Goal: Task Accomplishment & Management: Complete application form

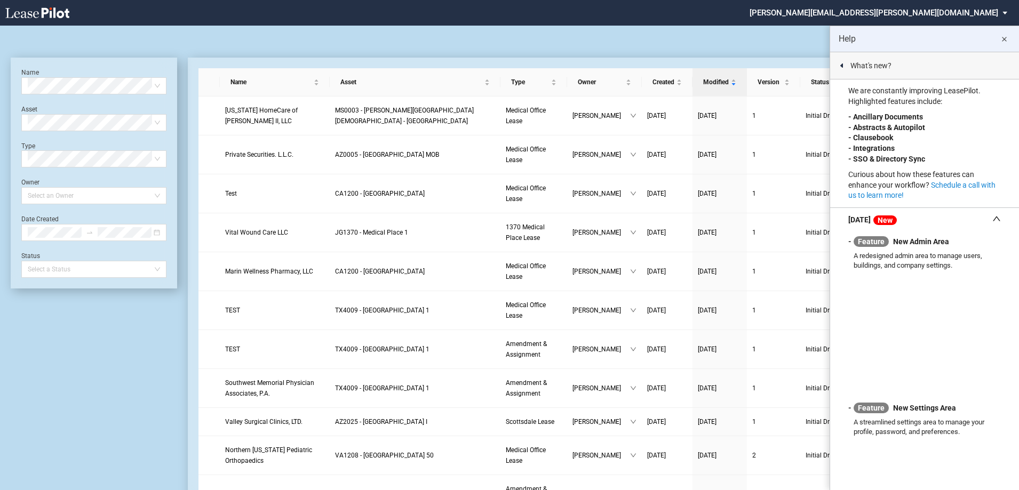
click at [1006, 37] on md-icon "close" at bounding box center [1003, 39] width 13 height 13
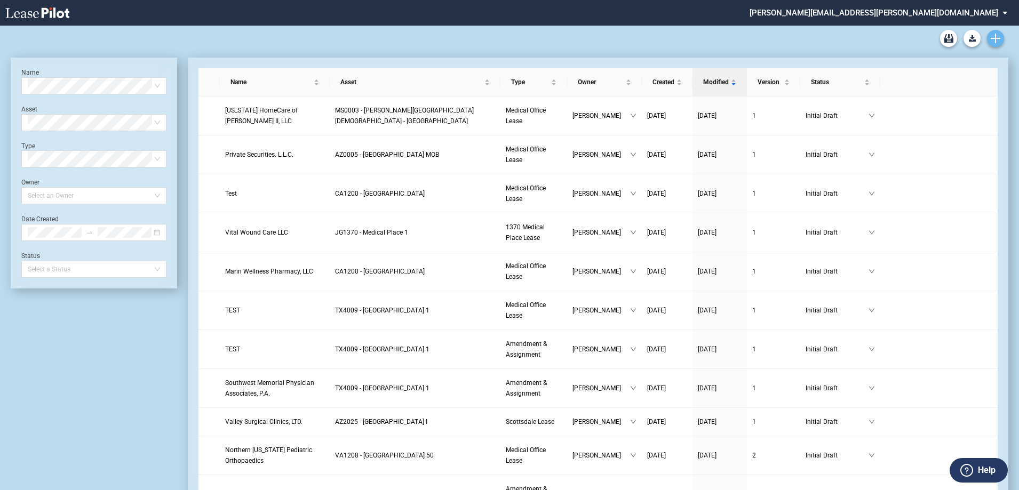
click at [998, 42] on icon "Create new document" at bounding box center [995, 39] width 10 height 10
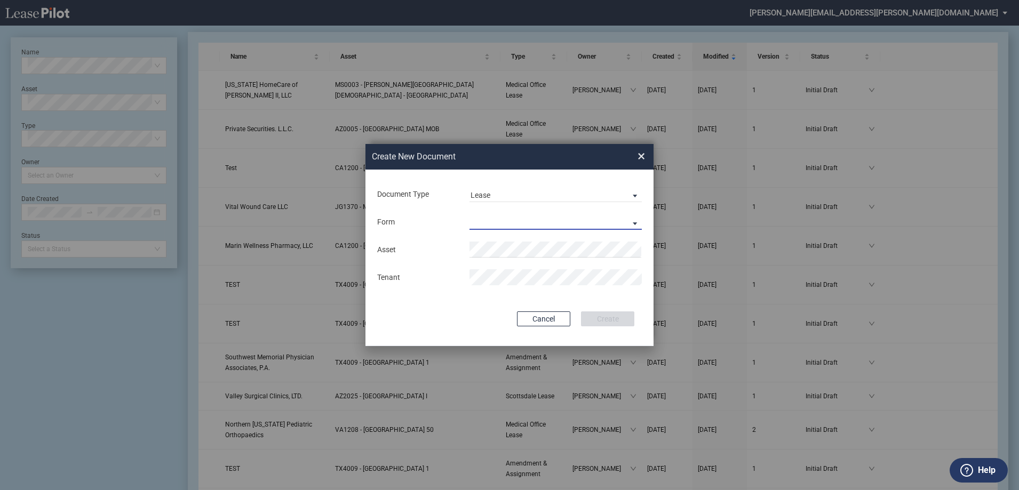
click at [539, 218] on md-select "Medical Office Lease Scottsdale Lease Louisville Lease 1370 Medical Place Lease…" at bounding box center [555, 222] width 172 height 16
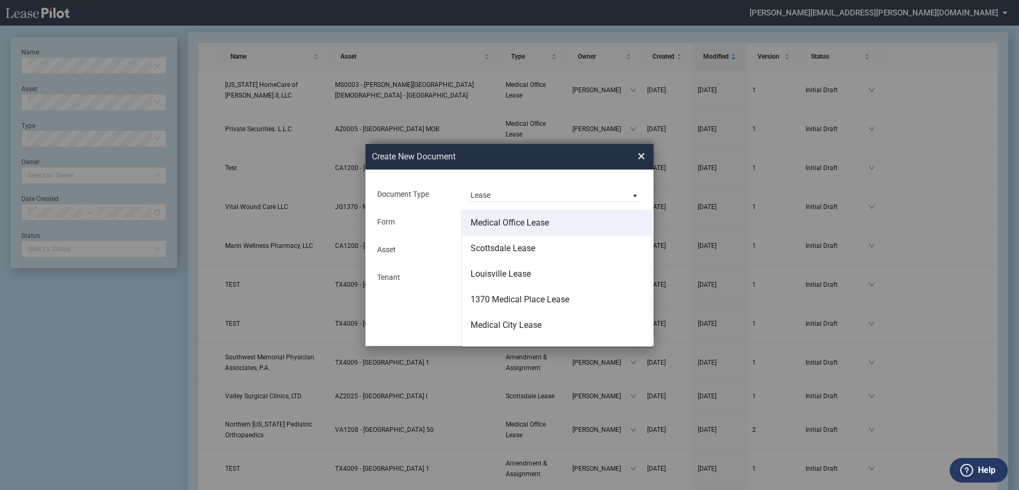
click at [529, 228] on div "Medical Office Lease" at bounding box center [509, 223] width 78 height 12
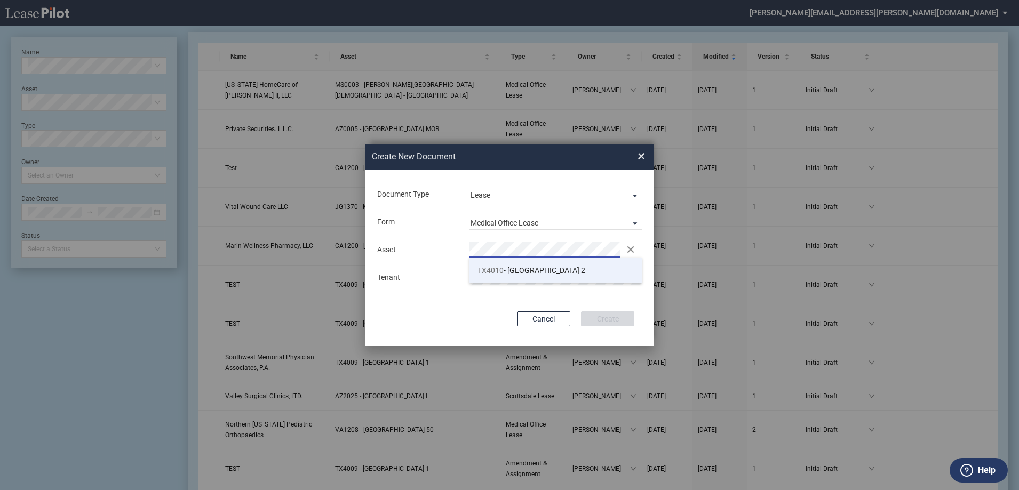
click at [509, 274] on span "TX4010 - Southwest Plaza 2" at bounding box center [531, 270] width 108 height 9
click at [619, 323] on button "Create" at bounding box center [607, 318] width 53 height 15
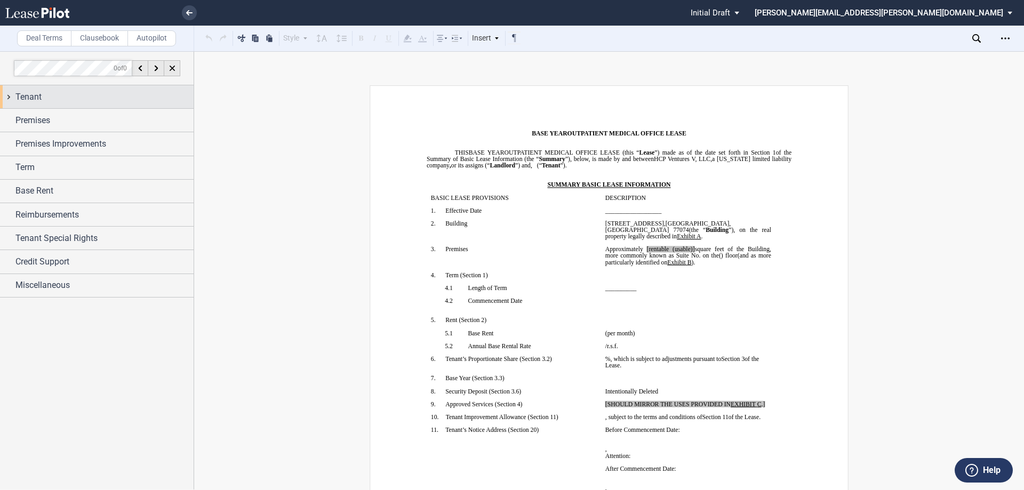
click at [55, 103] on div "Tenant" at bounding box center [97, 96] width 194 height 23
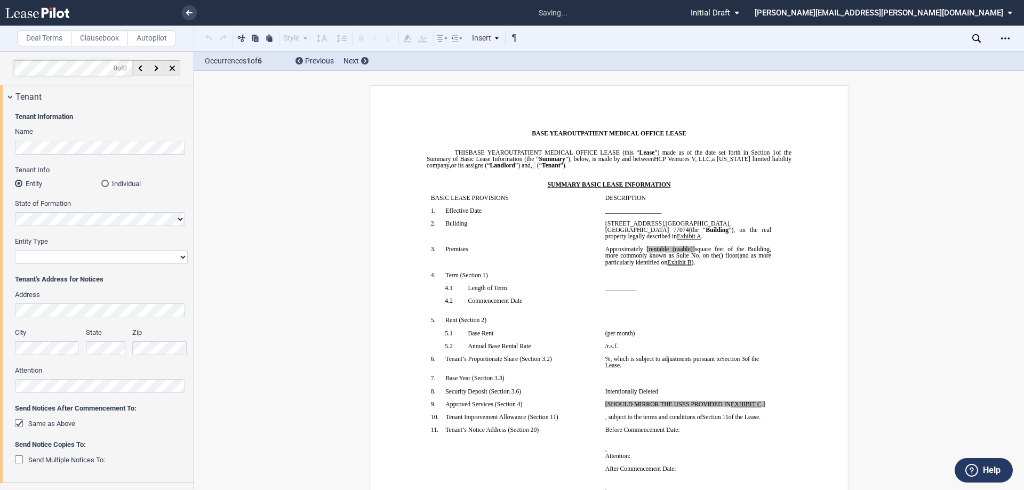
click at [52, 258] on select "Corporation Limited Liability Company General Partnership Limited Partnership O…" at bounding box center [101, 257] width 173 height 14
select select "Other"
click at [15, 250] on select "Corporation Limited Liability Company General Partnership Limited Partnership O…" at bounding box center [101, 257] width 173 height 14
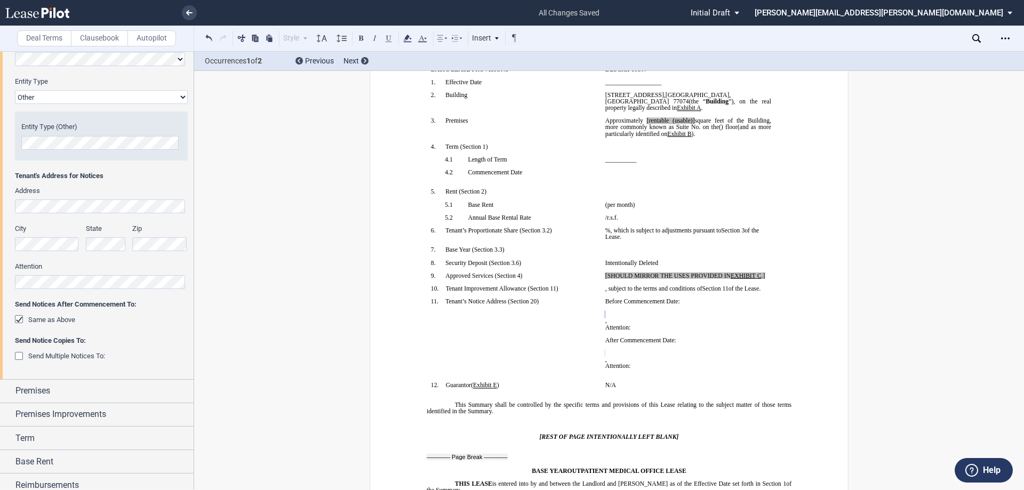
scroll to position [213, 0]
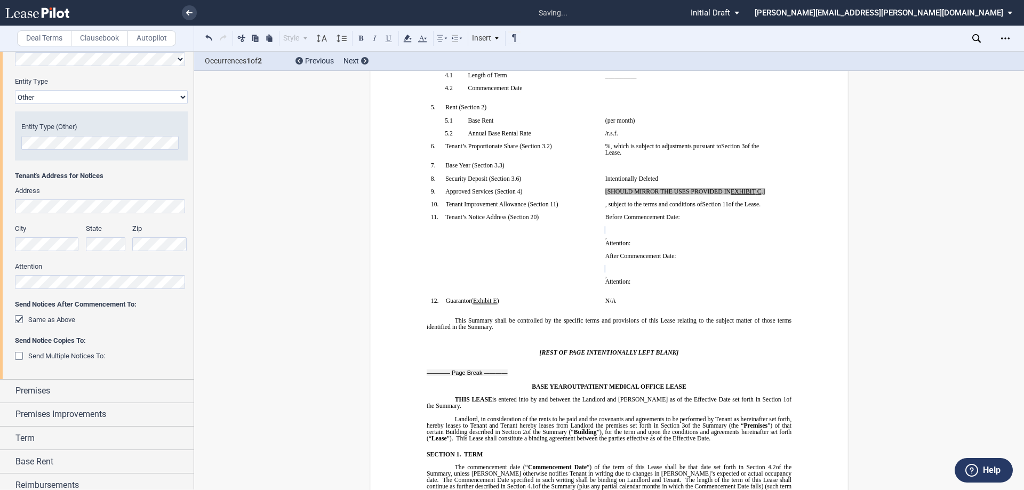
click at [70, 239] on div "City" at bounding box center [47, 237] width 65 height 27
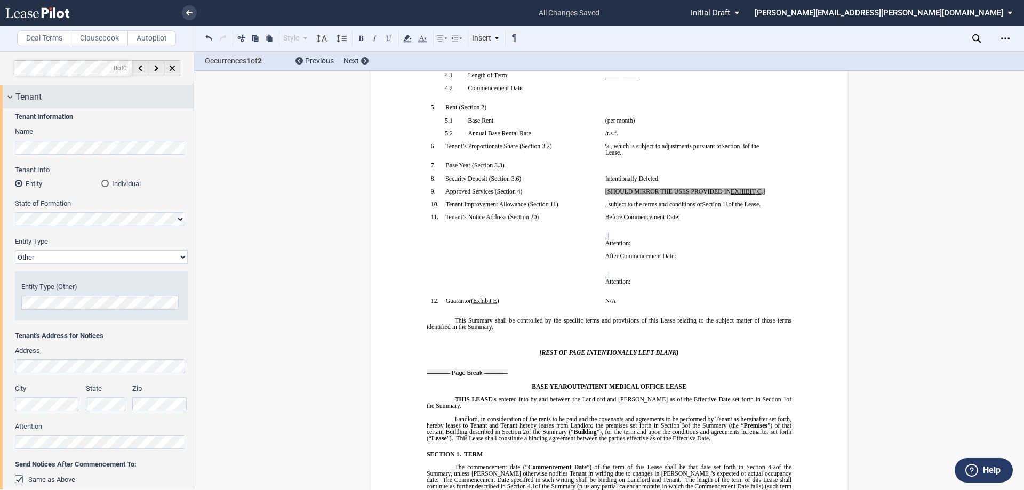
click at [55, 98] on div "Tenant" at bounding box center [104, 97] width 178 height 13
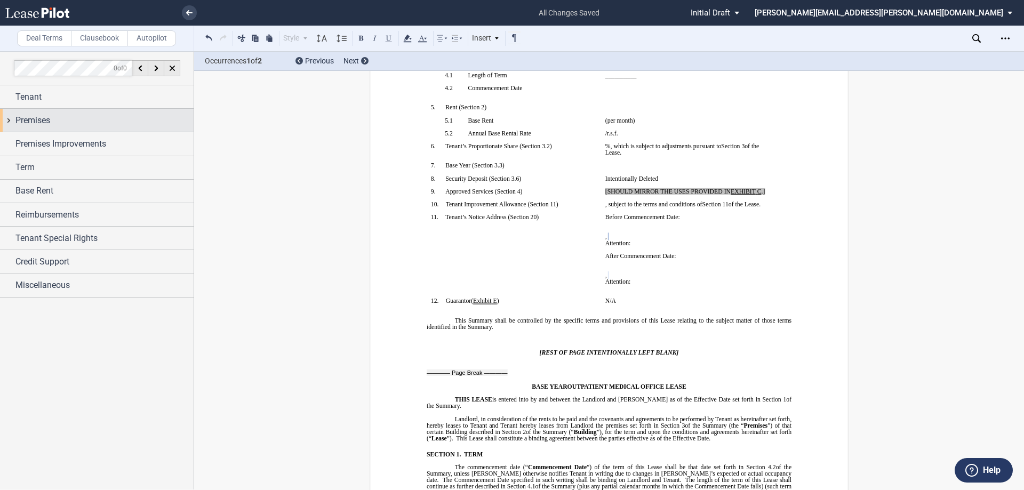
click at [65, 126] on div "Premises" at bounding box center [104, 120] width 178 height 13
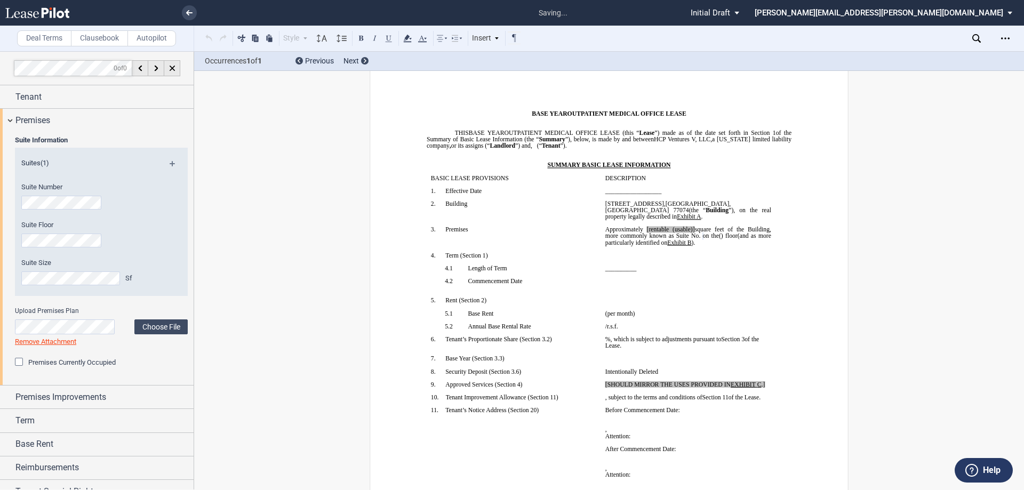
scroll to position [12, 0]
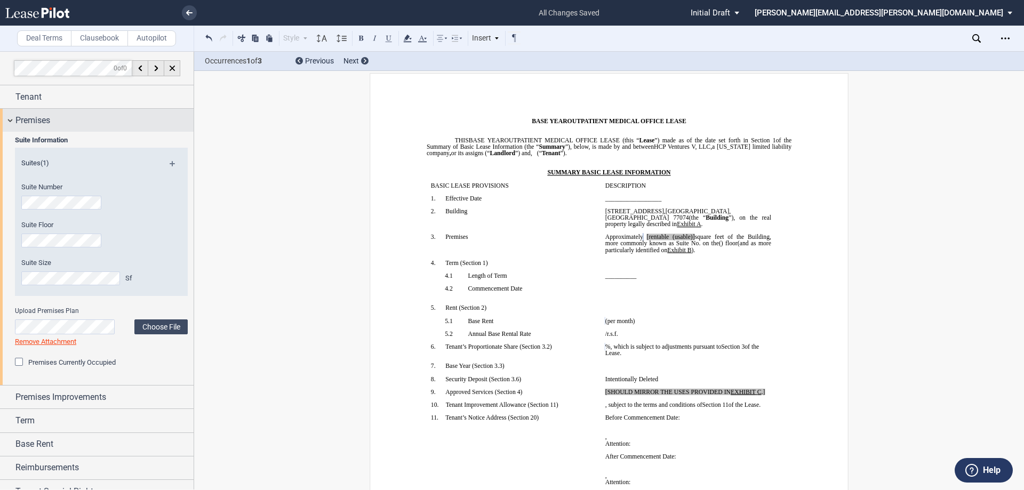
click at [63, 121] on div "Premises" at bounding box center [104, 120] width 178 height 13
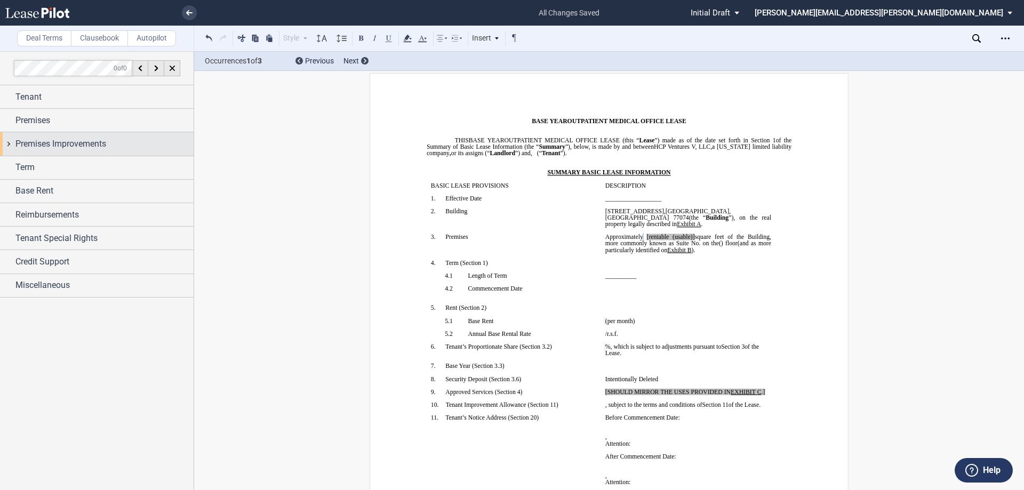
click at [78, 149] on span "Premises Improvements" at bounding box center [60, 144] width 91 height 13
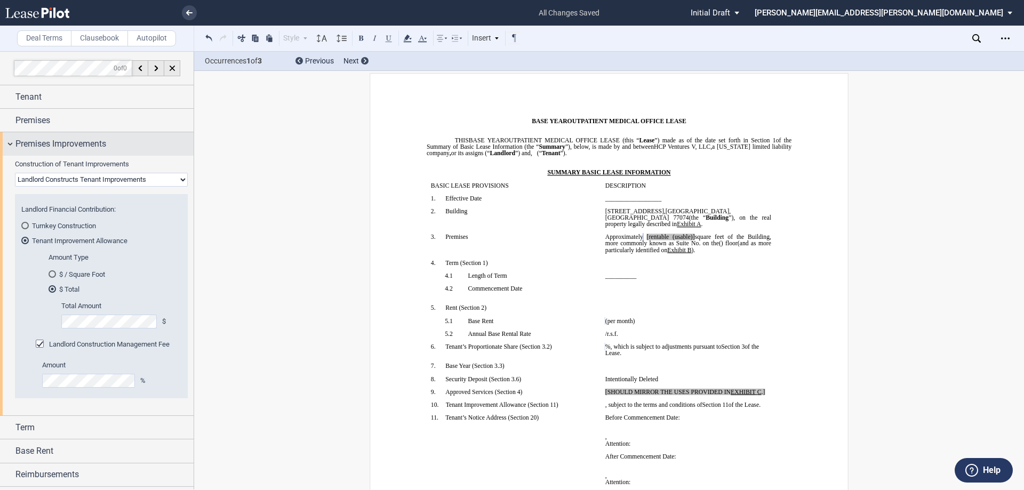
click at [106, 149] on span "Premises Improvements" at bounding box center [60, 144] width 91 height 13
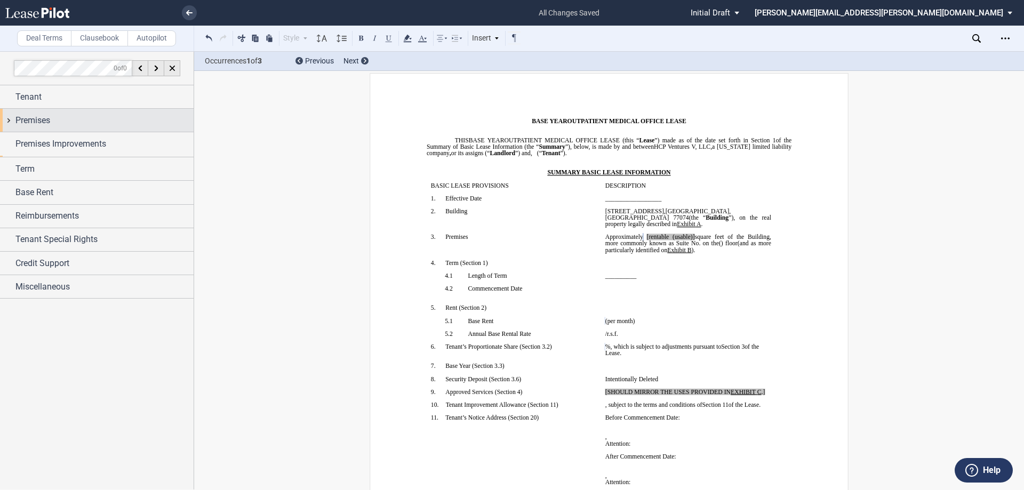
click at [82, 121] on div "Premises" at bounding box center [104, 120] width 178 height 13
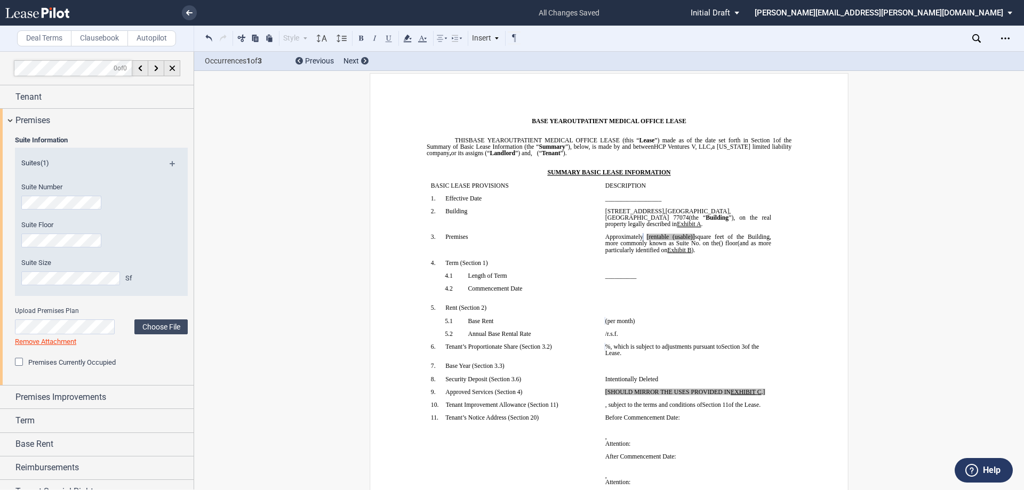
click at [171, 162] on md-icon at bounding box center [177, 167] width 14 height 13
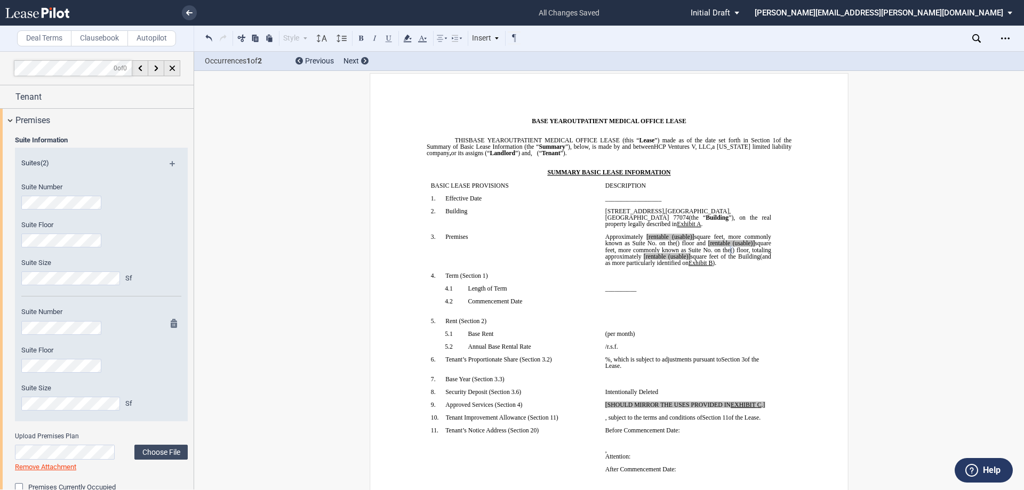
click at [86, 413] on div "Suite Size Sf" at bounding box center [87, 402] width 144 height 38
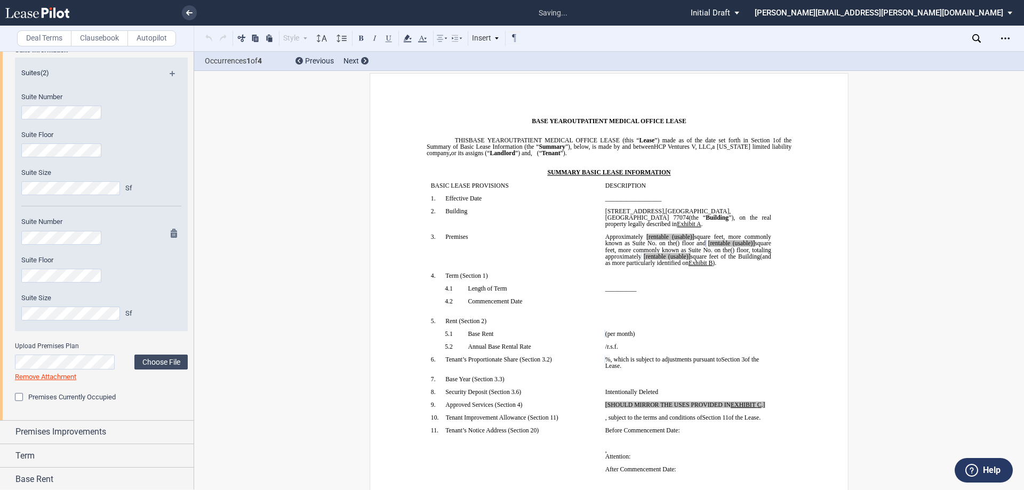
scroll to position [0, 0]
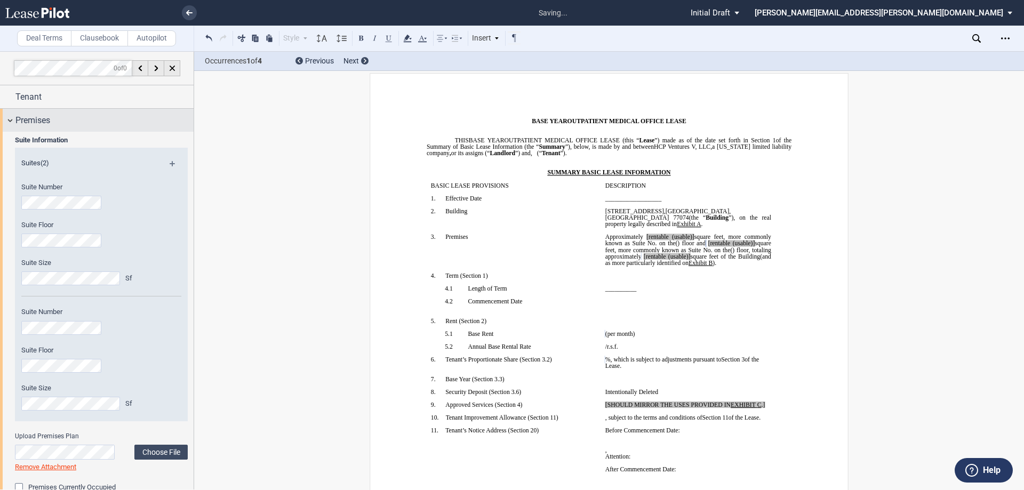
click at [66, 119] on div "Premises" at bounding box center [104, 120] width 178 height 13
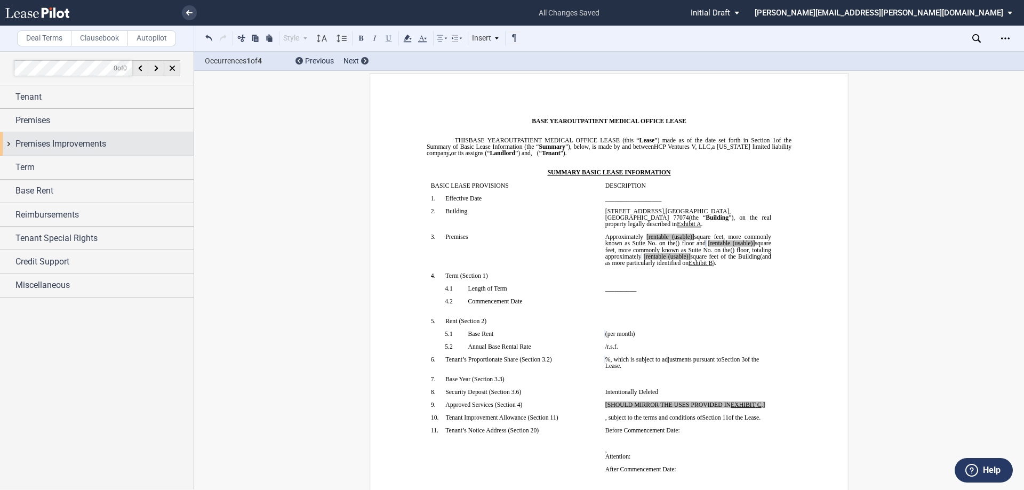
click at [85, 146] on span "Premises Improvements" at bounding box center [60, 144] width 91 height 13
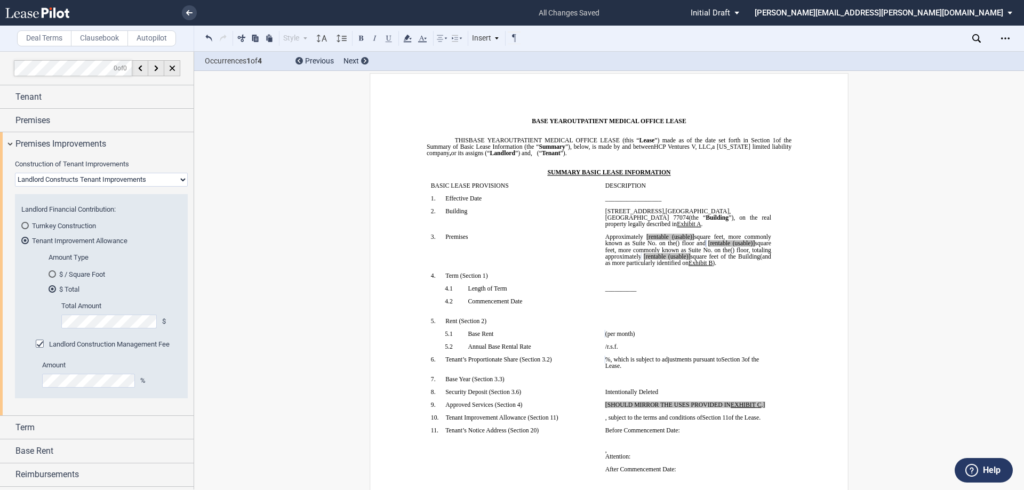
click at [108, 180] on select "Landlord Constructs Tenant Improvements Tenant Constructs Tenant Improvements "…" at bounding box center [101, 180] width 173 height 14
click at [52, 290] on div "$ Total" at bounding box center [52, 288] width 3 height 3
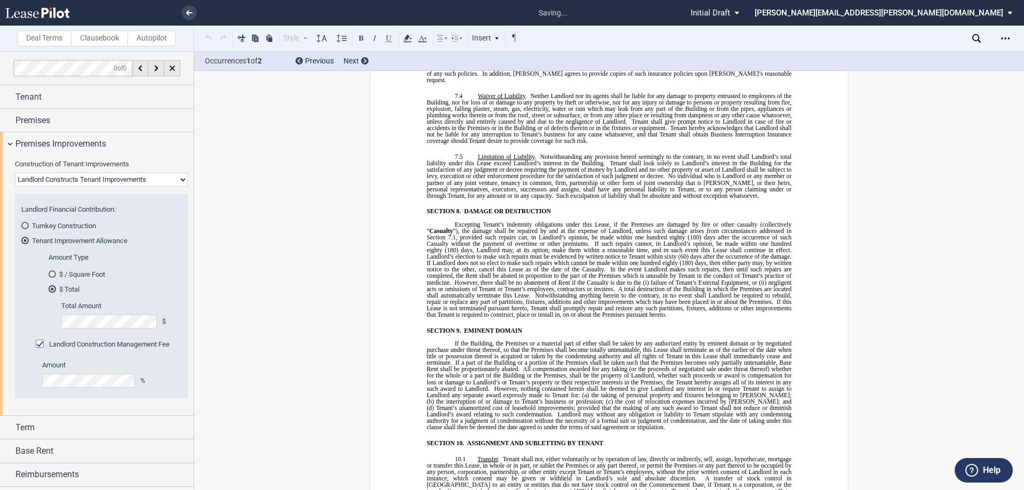
scroll to position [5051, 0]
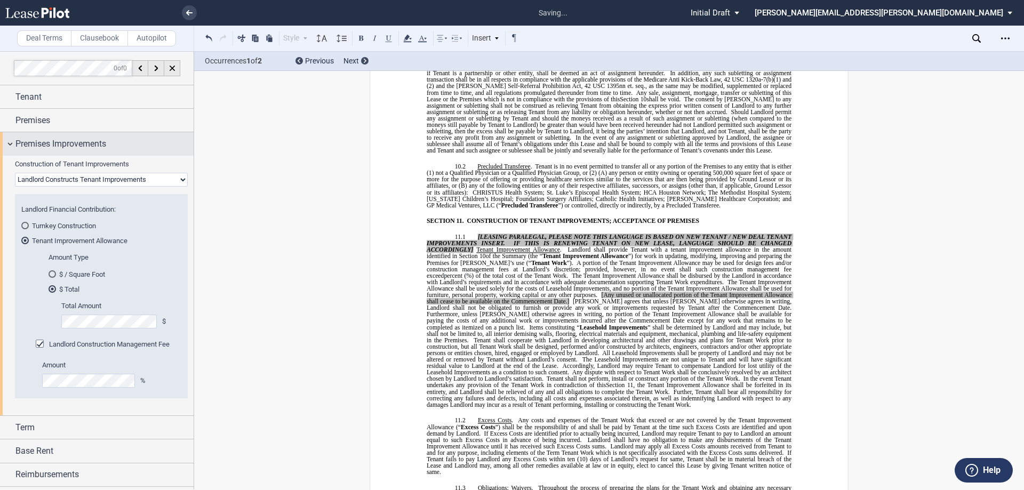
click at [53, 143] on span "Premises Improvements" at bounding box center [60, 144] width 91 height 13
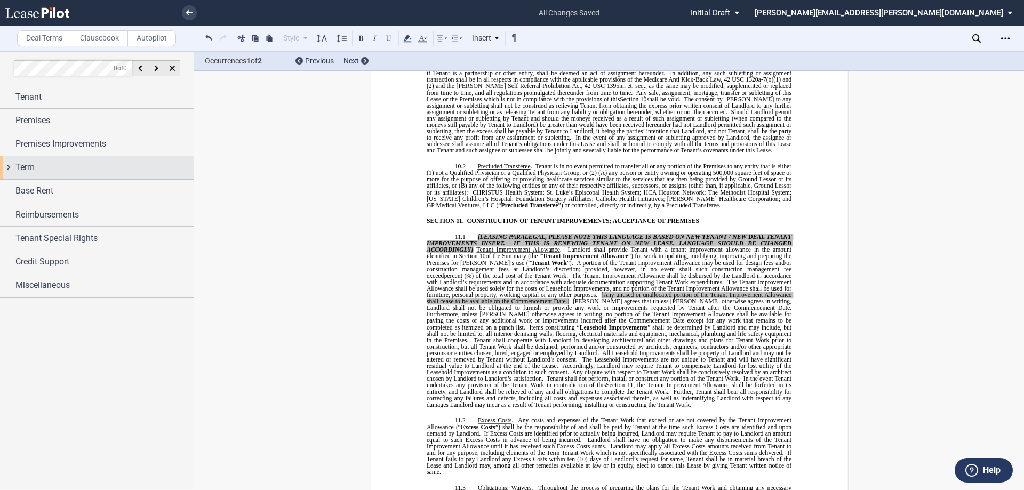
click at [66, 168] on div "Term" at bounding box center [104, 167] width 178 height 13
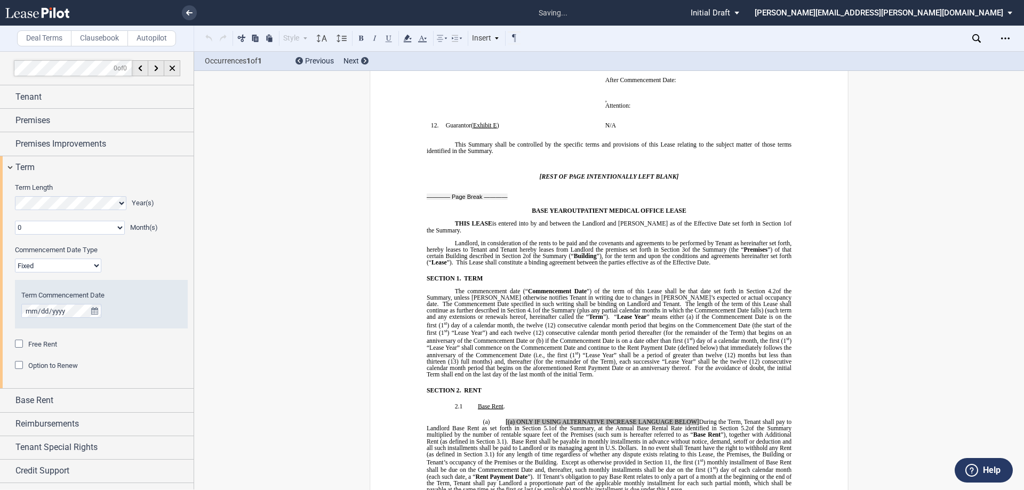
scroll to position [64, 0]
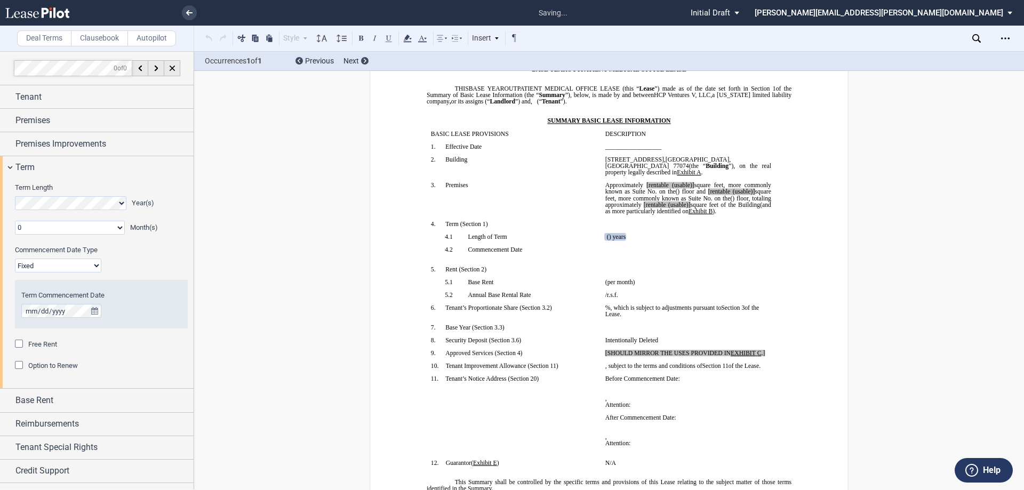
click at [60, 257] on div "Commencement Date Type" at bounding box center [102, 251] width 186 height 13
click at [67, 265] on select "Fixed Floating" at bounding box center [58, 266] width 86 height 14
click at [15, 259] on select "Fixed Floating" at bounding box center [58, 266] width 86 height 14
click at [20, 344] on div "Free Rent" at bounding box center [20, 345] width 11 height 11
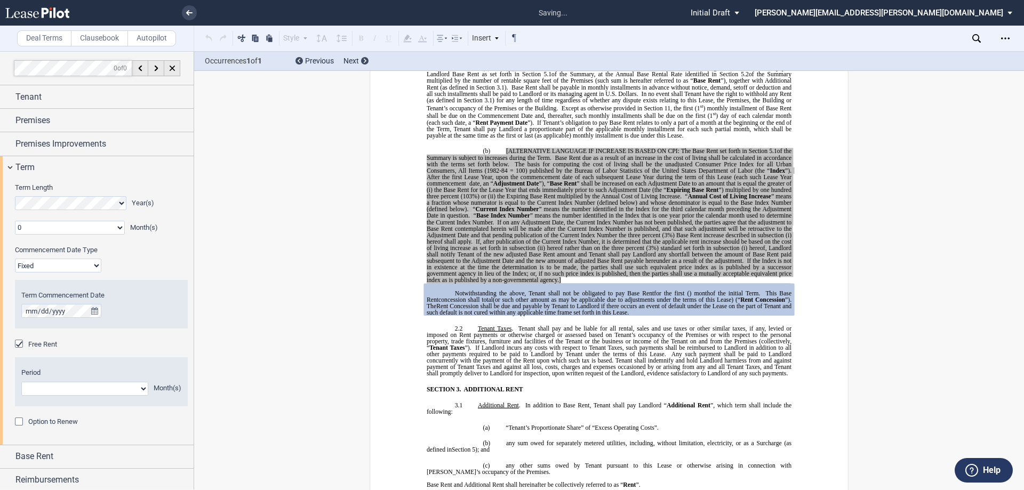
scroll to position [818, 0]
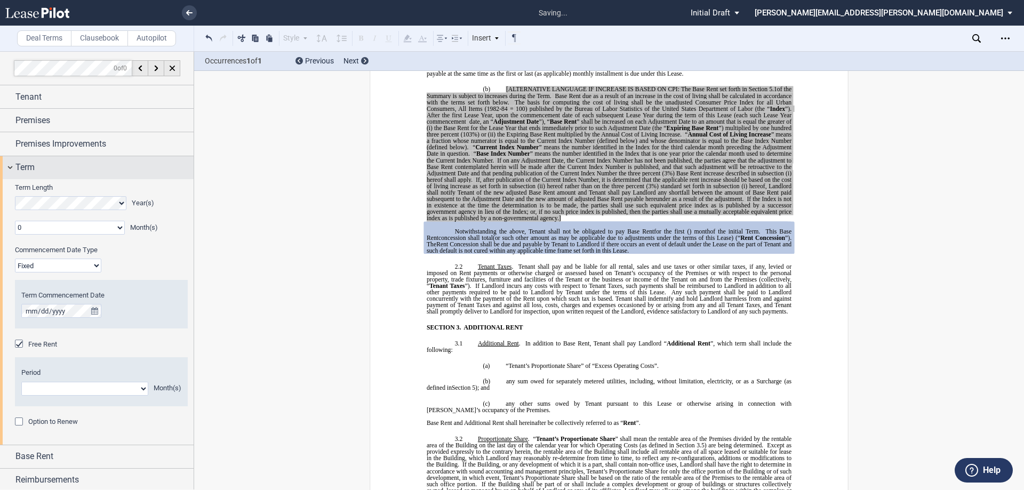
click at [67, 173] on div "Term" at bounding box center [104, 167] width 178 height 13
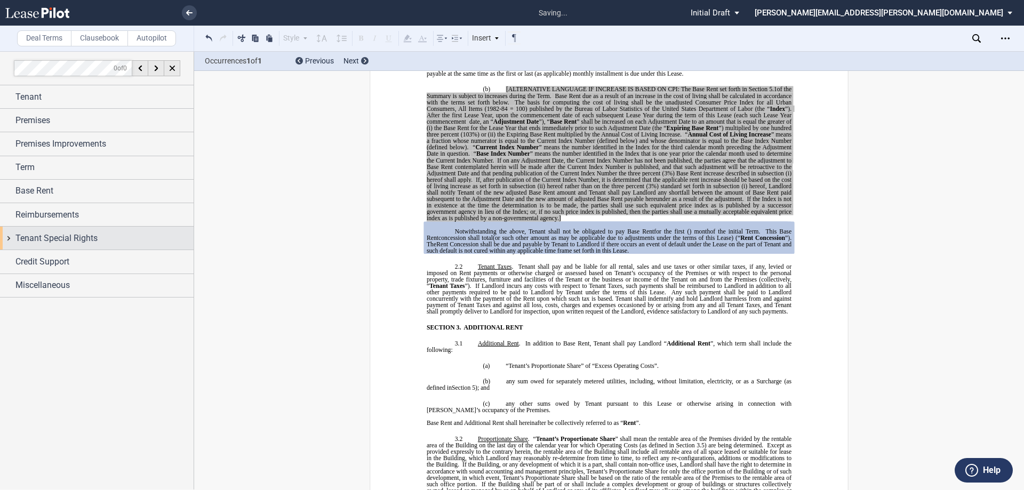
click at [73, 193] on div "Base Rent" at bounding box center [104, 191] width 178 height 13
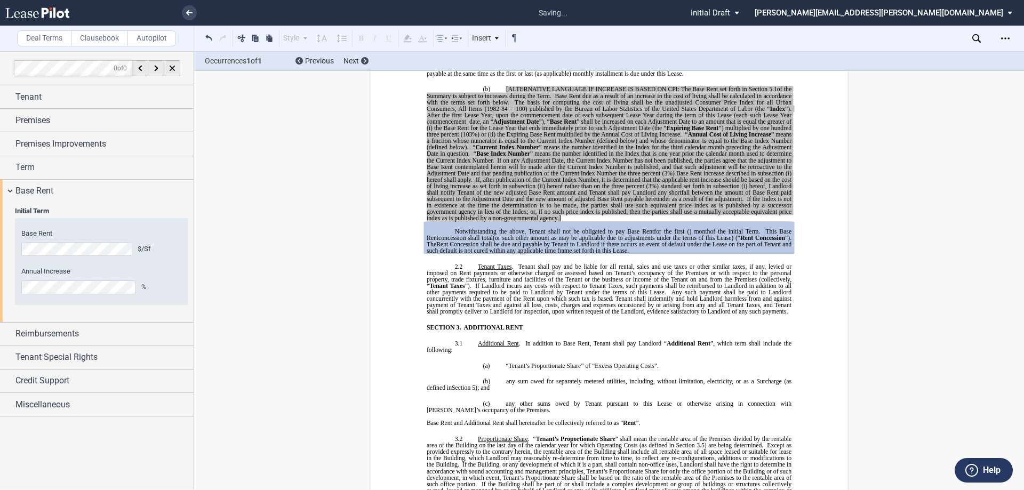
click at [76, 238] on label "Base Rent" at bounding box center [101, 234] width 160 height 10
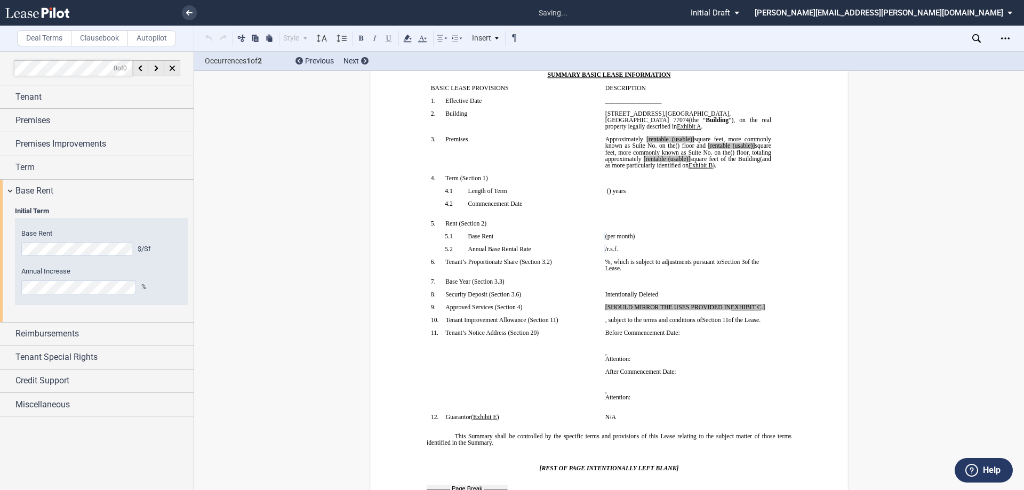
scroll to position [109, 0]
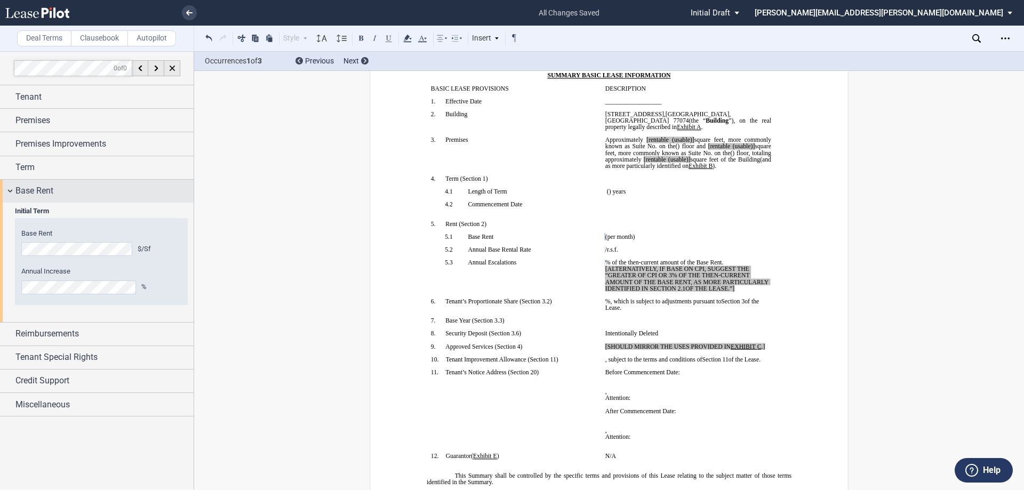
click at [33, 198] on div "Base Rent" at bounding box center [97, 191] width 194 height 23
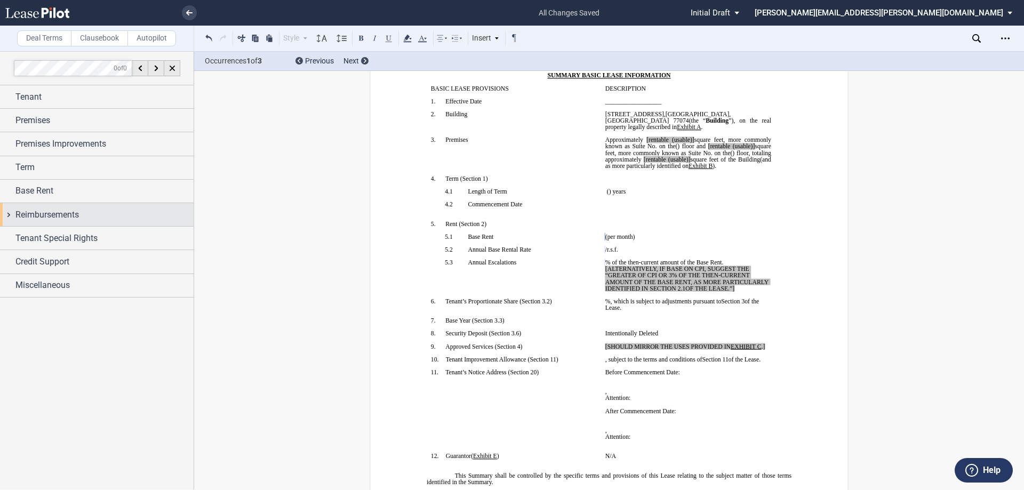
click at [51, 221] on span "Reimbursements" at bounding box center [46, 215] width 63 height 13
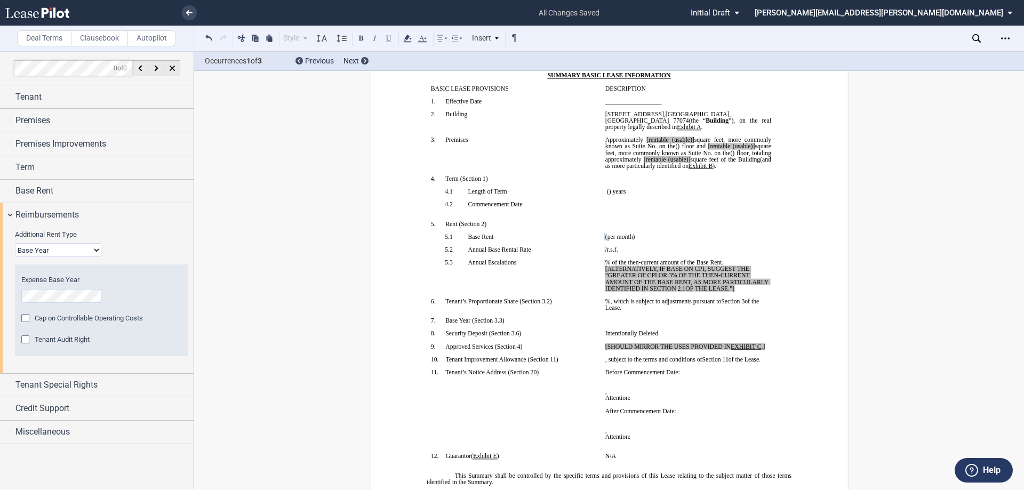
click at [65, 251] on select "Base Year Triple Net" at bounding box center [58, 250] width 86 height 14
select select "triple net"
click at [15, 243] on select "Base Year Triple Net" at bounding box center [58, 250] width 86 height 14
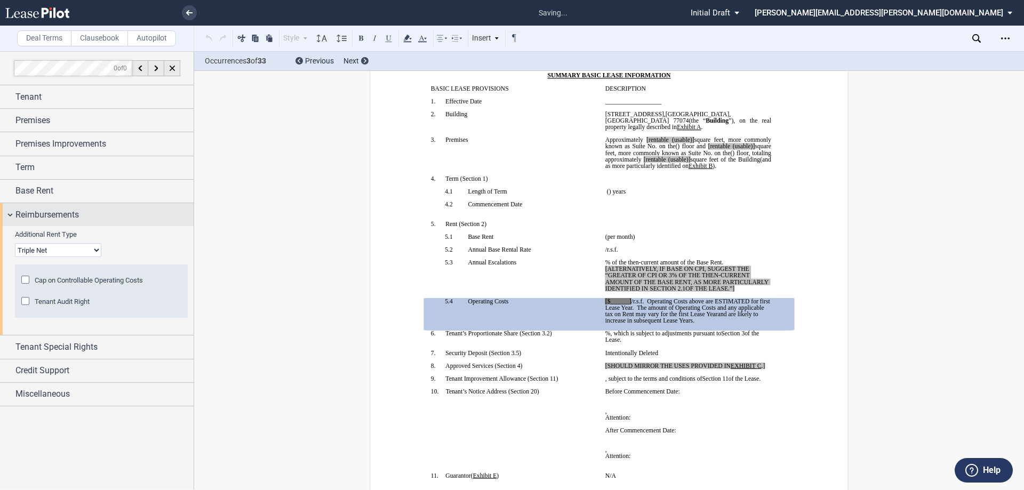
click at [85, 214] on div "Reimbursements" at bounding box center [104, 215] width 178 height 13
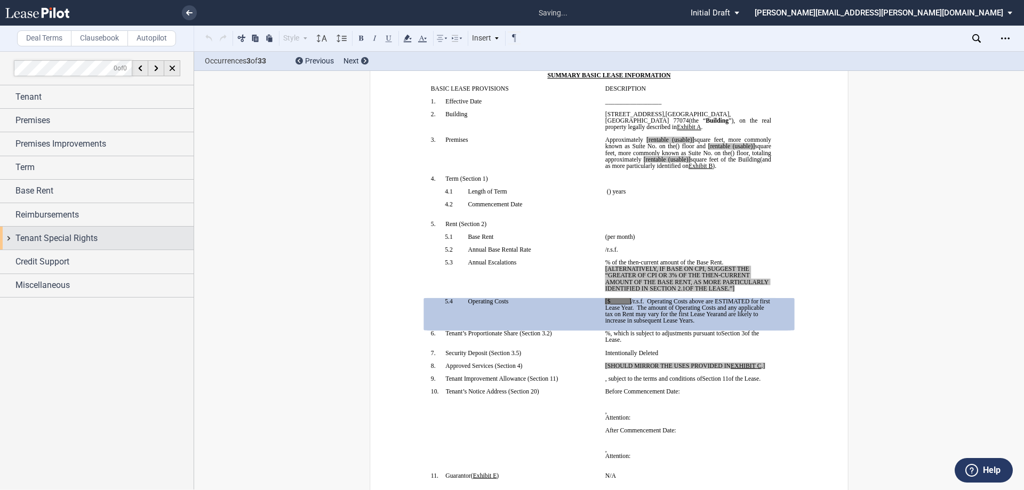
click at [90, 249] on div "Tenant Special Rights" at bounding box center [97, 238] width 194 height 23
click at [88, 247] on div "Tenant Special Rights" at bounding box center [97, 238] width 194 height 23
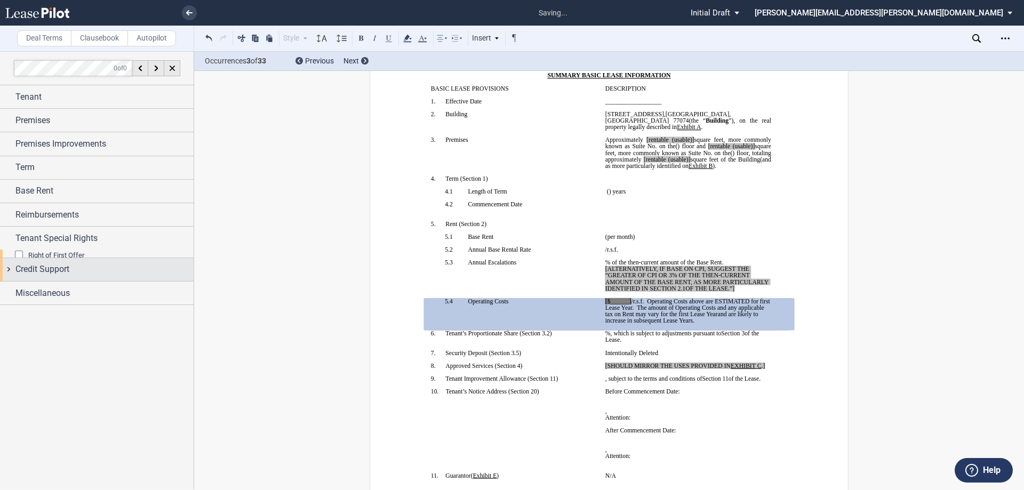
click at [84, 263] on div "Credit Support" at bounding box center [104, 269] width 178 height 13
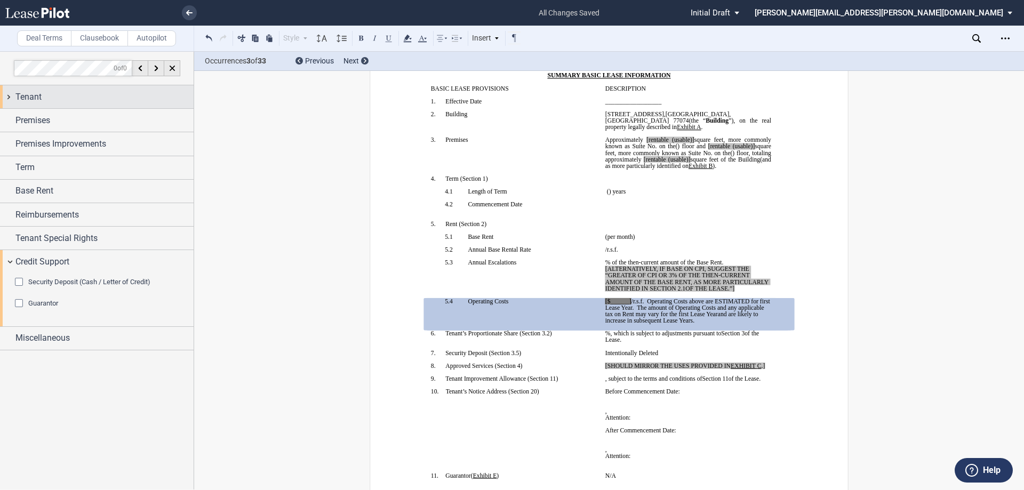
click at [40, 98] on span "Tenant" at bounding box center [28, 97] width 26 height 13
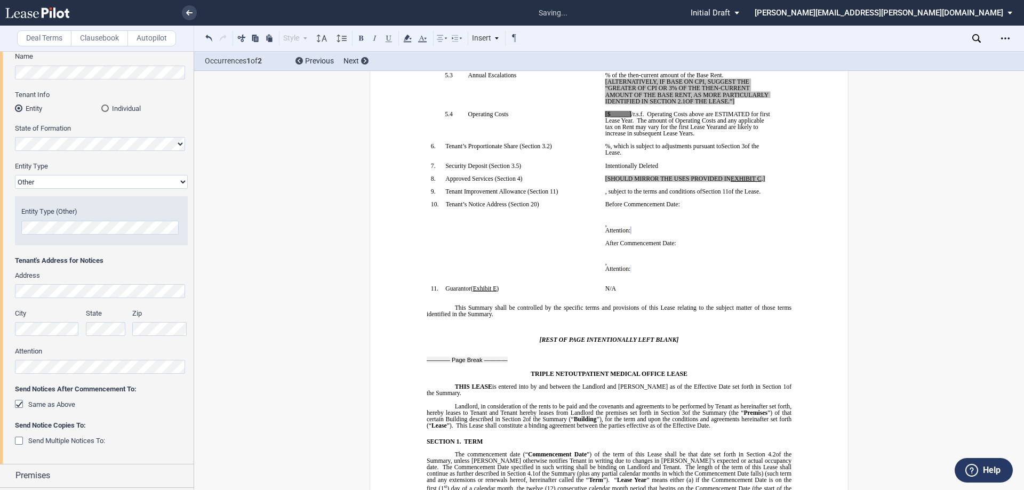
scroll to position [0, 0]
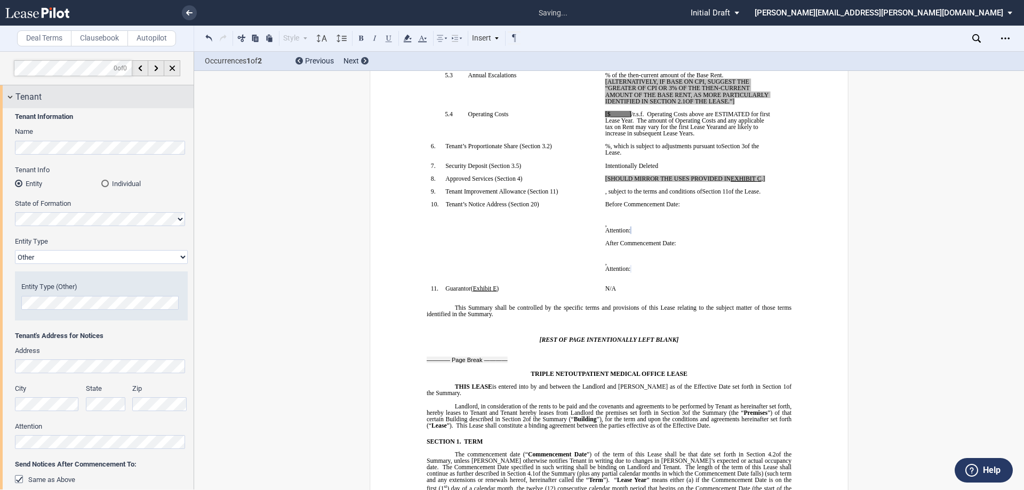
click at [76, 102] on div "Tenant" at bounding box center [104, 97] width 178 height 13
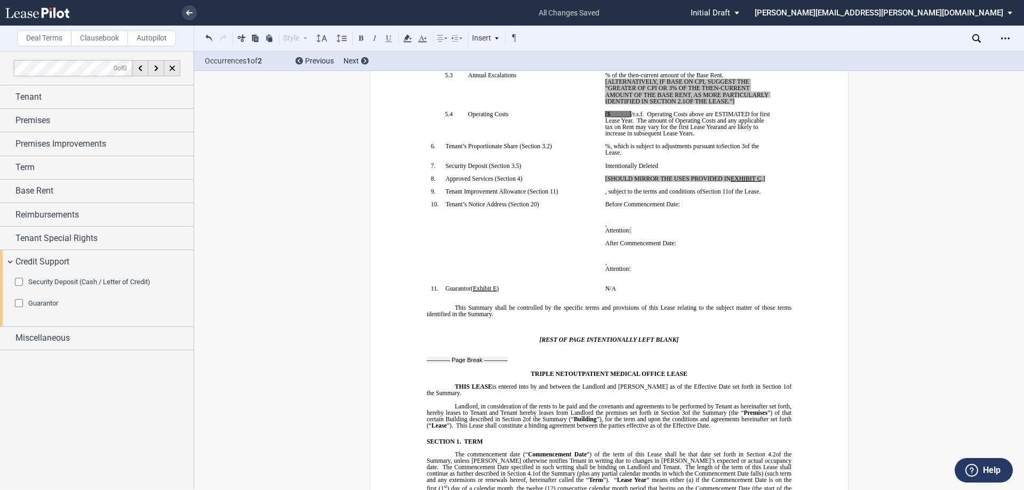
click at [17, 304] on div "Guarantor" at bounding box center [20, 304] width 11 height 11
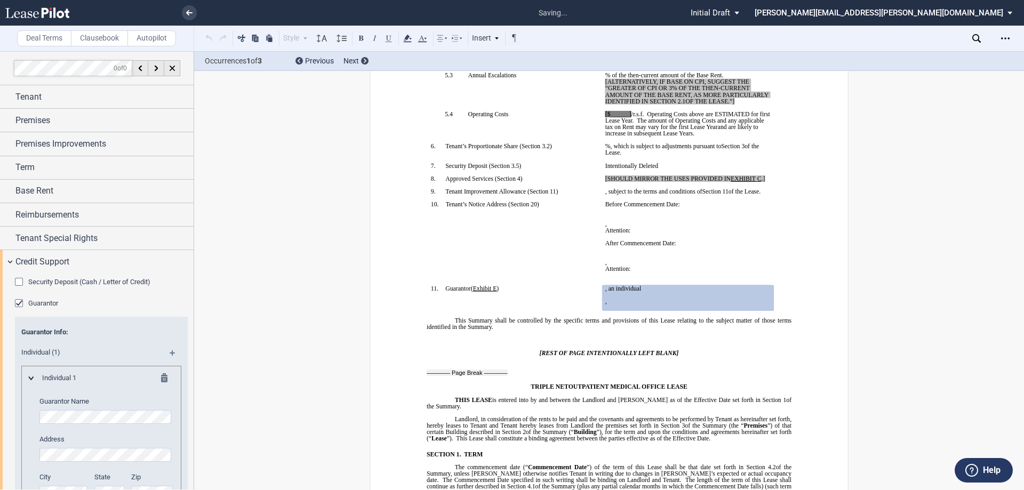
scroll to position [120, 0]
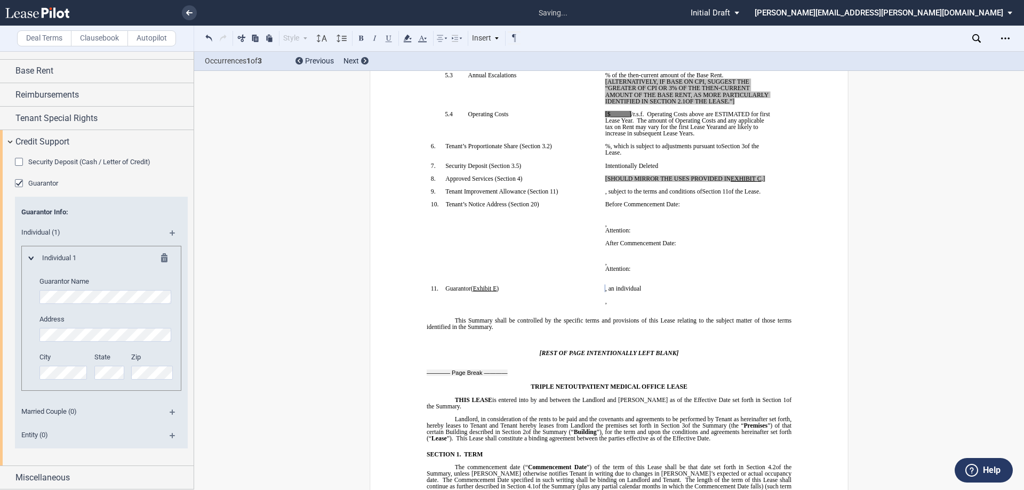
click at [172, 234] on md-icon at bounding box center [177, 236] width 14 height 13
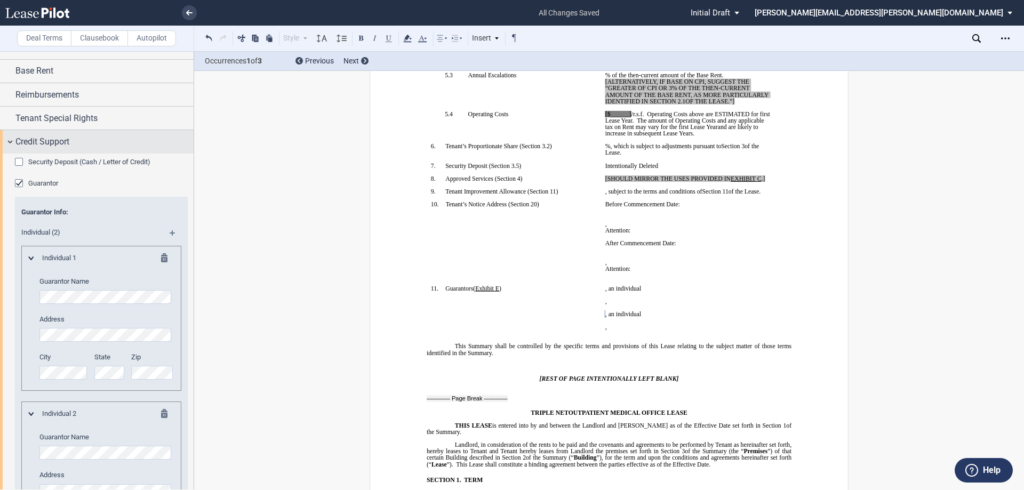
click at [69, 143] on span "Credit Support" at bounding box center [42, 141] width 54 height 13
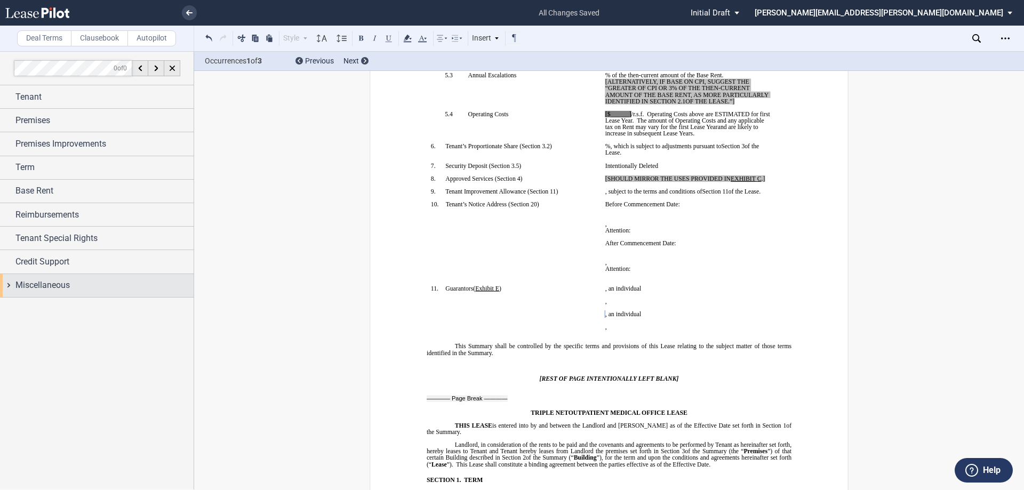
click at [86, 287] on div "Miscellaneous" at bounding box center [104, 285] width 178 height 13
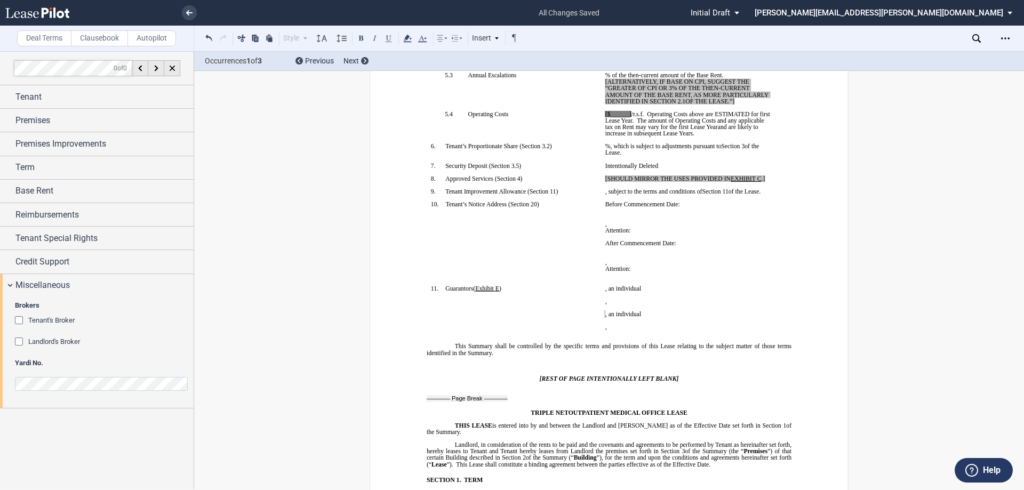
drag, startPoint x: 18, startPoint y: 341, endPoint x: 23, endPoint y: 344, distance: 6.7
click at [19, 341] on div "Landlord's Broker" at bounding box center [20, 343] width 11 height 11
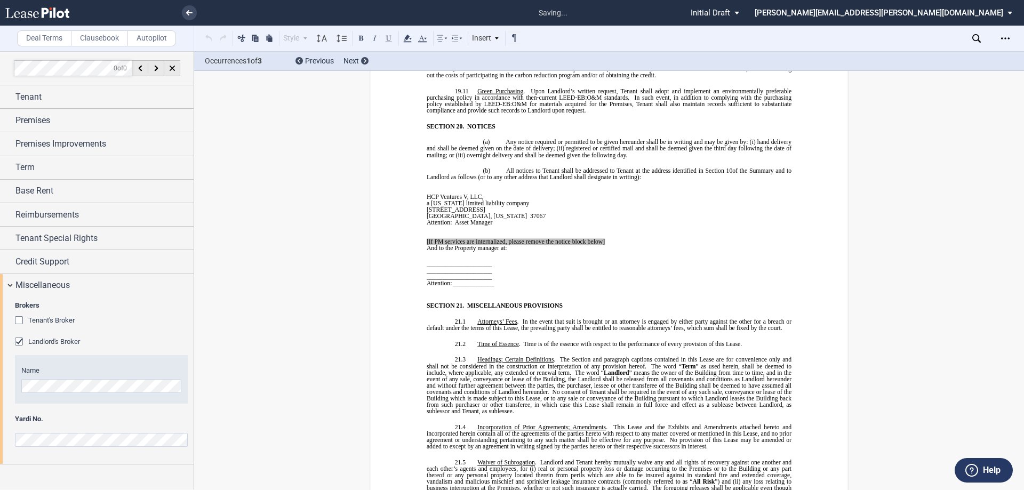
scroll to position [8939, 0]
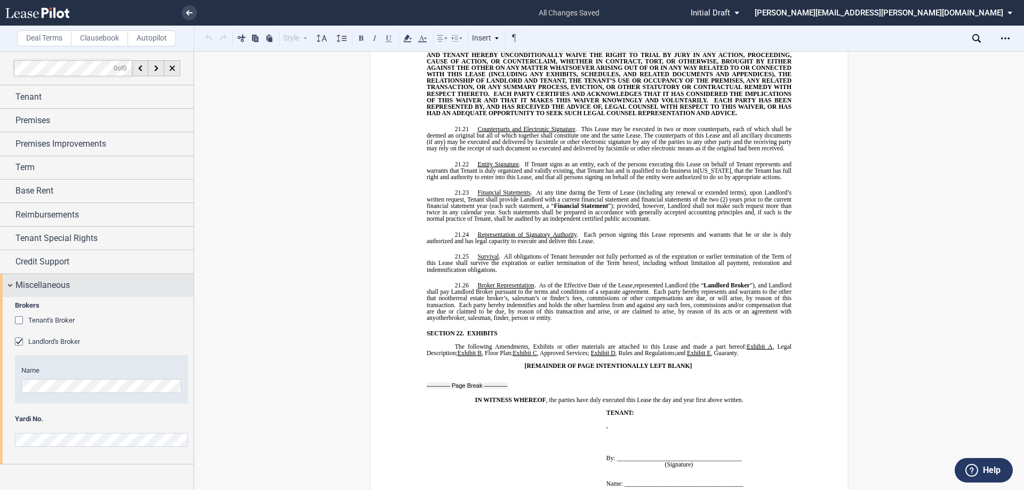
click at [113, 295] on div "Miscellaneous" at bounding box center [97, 285] width 194 height 23
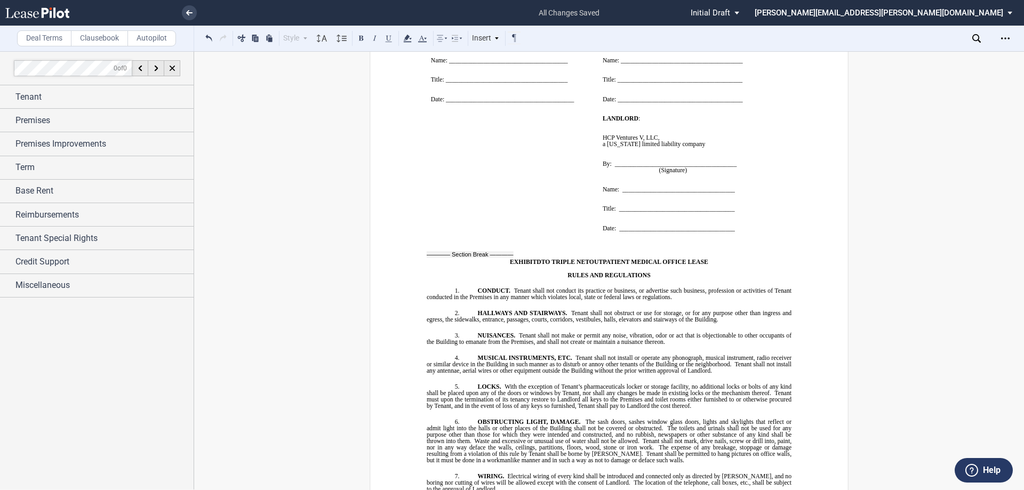
scroll to position [10273, 0]
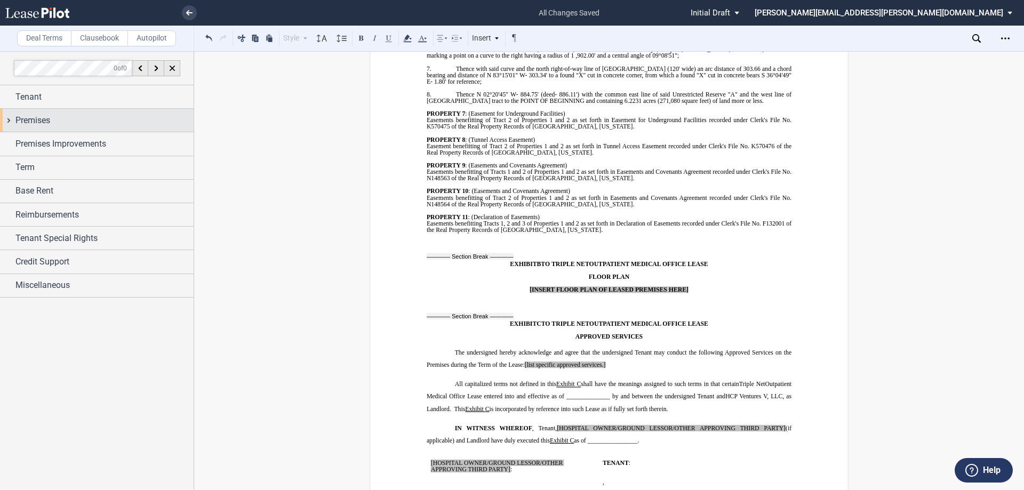
click at [169, 127] on div "Premises" at bounding box center [97, 120] width 194 height 23
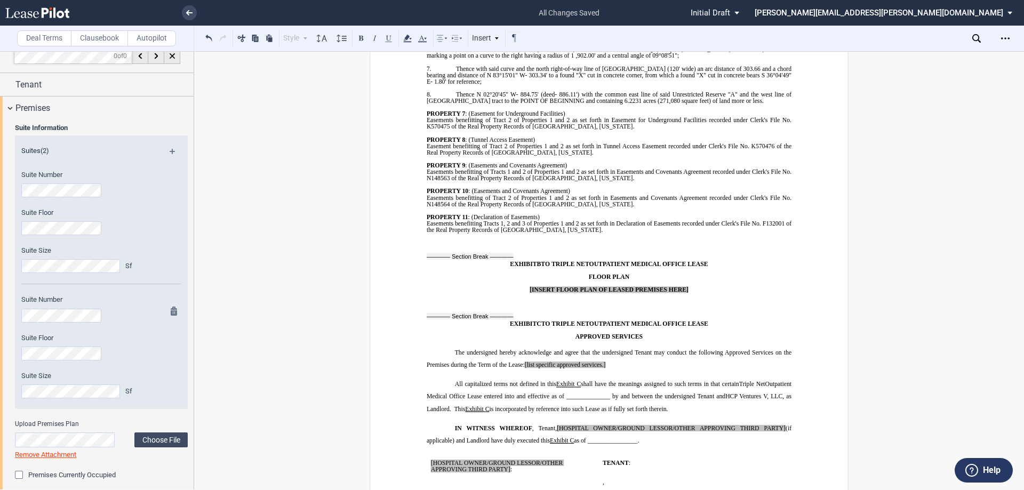
scroll to position [0, 0]
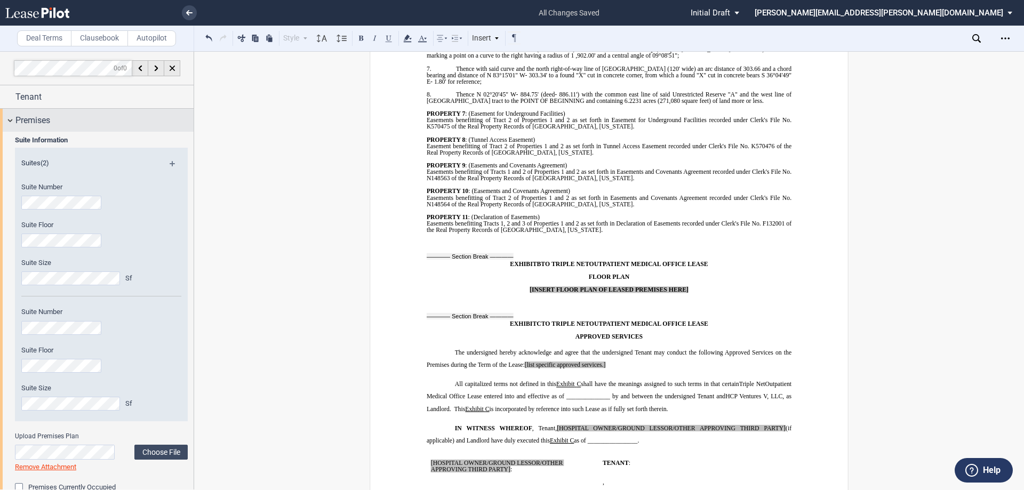
click at [70, 123] on div "Premises" at bounding box center [104, 120] width 178 height 13
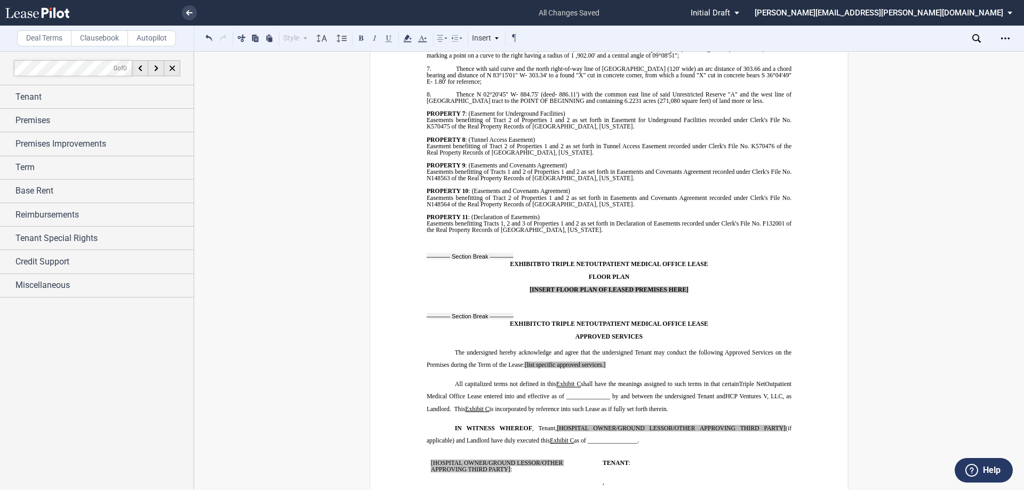
scroll to position [8619, 0]
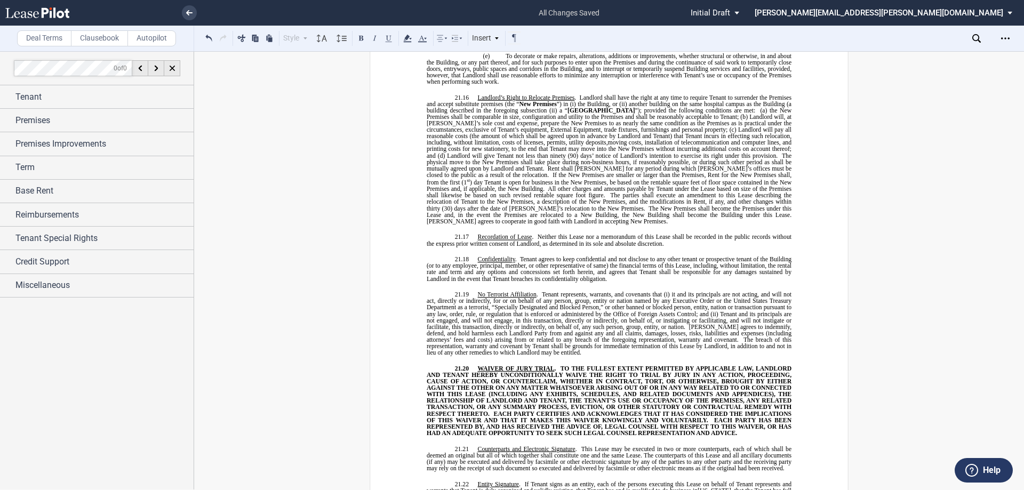
drag, startPoint x: 739, startPoint y: 207, endPoint x: 857, endPoint y: 208, distance: 117.9
click at [739, 256] on span "Tenant agrees to keep confidential and not disclose to any other tenant or pros…" at bounding box center [610, 269] width 366 height 26
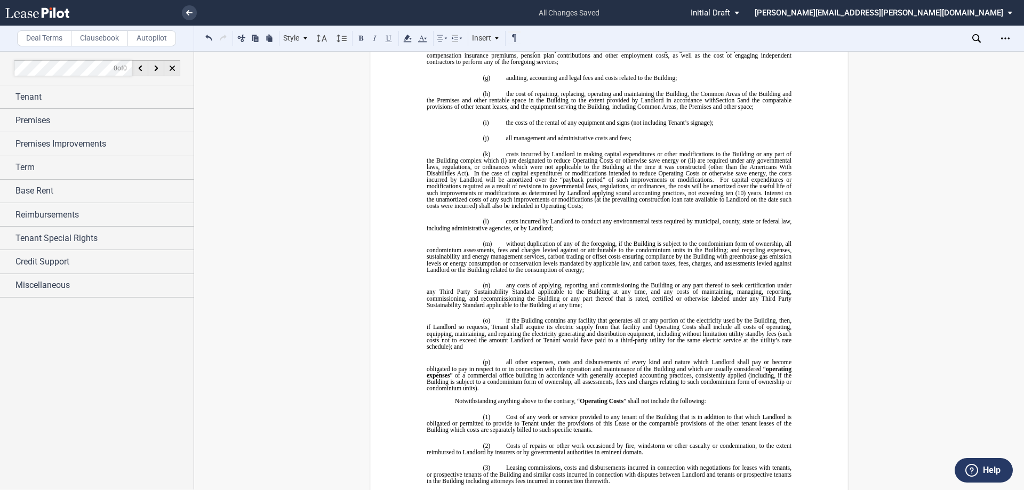
scroll to position [0, 0]
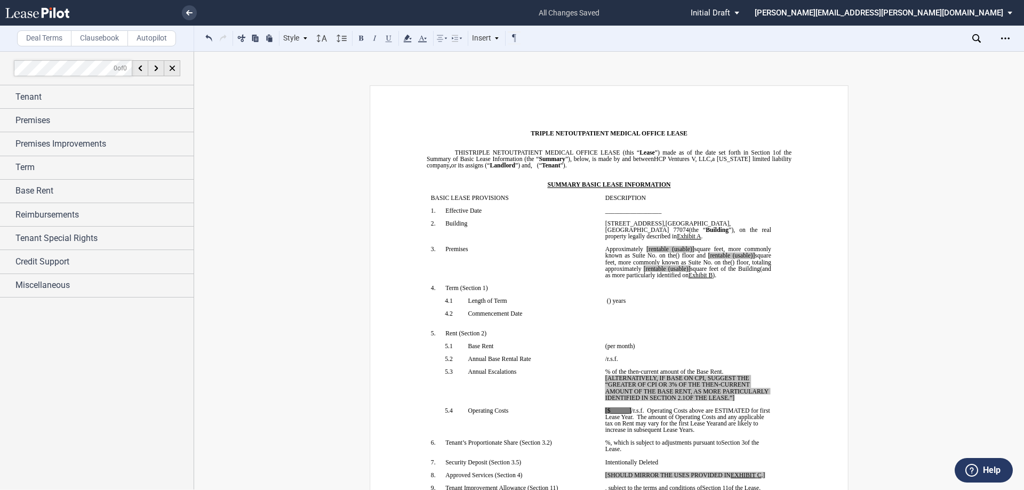
click at [646, 246] on span at bounding box center [644, 249] width 3 height 6
click at [680, 255] on span "[rentable (usable)]" at bounding box center [703, 256] width 47 height 6
click at [681, 255] on span "rentable (usable)]" at bounding box center [703, 256] width 45 height 6
click at [642, 268] on span at bounding box center [643, 269] width 2 height 6
drag, startPoint x: 601, startPoint y: 378, endPoint x: 738, endPoint y: 398, distance: 139.2
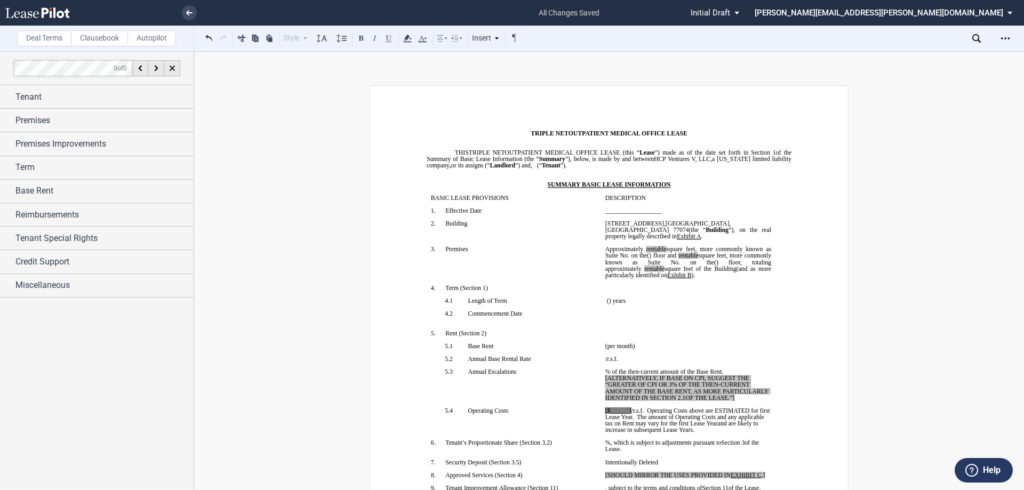
click at [738, 398] on td "﻿ ﻿ % of the then-current amount of the Base Rent. [ALTERNATIVELY, IF BASE ON C…" at bounding box center [688, 388] width 174 height 39
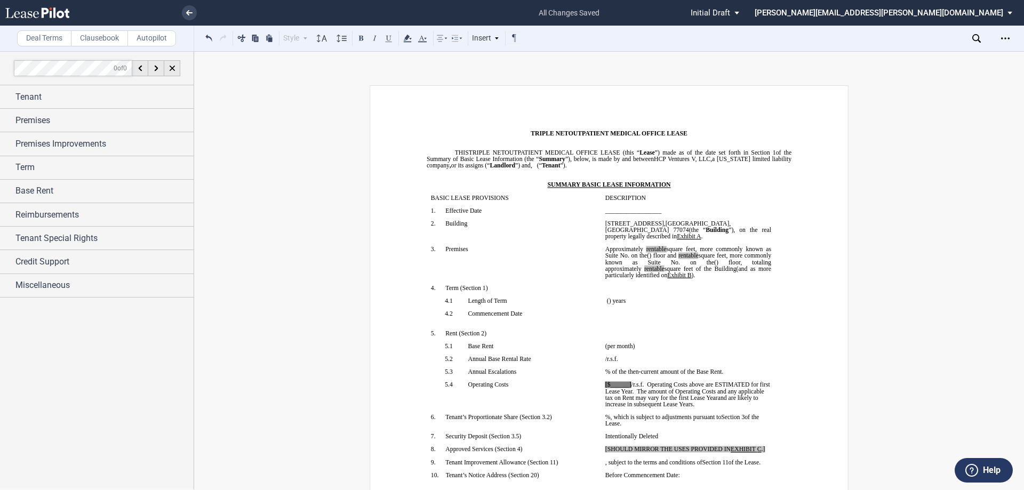
click at [631, 385] on span "/r.s.f." at bounding box center [637, 385] width 13 height 6
click at [605, 385] on span "[$12.79" at bounding box center [614, 385] width 19 height 6
drag, startPoint x: 603, startPoint y: 450, endPoint x: 769, endPoint y: 448, distance: 165.9
click at [769, 448] on td "[SHOULD MIRROR THE USES PROVIDED IN EXHIBIT ﻿ C ﻿ .] ﻿" at bounding box center [688, 452] width 174 height 13
drag, startPoint x: 650, startPoint y: 449, endPoint x: 600, endPoint y: 446, distance: 50.2
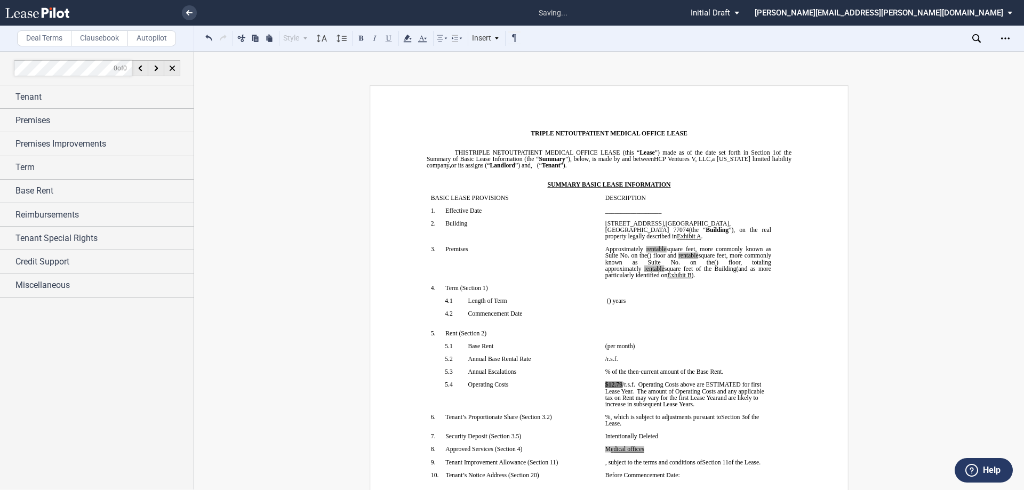
click at [601, 446] on td "M ﻿ ﻿e ﻿dical offices ﻿" at bounding box center [688, 452] width 174 height 13
click at [648, 452] on p "M ﻿ ﻿e ﻿dical offices" at bounding box center [688, 449] width 166 height 6
click at [738, 440] on p "﻿" at bounding box center [688, 442] width 166 height 6
click at [612, 450] on span "﻿ ﻿e ﻿dical offices" at bounding box center [628, 449] width 34 height 6
click at [690, 454] on p "﻿" at bounding box center [688, 456] width 166 height 6
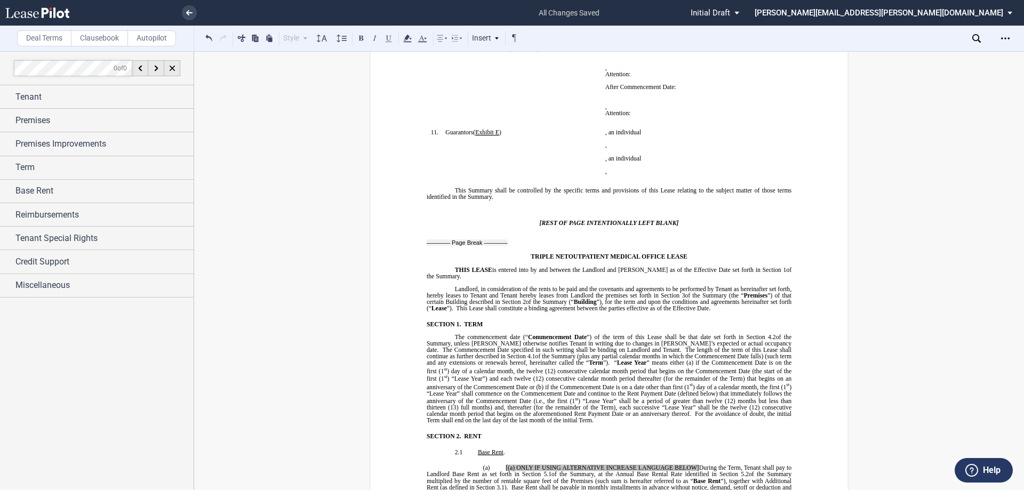
scroll to position [533, 0]
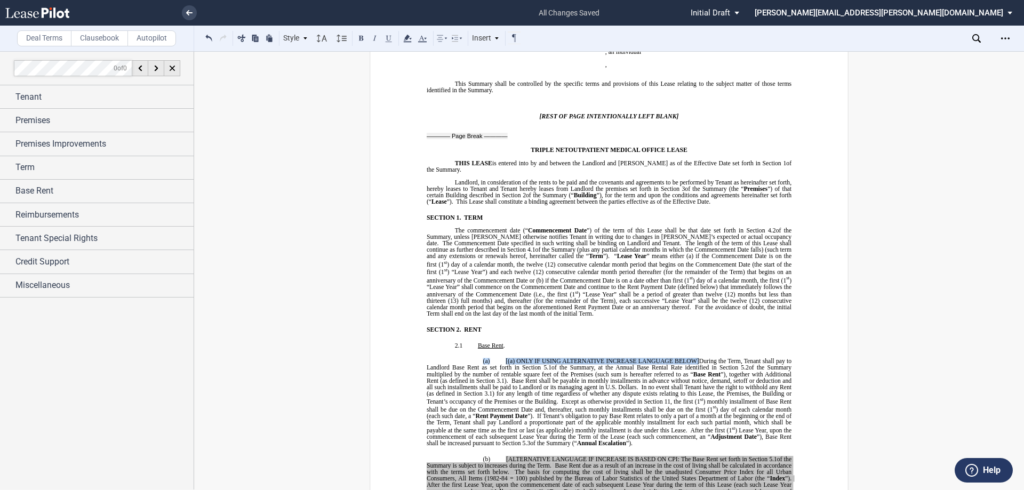
drag, startPoint x: 700, startPoint y: 360, endPoint x: 461, endPoint y: 354, distance: 238.5
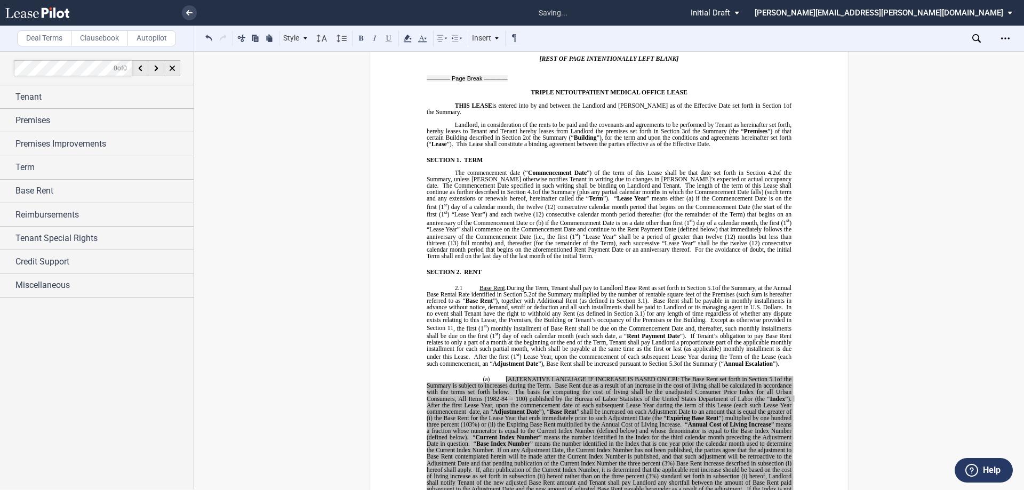
scroll to position [693, 0]
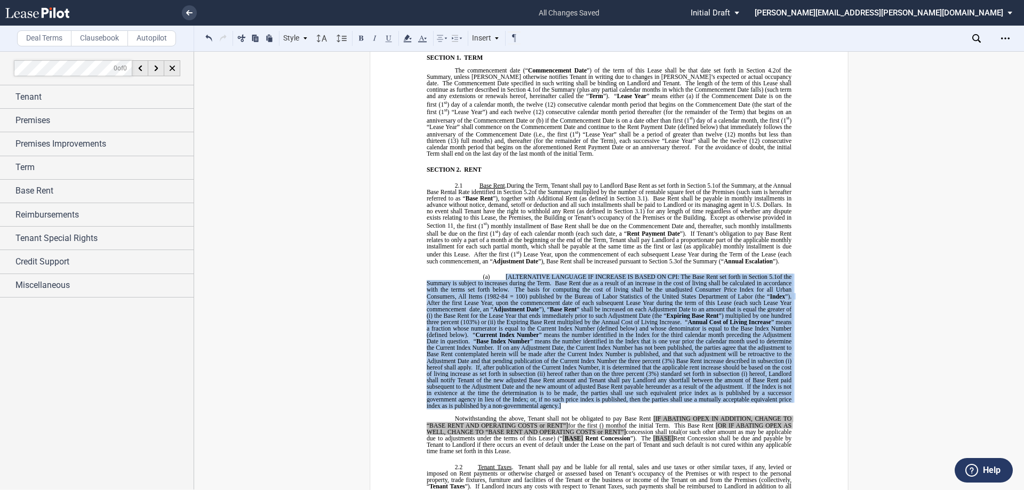
drag, startPoint x: 501, startPoint y: 276, endPoint x: 639, endPoint y: 410, distance: 192.4
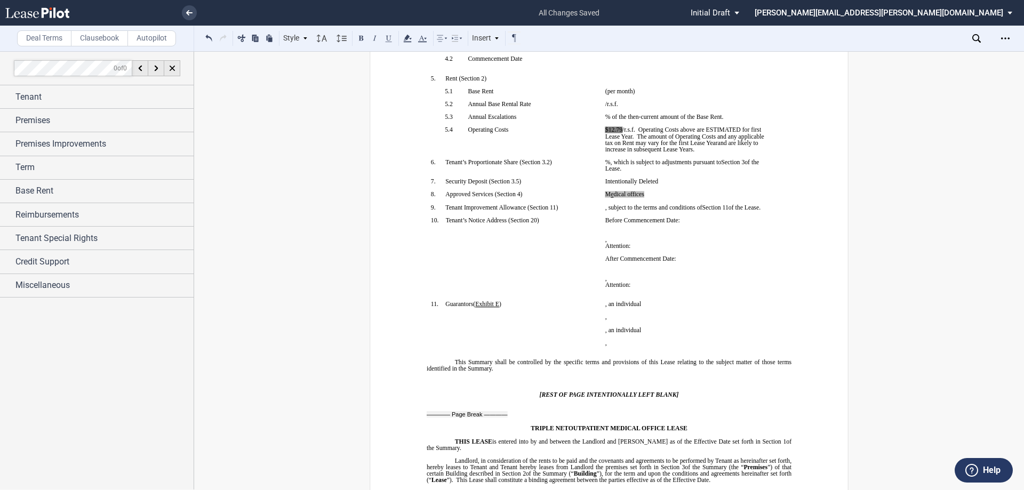
scroll to position [53, 0]
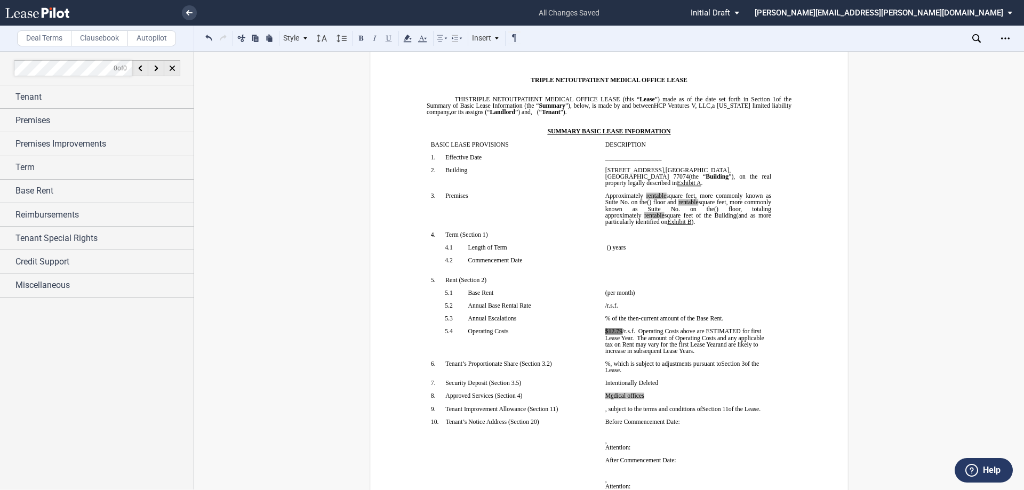
click at [702, 211] on span ", totaling approximately" at bounding box center [688, 212] width 167 height 13
drag, startPoint x: 713, startPoint y: 208, endPoint x: 738, endPoint y: 210, distance: 25.7
click at [738, 210] on span "(“Suite 880”), totaling approximately" at bounding box center [688, 212] width 167 height 13
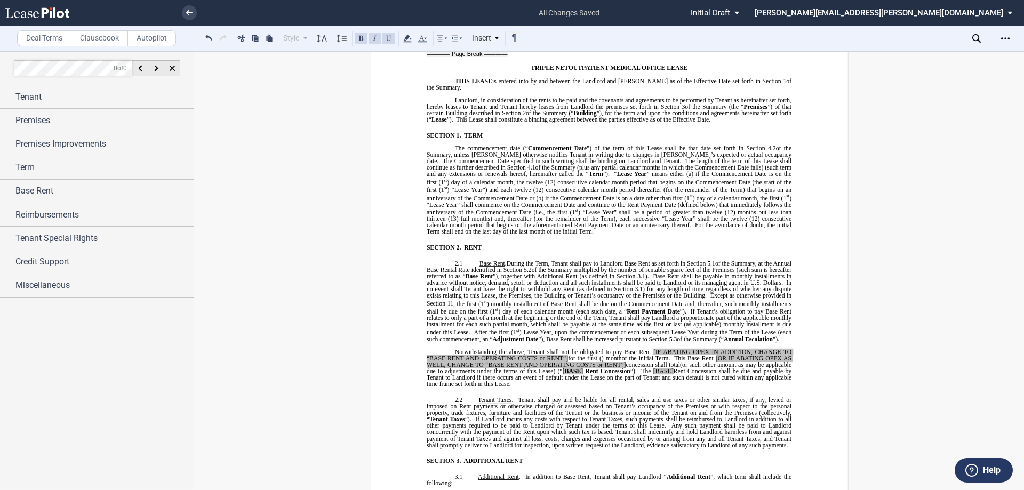
scroll to position [640, 0]
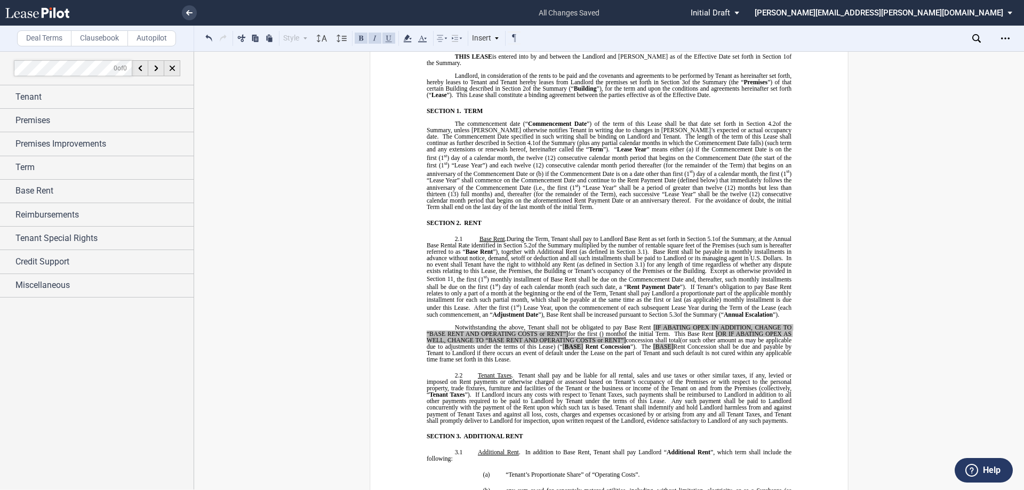
drag, startPoint x: 679, startPoint y: 371, endPoint x: 665, endPoint y: 353, distance: 23.3
click at [650, 333] on span "[IF ABATING OPEX IN ADDITION, CHANGE TO “BASE RENT AND OPERATING COSTS or RENT”]" at bounding box center [610, 330] width 366 height 13
click at [677, 331] on span "for Suite 880 until" at bounding box center [670, 327] width 47 height 6
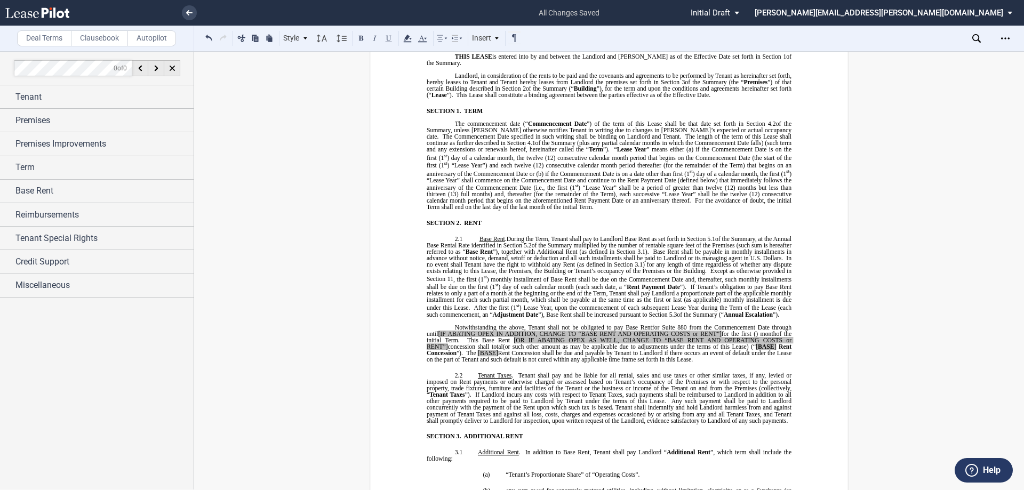
click at [778, 334] on span "for Suite 880 from the Commencement Date through until" at bounding box center [611, 330] width 368 height 13
drag, startPoint x: 470, startPoint y: 341, endPoint x: 521, endPoint y: 343, distance: 50.7
click at [521, 343] on p "Notwithstanding the above, Tenant shall not be obligated to pay Base Rent for S…" at bounding box center [609, 343] width 365 height 39
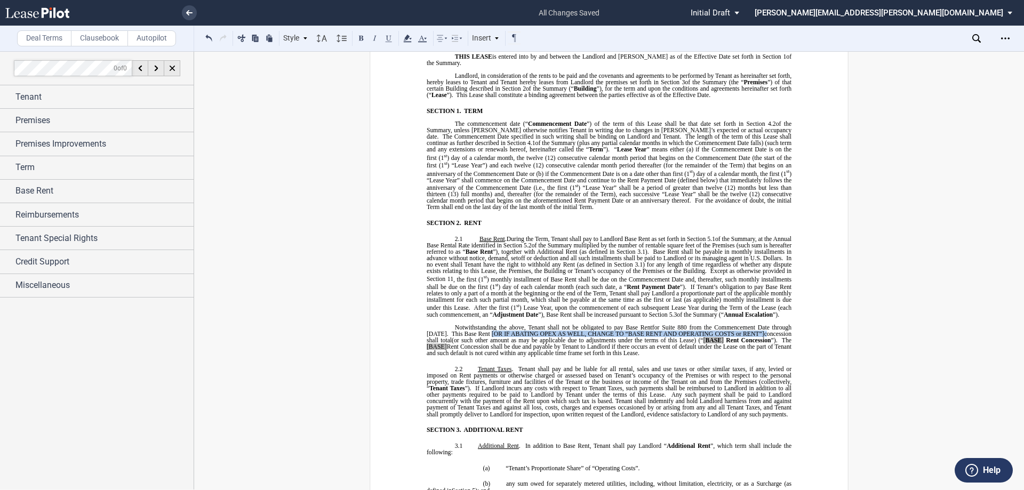
drag, startPoint x: 512, startPoint y: 340, endPoint x: 791, endPoint y: 339, distance: 279.5
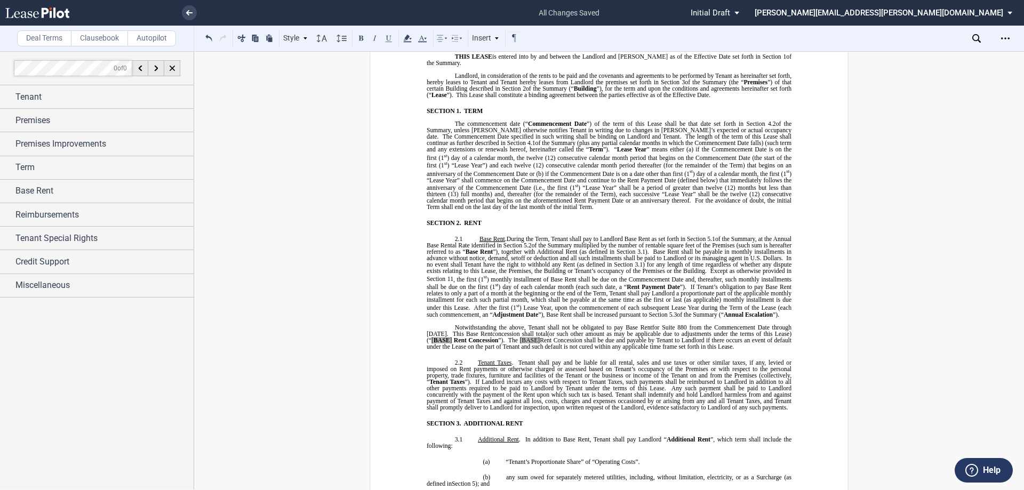
click at [510, 337] on span "concession shall total" at bounding box center [519, 334] width 55 height 6
click at [453, 343] on span at bounding box center [453, 340] width 2 height 6
click at [444, 343] on span "Base" at bounding box center [437, 340] width 12 height 6
click at [557, 348] on span "Rent Concession shall be due and payable by Tenant to Landlord if there occurs …" at bounding box center [610, 343] width 366 height 13
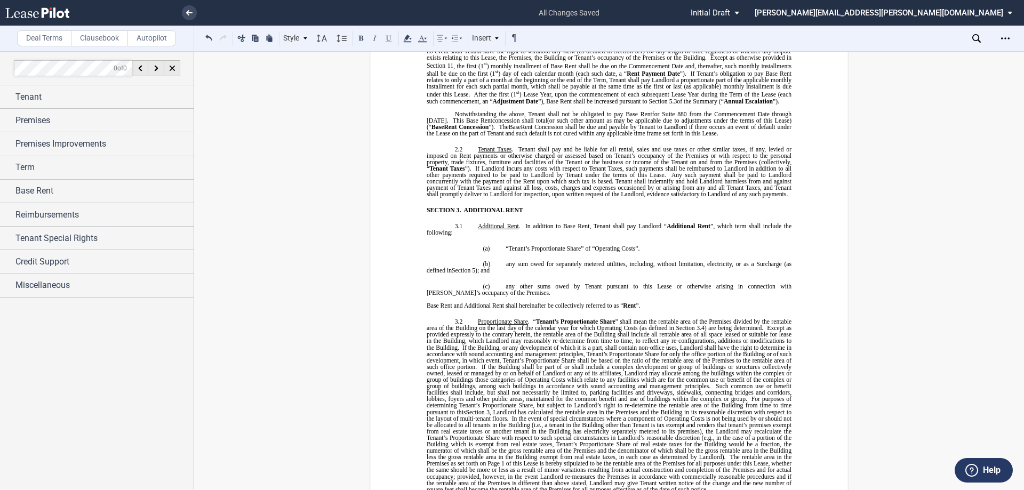
scroll to position [587, 0]
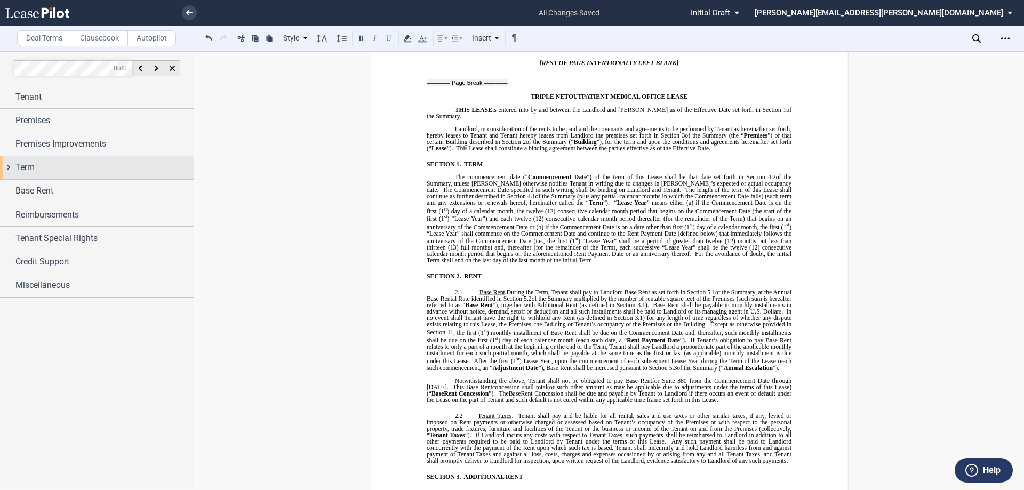
click at [64, 163] on div "Term" at bounding box center [104, 167] width 178 height 13
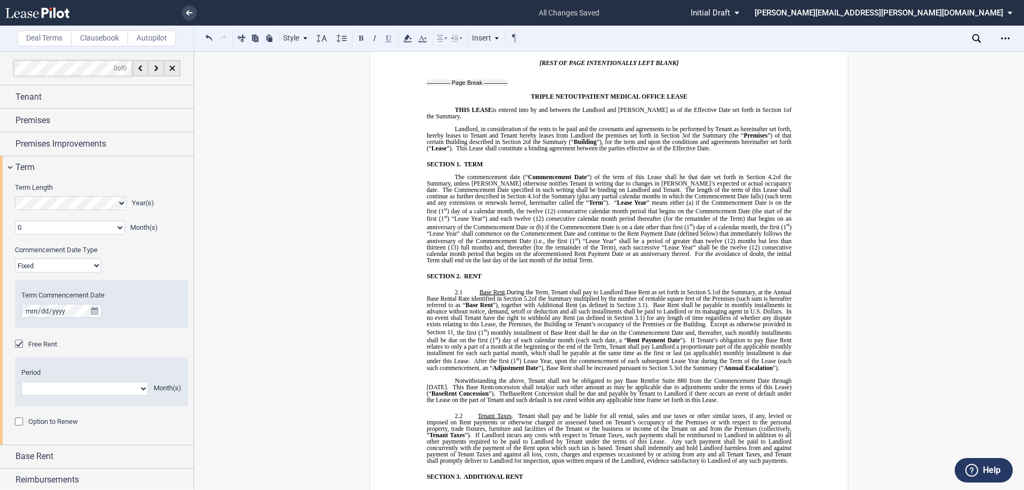
click at [75, 265] on select "Fixed Floating" at bounding box center [58, 266] width 86 height 14
select select "floating"
click at [15, 259] on select "Fixed Floating" at bounding box center [58, 266] width 86 height 14
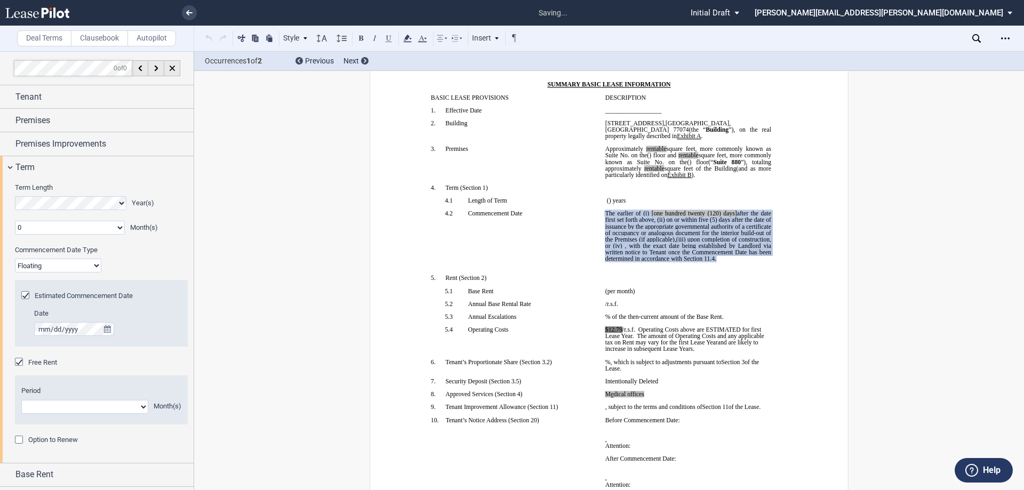
scroll to position [100, 0]
click at [631, 239] on span "(5) days after the date of issuance by the appropriate governmental authority o…" at bounding box center [688, 230] width 167 height 26
drag, startPoint x: 603, startPoint y: 212, endPoint x: 663, endPoint y: 219, distance: 60.7
click at [665, 220] on span "The earlier of (i) [one hundred twenty (120) days] after the date first set for…" at bounding box center [688, 226] width 167 height 33
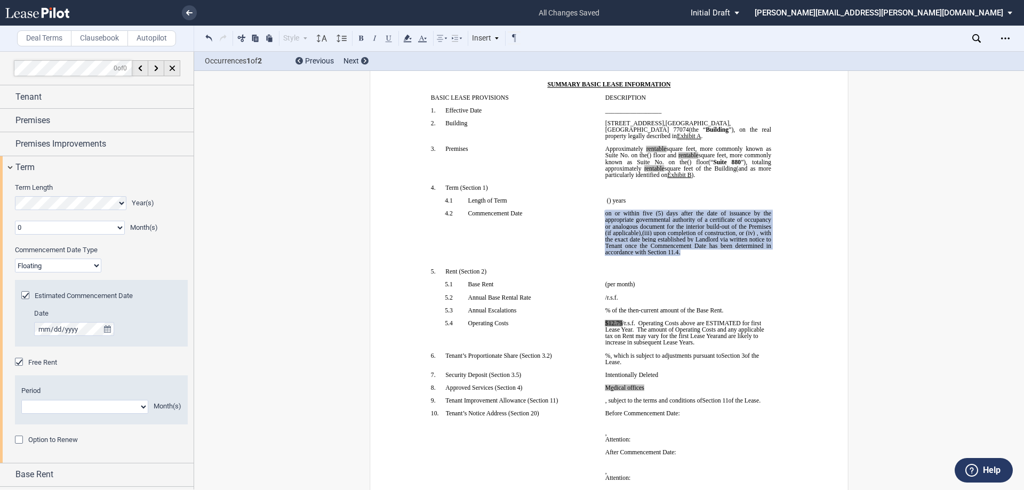
click at [605, 213] on span "on or within five" at bounding box center [628, 213] width 47 height 6
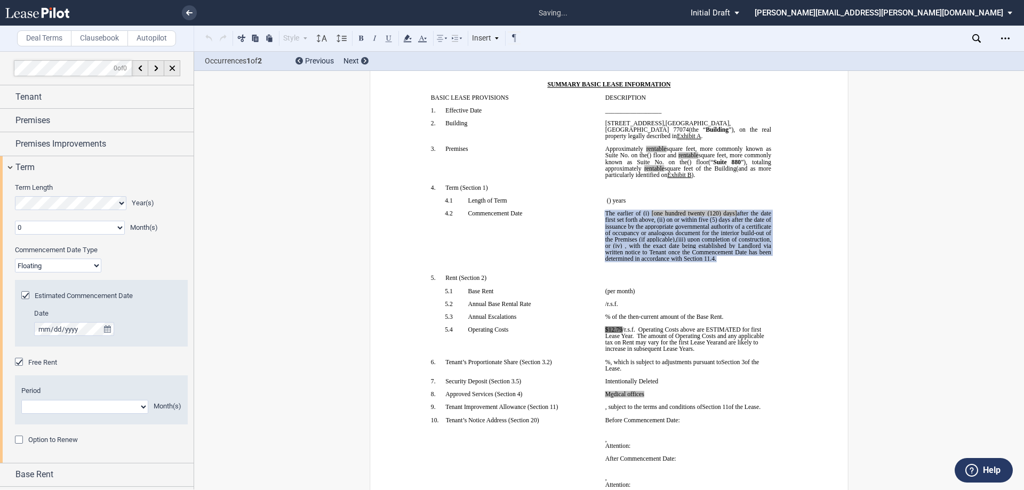
click at [619, 230] on span "(5) days after the date of issuance by the appropriate governmental authority o…" at bounding box center [688, 230] width 167 height 26
click at [612, 211] on span "The earlier of (i)" at bounding box center [627, 213] width 44 height 6
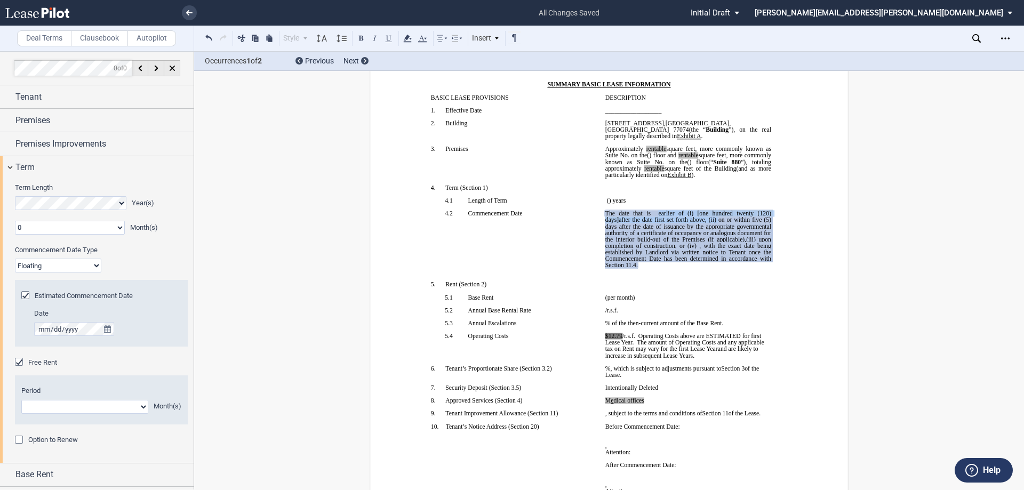
drag, startPoint x: 650, startPoint y: 212, endPoint x: 701, endPoint y: 221, distance: 52.5
click at [701, 221] on span "The date that is earlier of (i) [one hundred twenty (120) days] after the date …" at bounding box center [688, 226] width 167 height 33
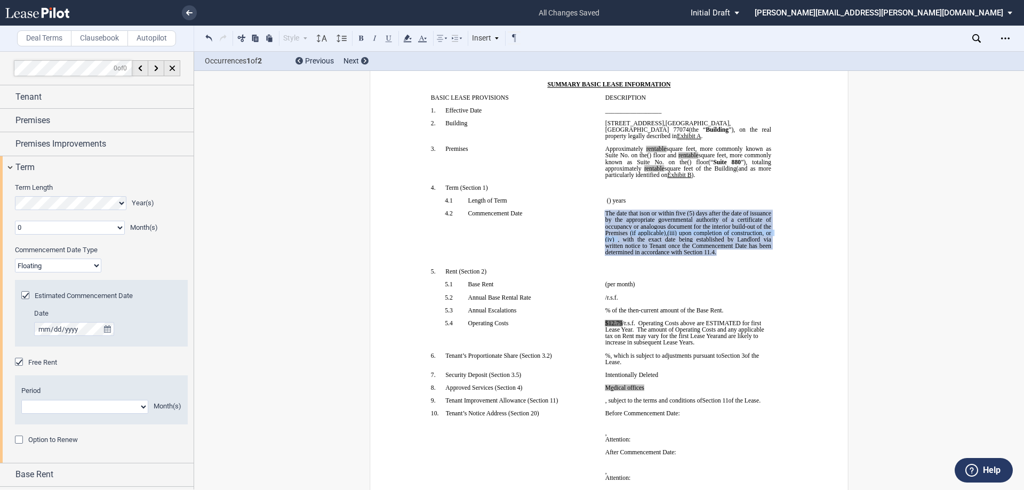
click at [692, 242] on span "The date that is on or within five (5) days after the date of issuance by the a…" at bounding box center [688, 232] width 167 height 45
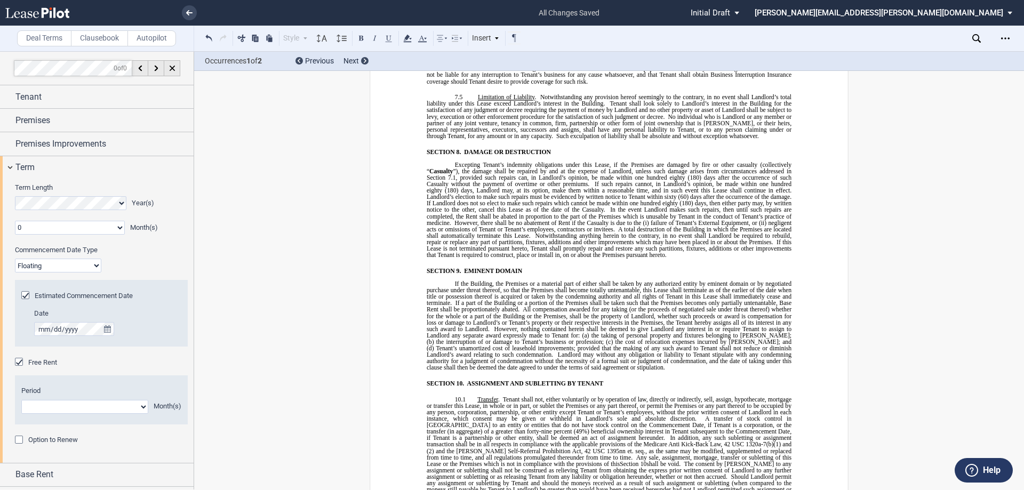
scroll to position [5274, 0]
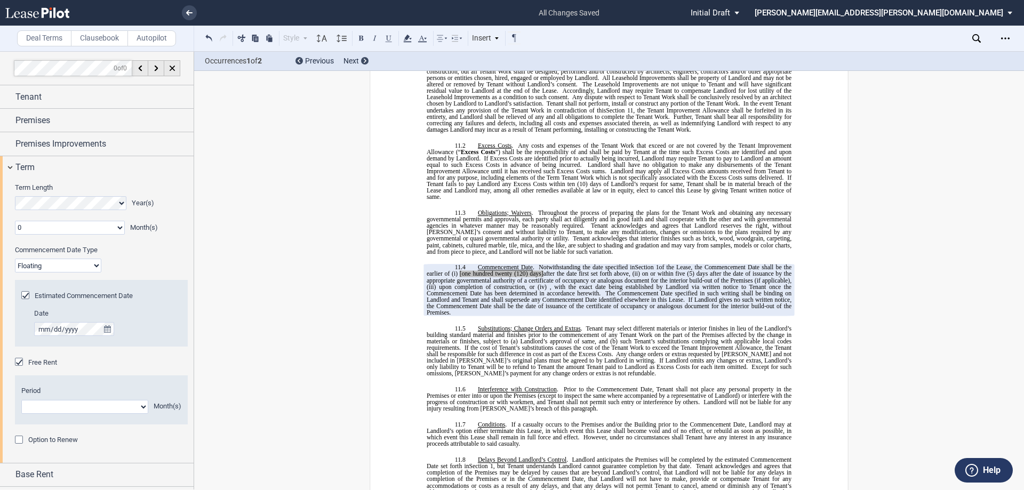
click at [563, 283] on span ", with the exact date being established by Landlord via written notice to Tenan…" at bounding box center [610, 289] width 366 height 13
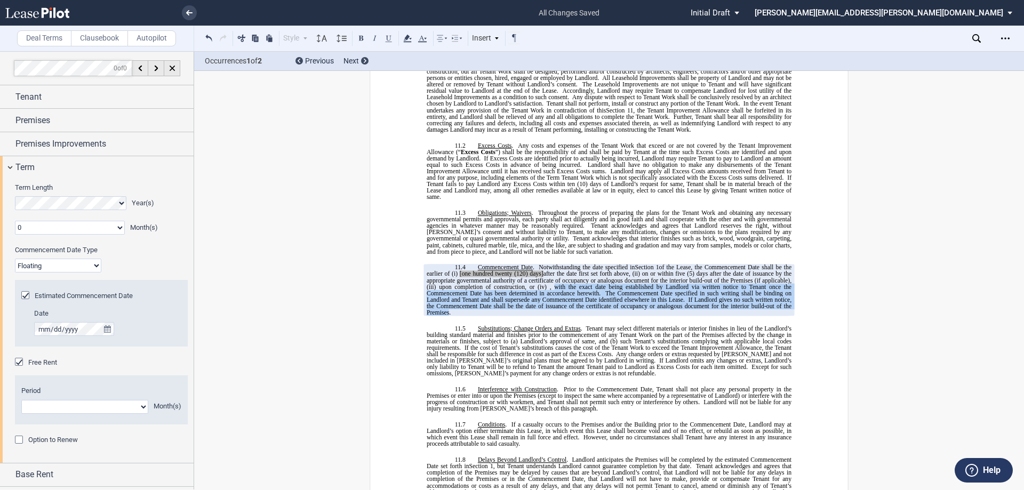
drag, startPoint x: 565, startPoint y: 252, endPoint x: 446, endPoint y: 282, distance: 122.0
click at [446, 283] on span ", with the exact date being established by Landlord via written notice to Tenan…" at bounding box center [610, 299] width 366 height 33
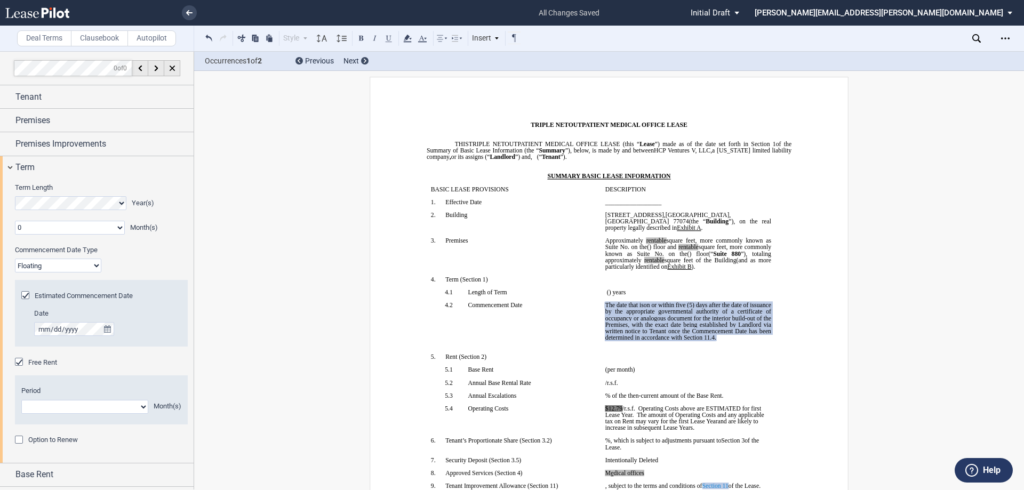
scroll to position [0, 0]
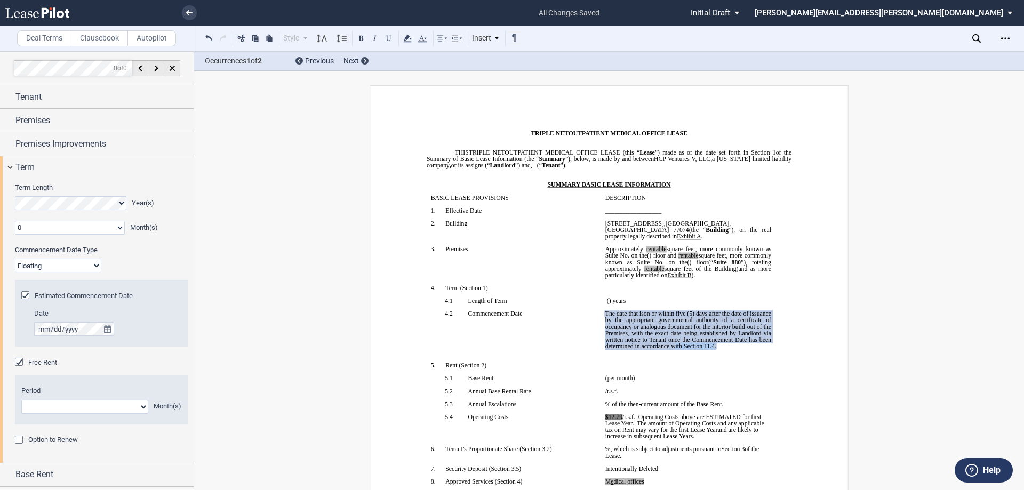
drag, startPoint x: 710, startPoint y: 344, endPoint x: 748, endPoint y: 347, distance: 38.5
click at [748, 347] on span ", with the exact date being established by Landlord via written notice to Tenan…" at bounding box center [688, 339] width 167 height 19
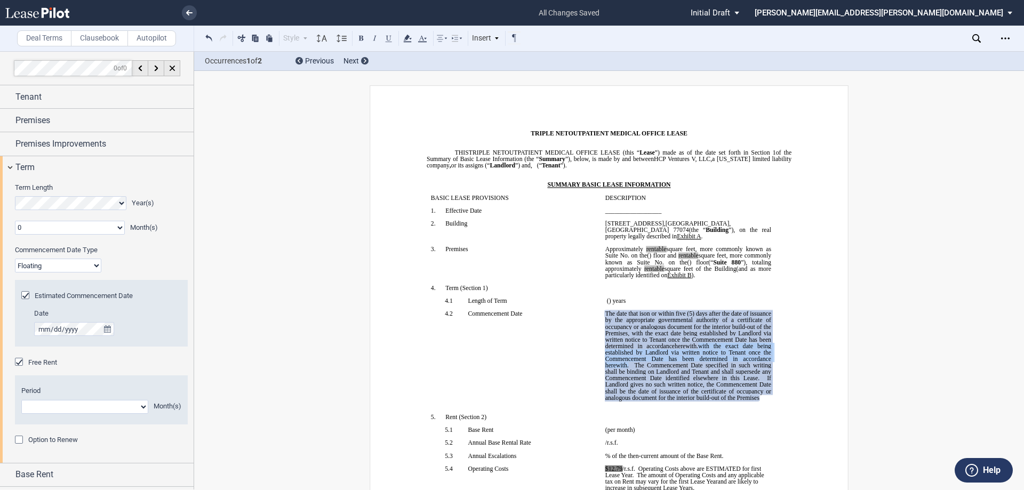
drag, startPoint x: 734, startPoint y: 347, endPoint x: 657, endPoint y: 365, distance: 80.0
click at [657, 365] on span "with the exact date being established by Landlord via written notice to Tenant …" at bounding box center [688, 372] width 167 height 58
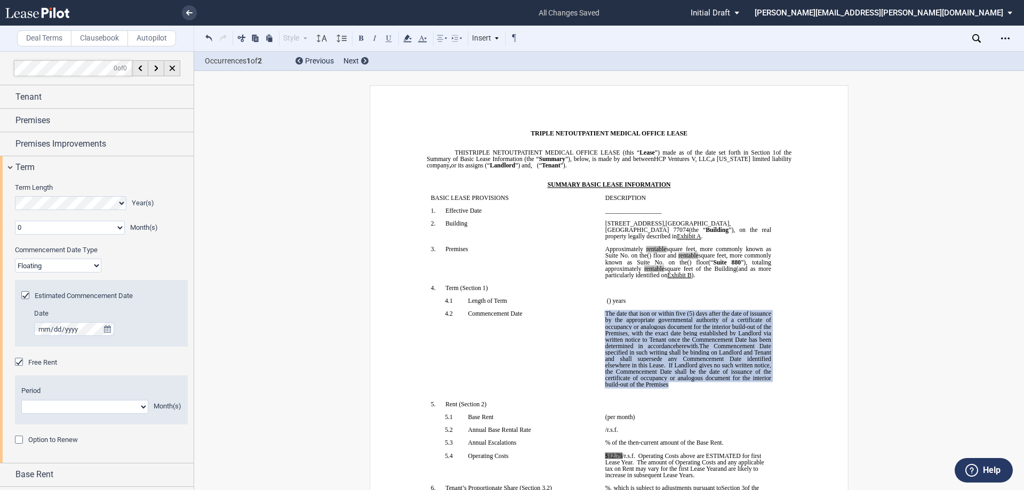
click at [739, 385] on p "﻿ ﻿ The earlier of (i) the date upon which Tenant opens to conduct business in …" at bounding box center [688, 348] width 166 height 77
click at [706, 385] on p "﻿ ﻿ The earlier of (i) the date upon which Tenant opens to conduct business in …" at bounding box center [688, 348] width 166 height 77
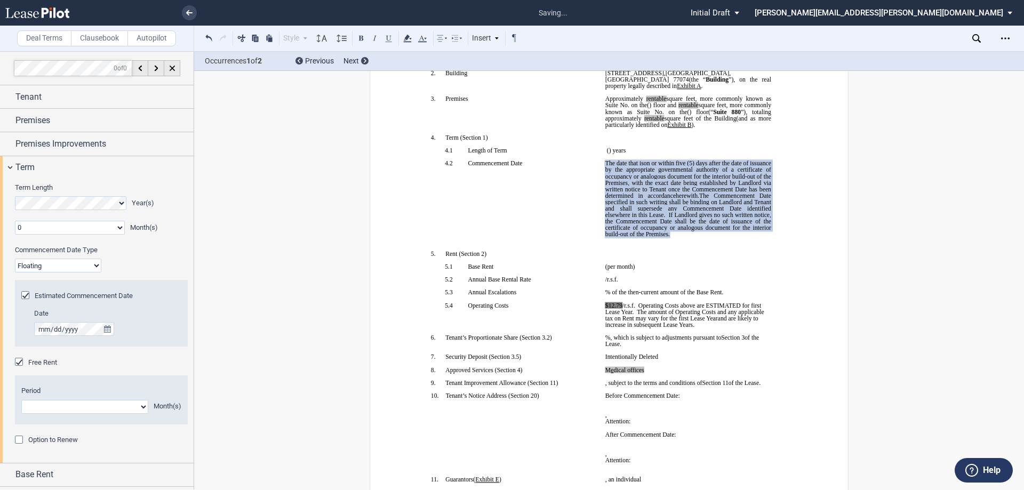
scroll to position [267, 0]
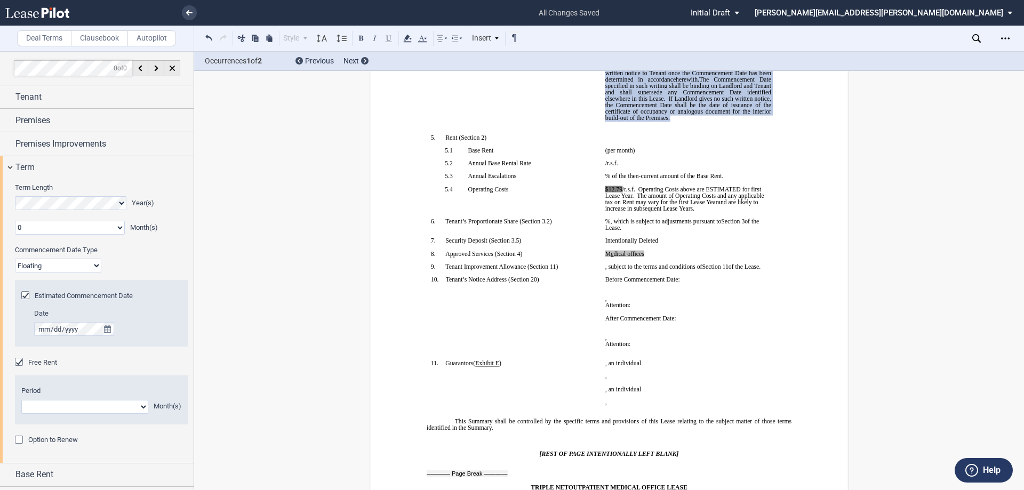
click at [644, 253] on p "M ﻿ ﻿e ﻿ dical offices" at bounding box center [688, 254] width 166 height 6
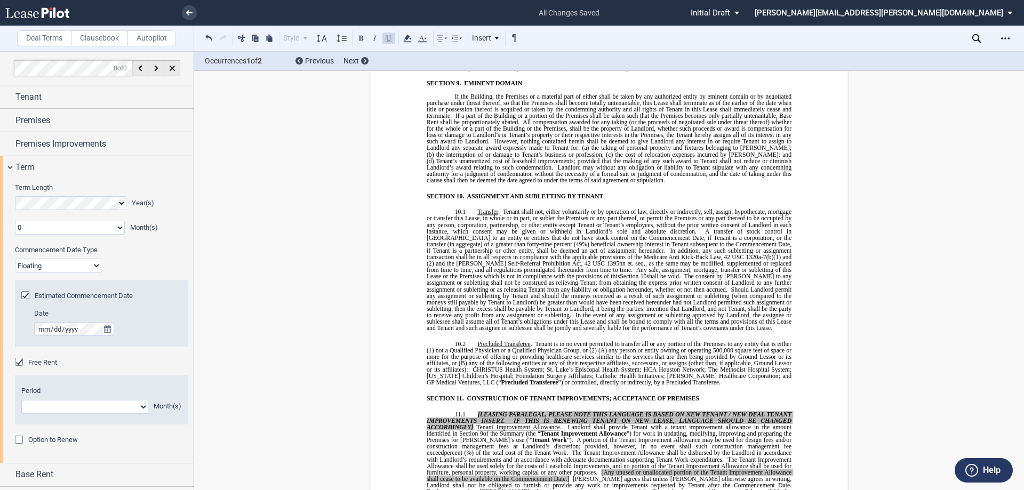
scroll to position [4960, 0]
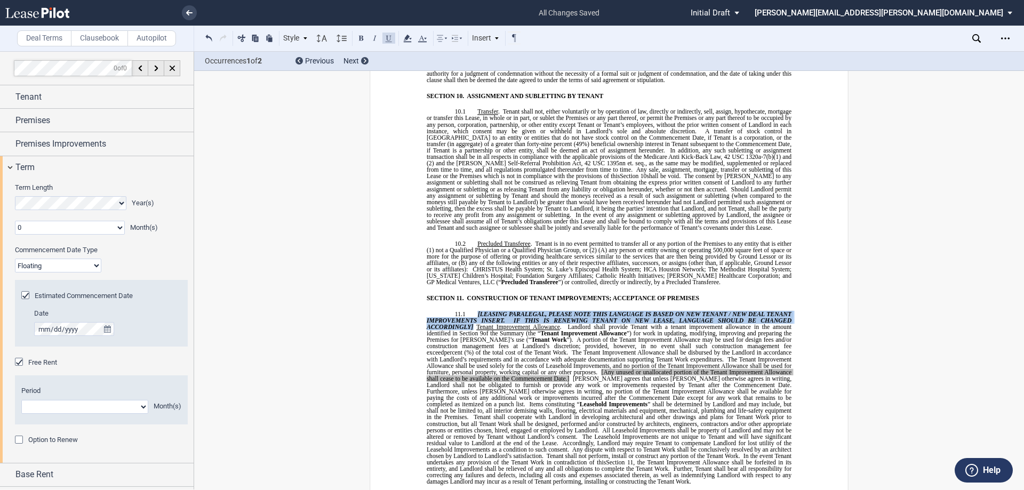
drag, startPoint x: 472, startPoint y: 279, endPoint x: 471, endPoint y: 296, distance: 16.5
click at [471, 310] on p "11.1 [LEASING PARALEGAL, PLEASE NOTE THIS LANGUAGE IS BASED ON NEW TENANT / NEW…" at bounding box center [609, 397] width 365 height 174
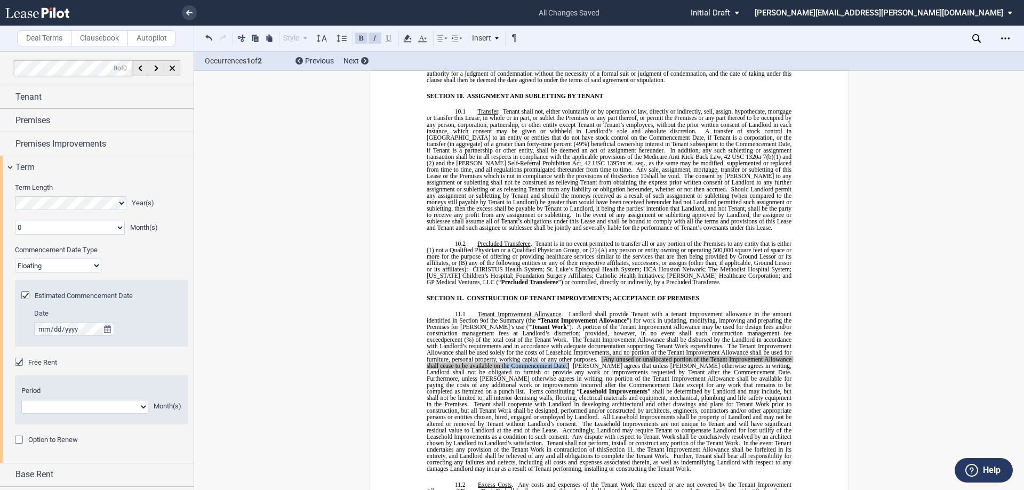
drag, startPoint x: 473, startPoint y: 334, endPoint x: 535, endPoint y: 333, distance: 61.9
click at [535, 356] on span "[Any unused or unallocated portion of the Tenant Improvement Allowance shall ce…" at bounding box center [610, 362] width 366 height 13
drag, startPoint x: 570, startPoint y: 326, endPoint x: 616, endPoint y: 314, distance: 47.5
click at [597, 356] on span at bounding box center [599, 359] width 4 height 6
click at [735, 324] on span "A portion of the Tenant Improvement Allowance may be used for design fees and/o…" at bounding box center [610, 333] width 366 height 19
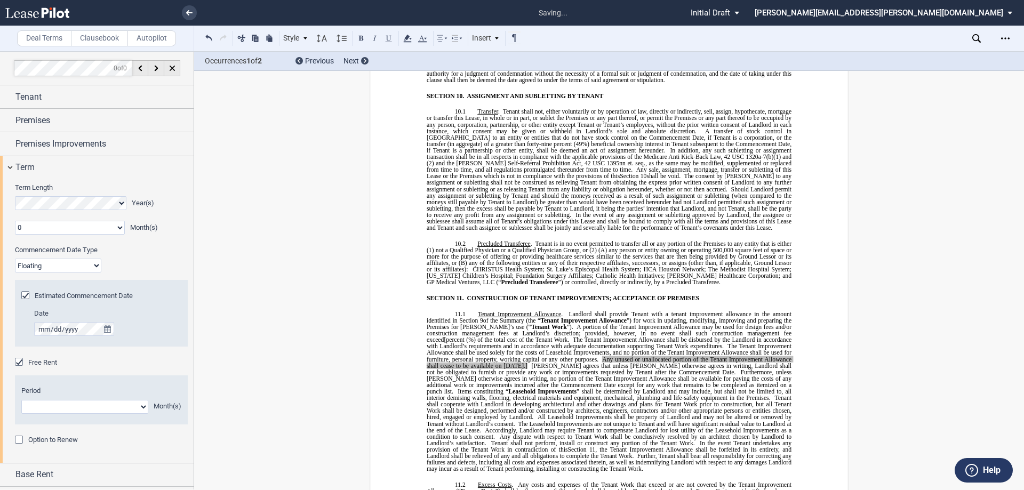
click at [567, 337] on span "%) of the total cost of the Tenant Work" at bounding box center [517, 340] width 99 height 6
drag, startPoint x: 529, startPoint y: 336, endPoint x: 595, endPoint y: 325, distance: 67.0
click at [529, 362] on span "Tenant agrees that unless Landlord otherwise agrees in writing, Landlord shall …" at bounding box center [610, 368] width 366 height 13
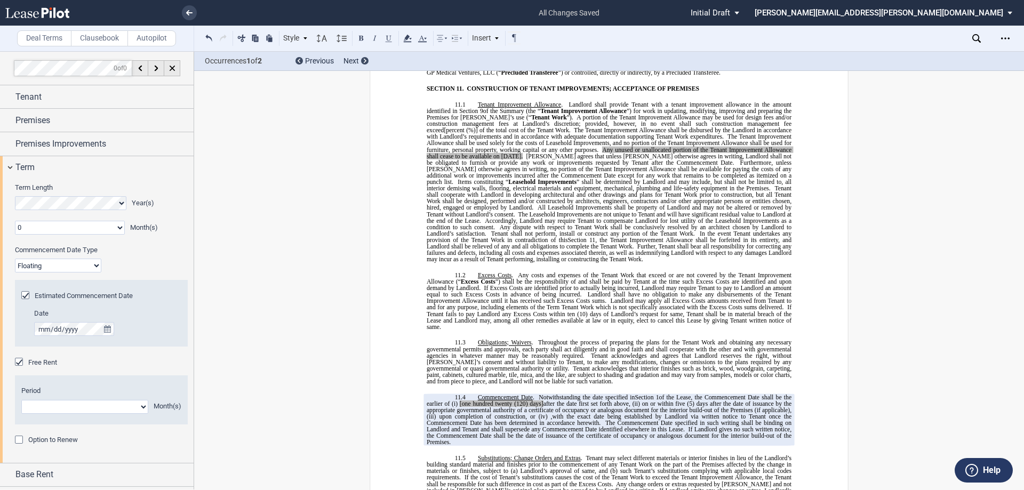
scroll to position [5173, 0]
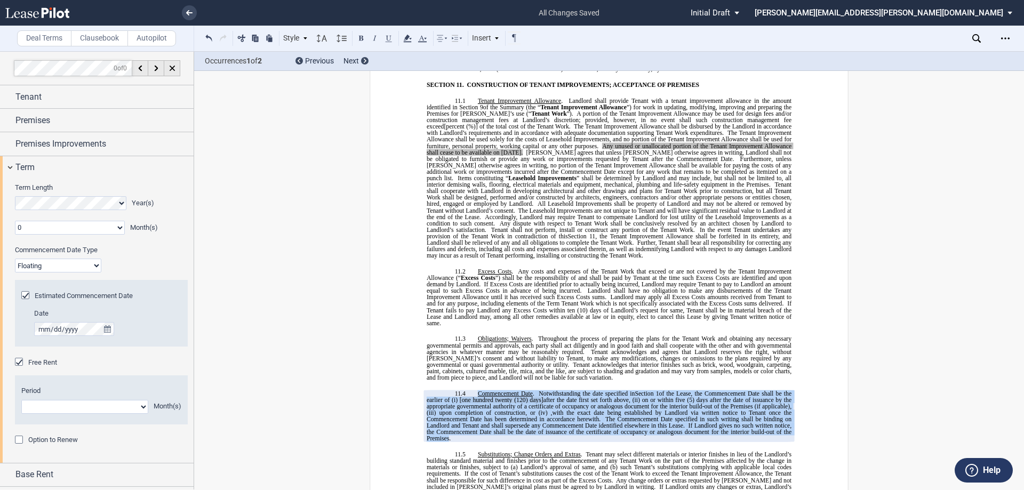
drag, startPoint x: 475, startPoint y: 362, endPoint x: 445, endPoint y: 409, distance: 54.9
click at [445, 409] on p "11.4 Commencement Date . Notwithstanding the date specified in ﻿ Section 1 ﻿ of…" at bounding box center [609, 416] width 365 height 52
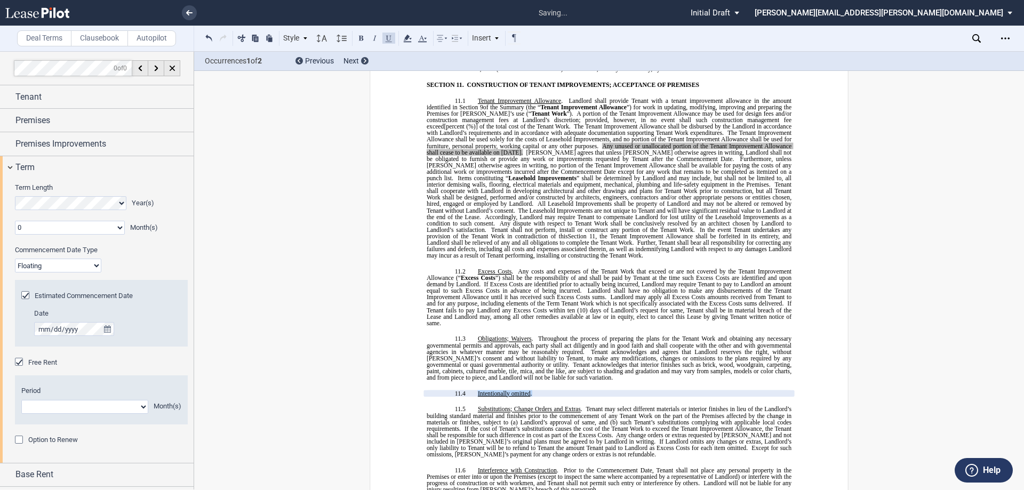
drag, startPoint x: 477, startPoint y: 363, endPoint x: 530, endPoint y: 362, distance: 52.3
click at [530, 390] on p "11.4 Intentionally omitted or ﻿ ﻿ ." at bounding box center [609, 393] width 365 height 6
click at [633, 438] on span "If Landlord omits any changes or extras, Landlord’s only liability to Tenant wi…" at bounding box center [610, 444] width 366 height 13
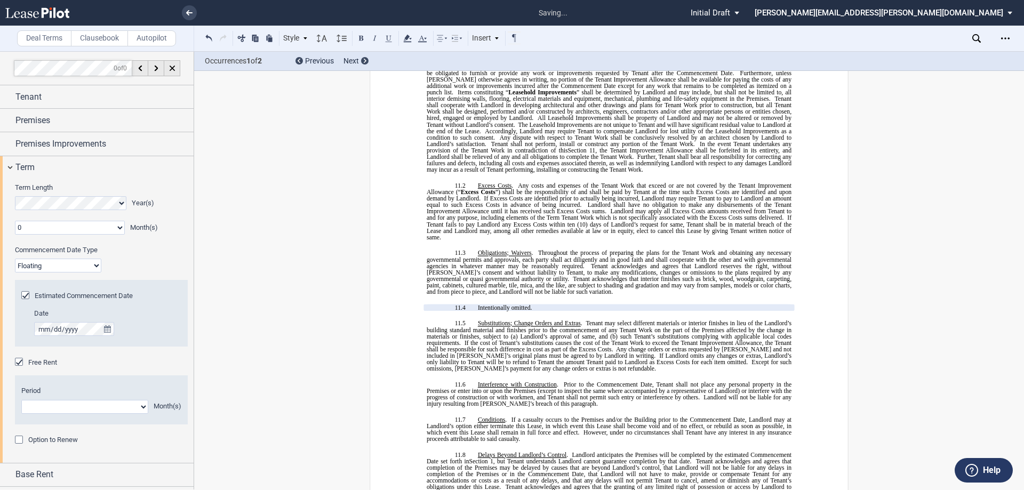
scroll to position [5333, 0]
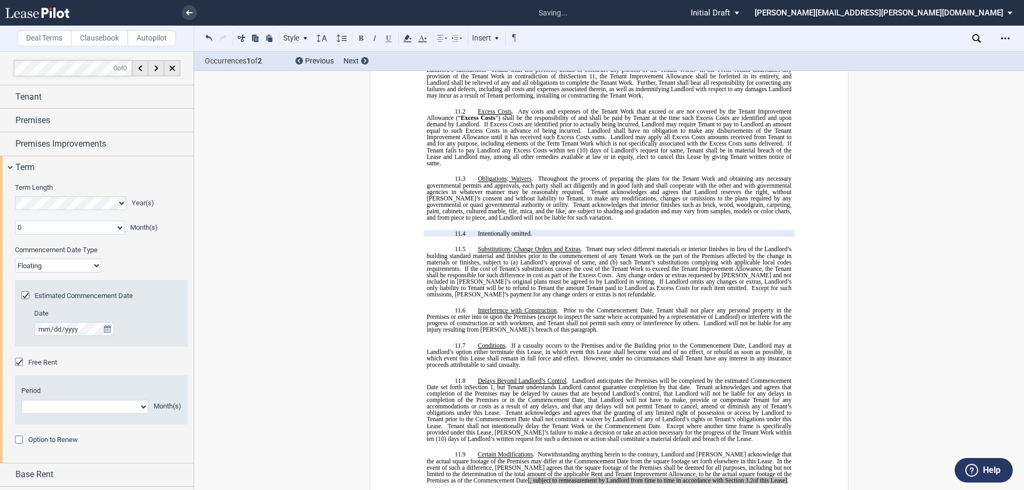
click at [528, 477] on span "[, subject to remeasurement by Landlord from time to time in accordance with Se…" at bounding box center [636, 480] width 216 height 6
click at [785, 477] on span "." at bounding box center [786, 480] width 2 height 6
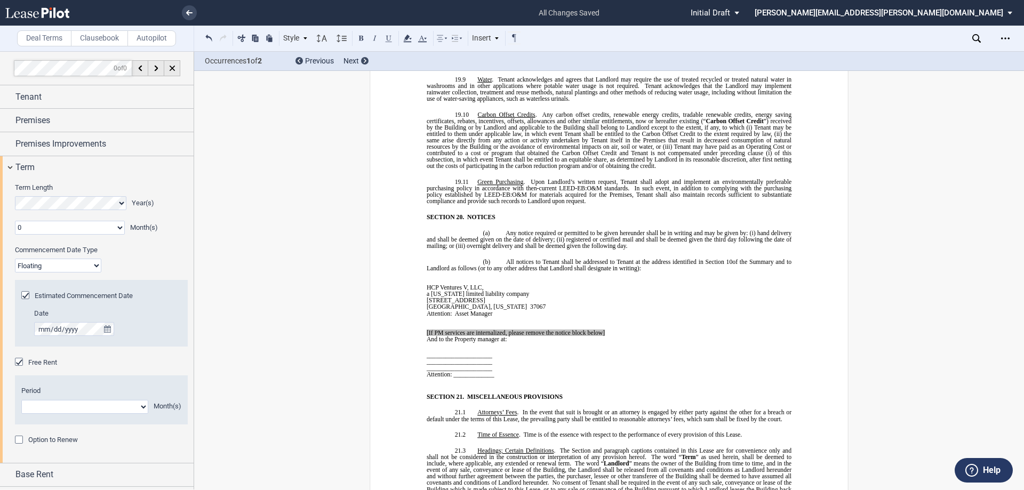
scroll to position [7254, 0]
drag, startPoint x: 459, startPoint y: 296, endPoint x: 550, endPoint y: 297, distance: 90.7
click at [532, 342] on td "_____________________ _____________________ _____________________ Attention: __…" at bounding box center [520, 363] width 187 height 42
drag, startPoint x: 423, startPoint y: 294, endPoint x: 604, endPoint y: 292, distance: 180.3
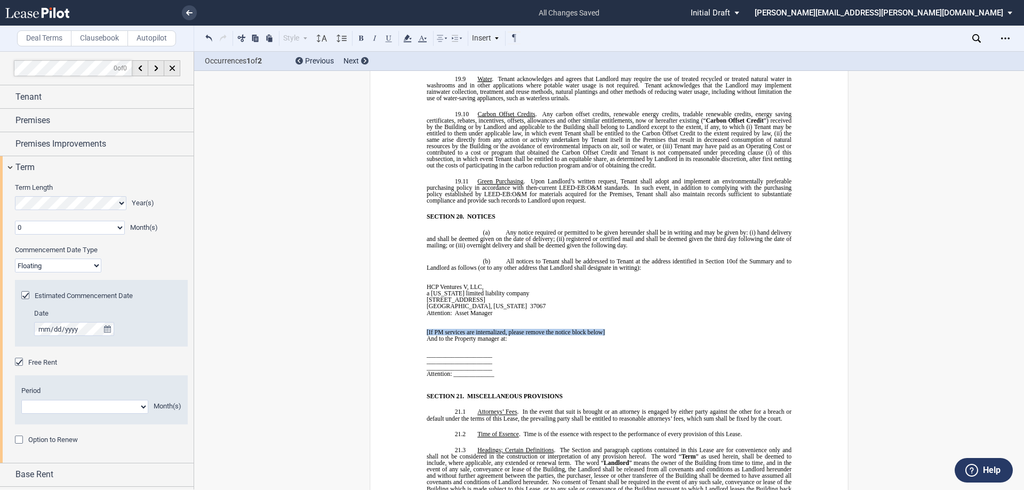
click at [604, 329] on p "[If PM services are internalized, please remove the notice block below]" at bounding box center [520, 332] width 187 height 6
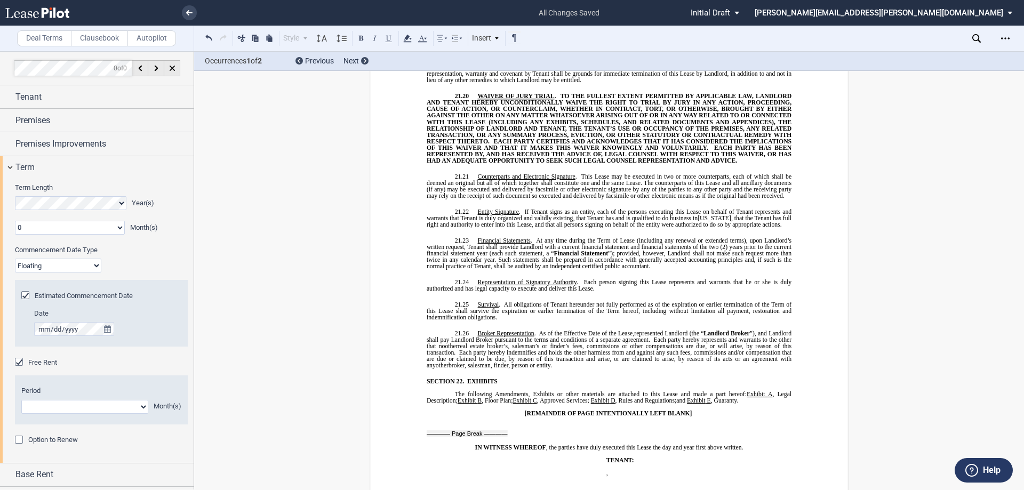
scroll to position [8960, 0]
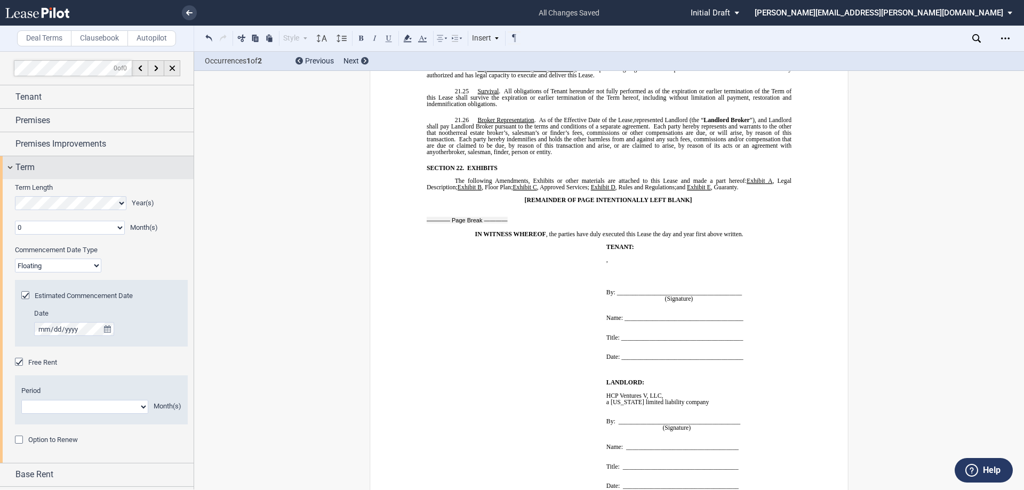
click at [58, 167] on div "Term" at bounding box center [104, 167] width 178 height 13
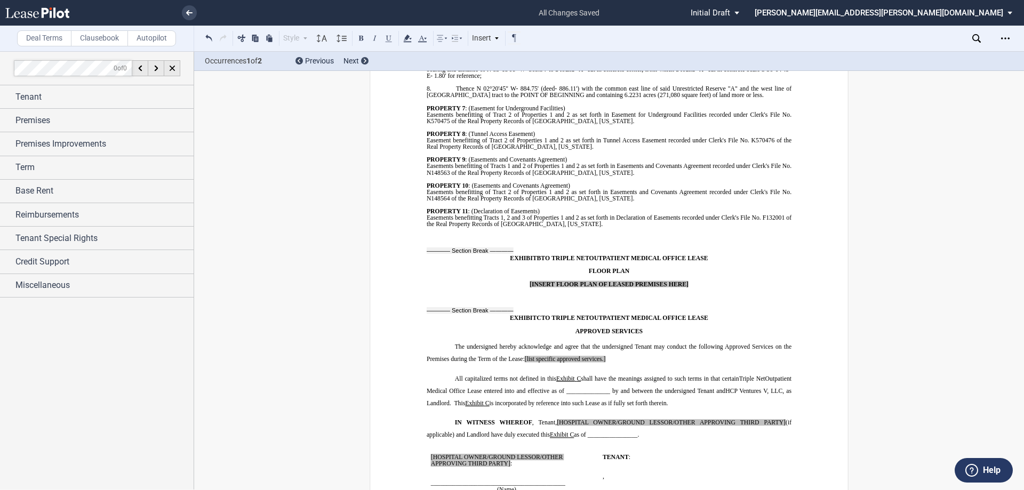
scroll to position [10240, 0]
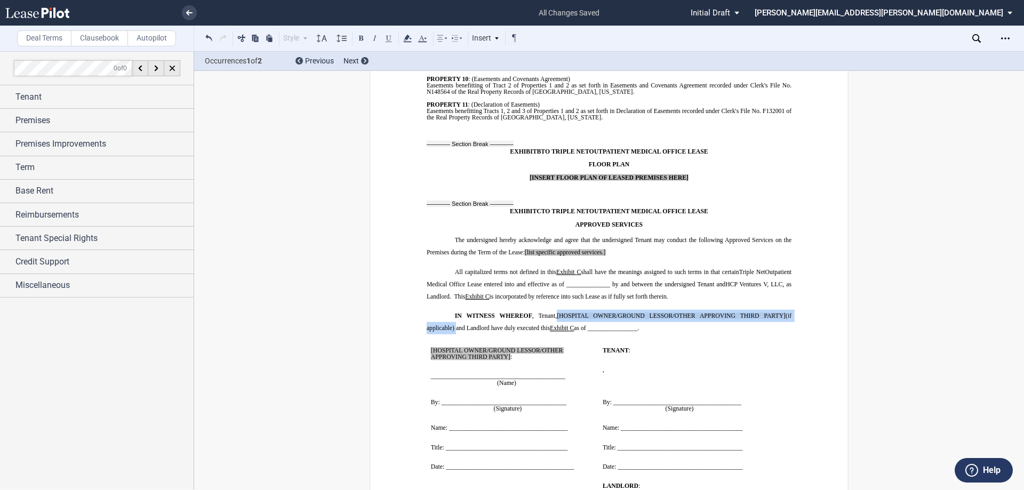
drag, startPoint x: 554, startPoint y: 269, endPoint x: 451, endPoint y: 284, distance: 104.1
click at [451, 313] on span "IN WITNESS WHEREOF , Tenant, [HOSPITAL OWNER/GROUND LESSOR/OTHER APPROVING THIR…" at bounding box center [610, 322] width 366 height 19
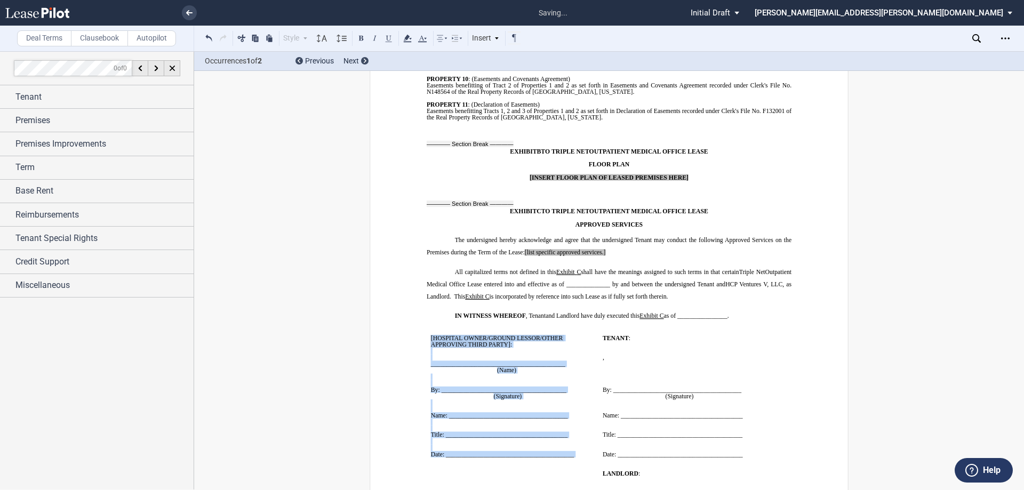
drag, startPoint x: 426, startPoint y: 294, endPoint x: 568, endPoint y: 413, distance: 185.5
click at [568, 413] on td "﻿ [HOSPITAL OWNER/GROUND LESSOR/OTHER APPROVING THIRD PARTY] : ﻿ ﻿ ____________…" at bounding box center [513, 396] width 172 height 135
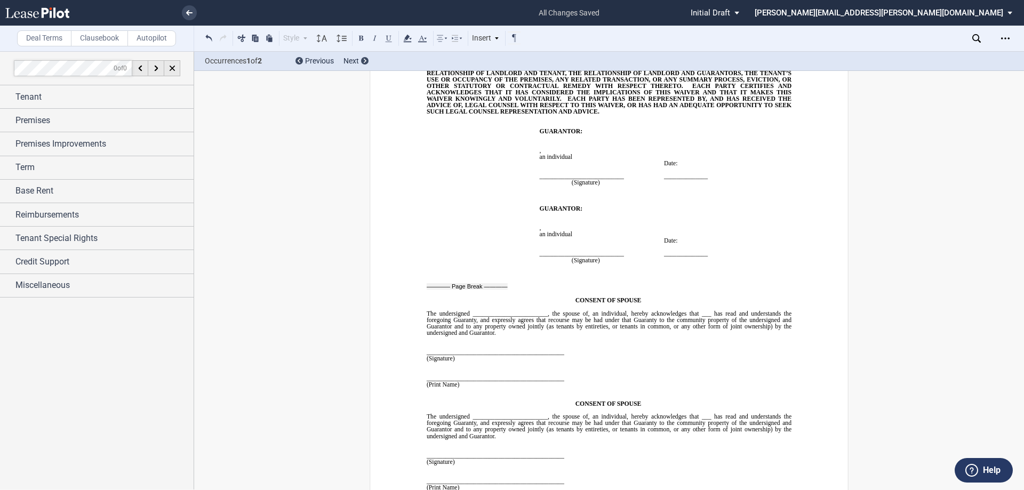
scroll to position [11713, 0]
click at [714, 368] on p at bounding box center [609, 371] width 365 height 6
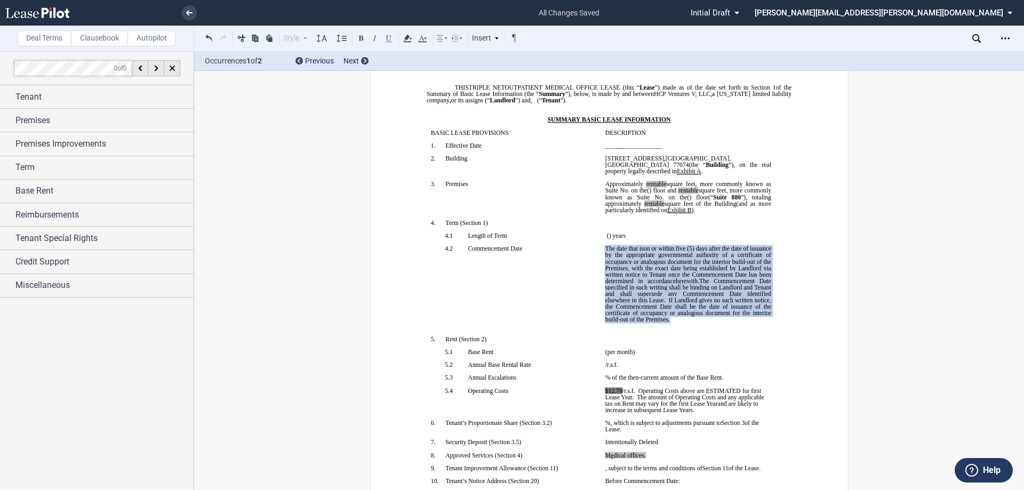
scroll to position [118, 0]
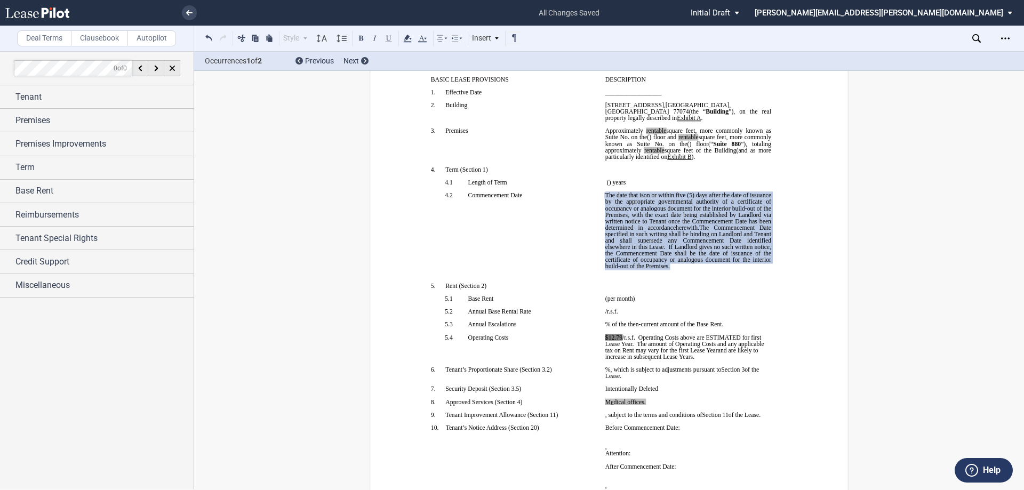
drag, startPoint x: 726, startPoint y: 350, endPoint x: 667, endPoint y: 365, distance: 60.9
click at [726, 350] on span "and are likely to increase in subsequent Lease Years" at bounding box center [682, 353] width 155 height 13
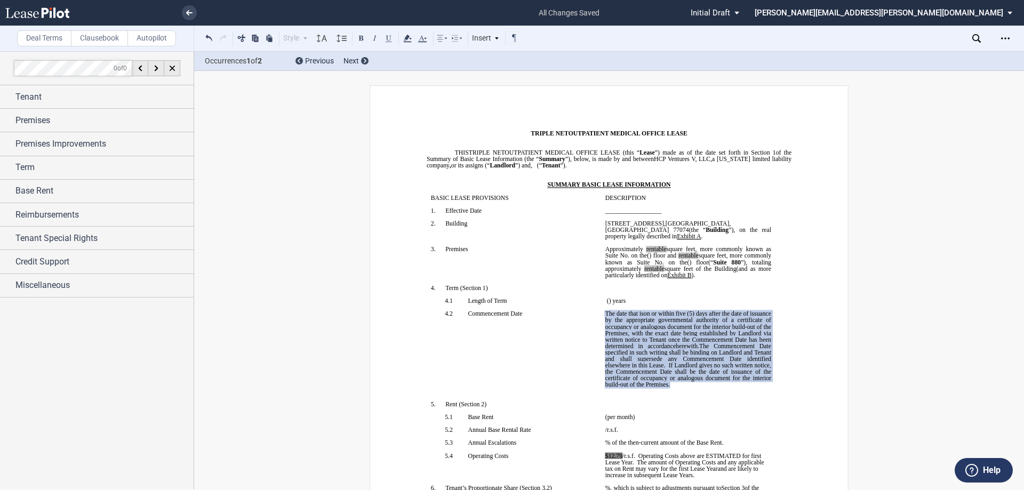
scroll to position [640, 0]
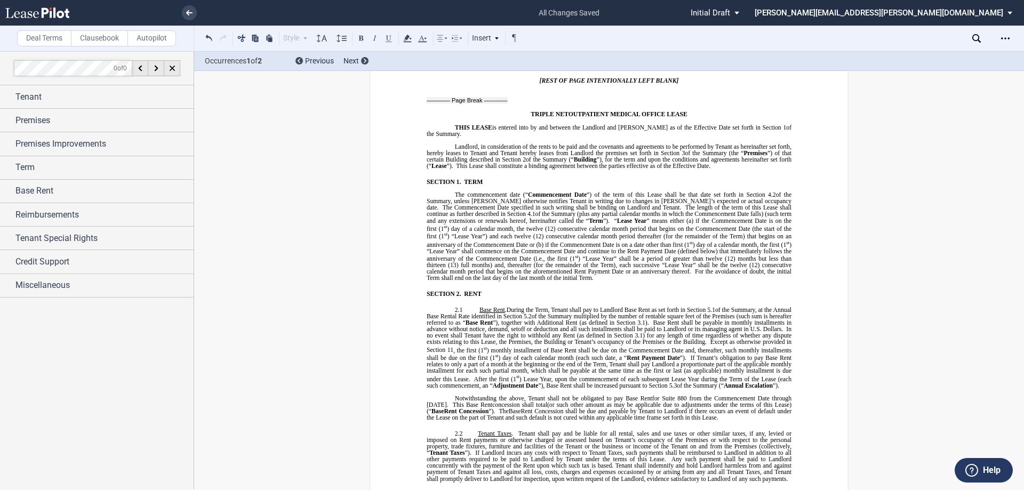
drag, startPoint x: 581, startPoint y: 411, endPoint x: 698, endPoint y: 391, distance: 118.5
click at [581, 411] on span "(or such other amount as may be applicable due to adjustments under the terms o…" at bounding box center [610, 408] width 366 height 13
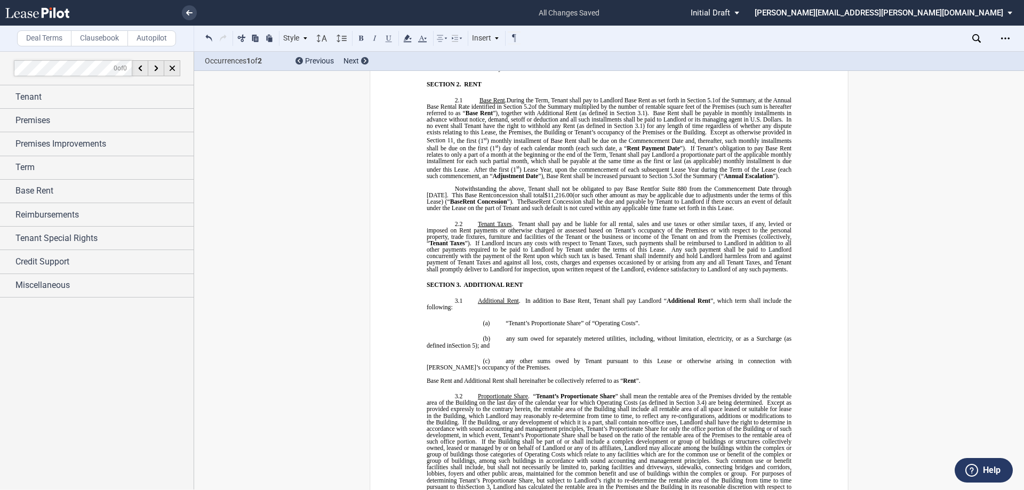
scroll to position [853, 0]
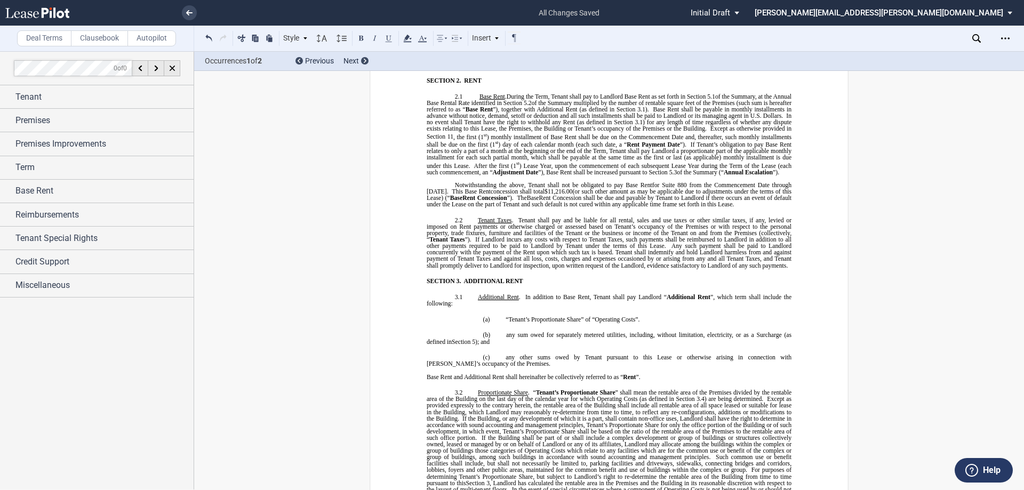
click at [719, 254] on span "Any such payment shall be paid to Landlord concurrently with the payment of the…" at bounding box center [610, 256] width 366 height 26
click at [607, 147] on span ") day of each calendar month (each such date, a “" at bounding box center [562, 144] width 129 height 6
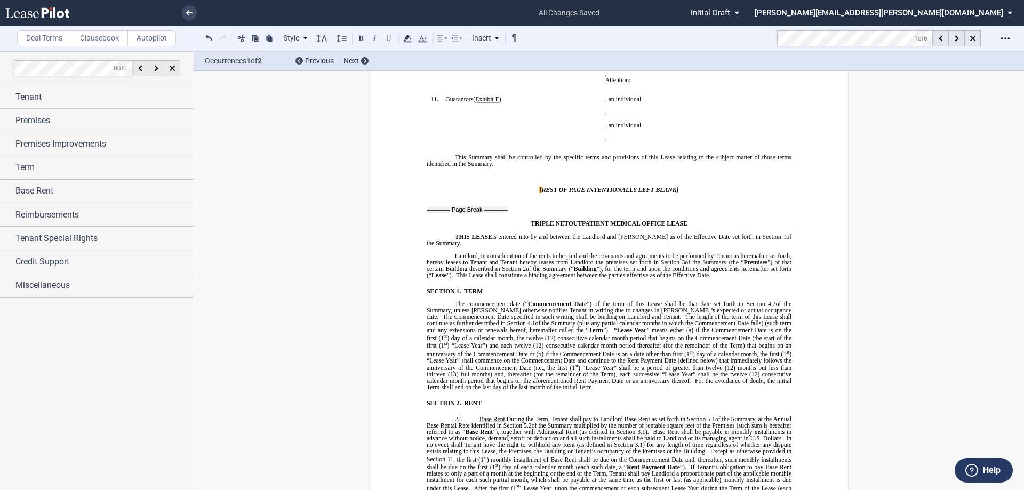
scroll to position [490, 0]
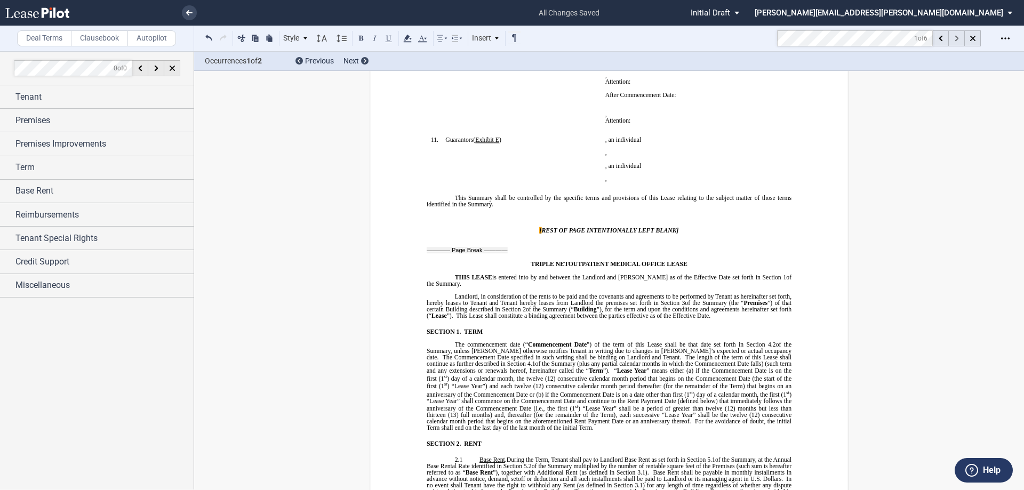
click at [958, 34] on div at bounding box center [957, 38] width 16 height 16
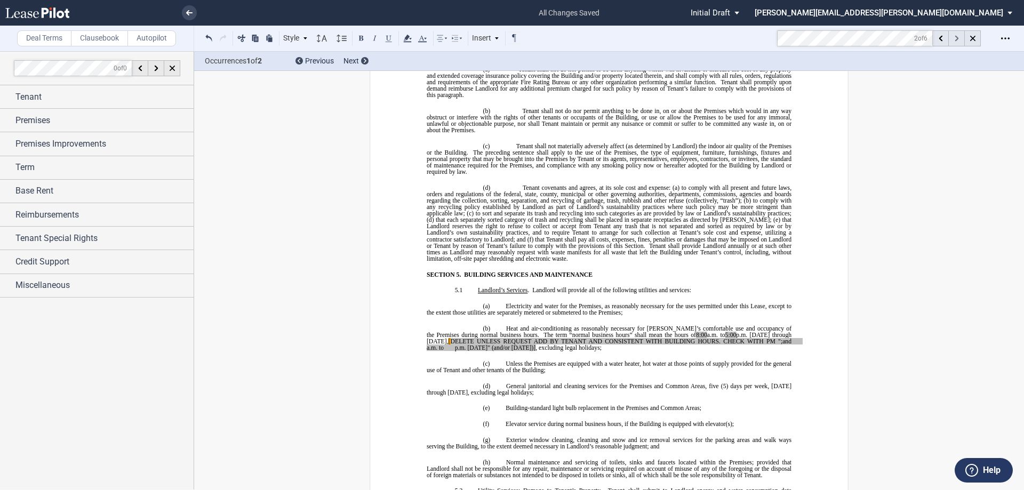
scroll to position [3089, 0]
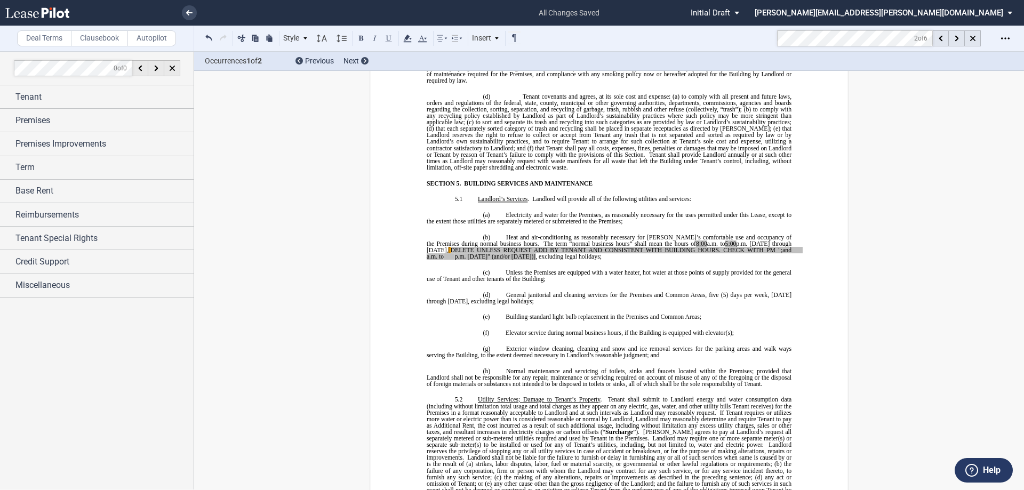
drag, startPoint x: 421, startPoint y: 237, endPoint x: 514, endPoint y: 245, distance: 92.6
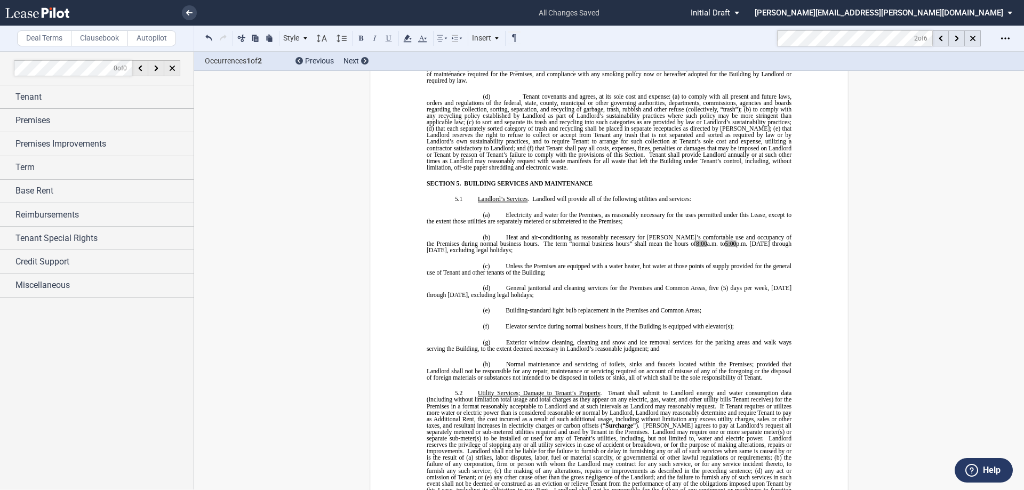
scroll to position [3462, 0]
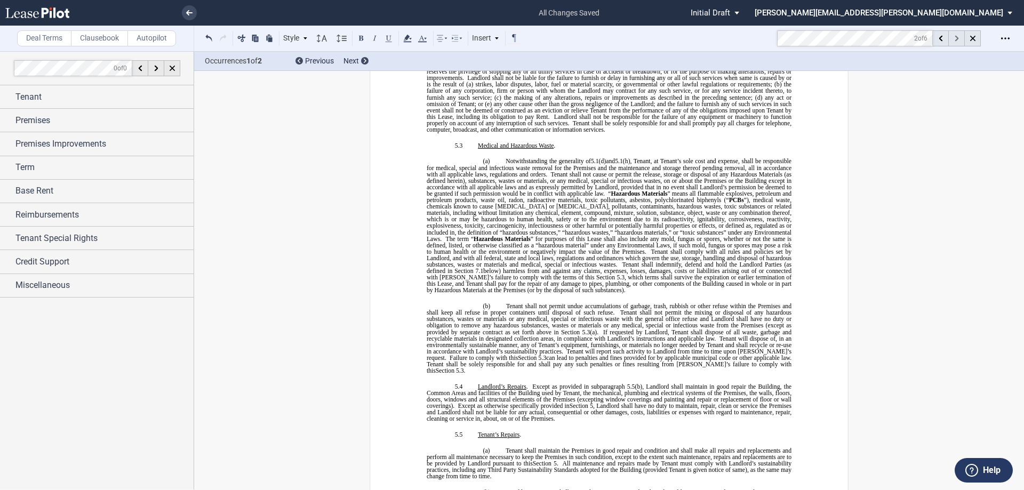
click at [950, 38] on div at bounding box center [957, 38] width 16 height 16
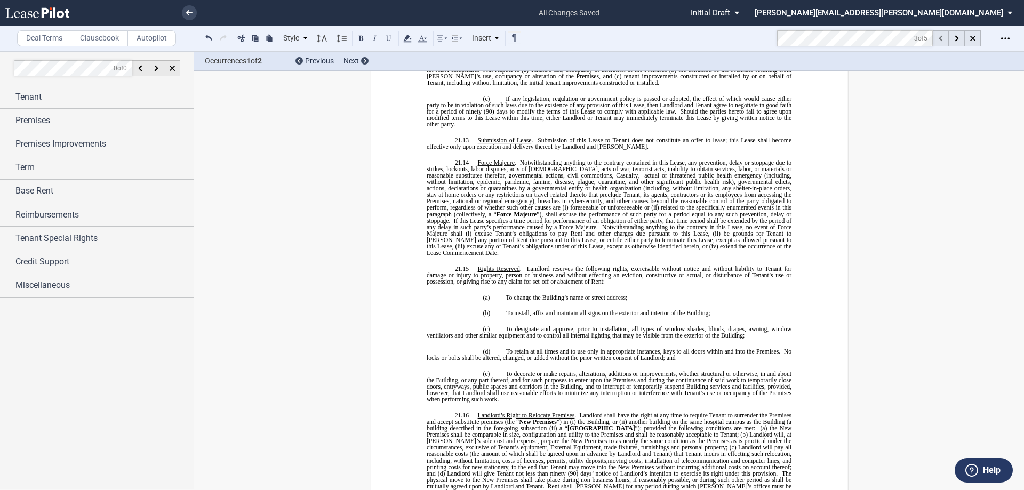
scroll to position [8872, 0]
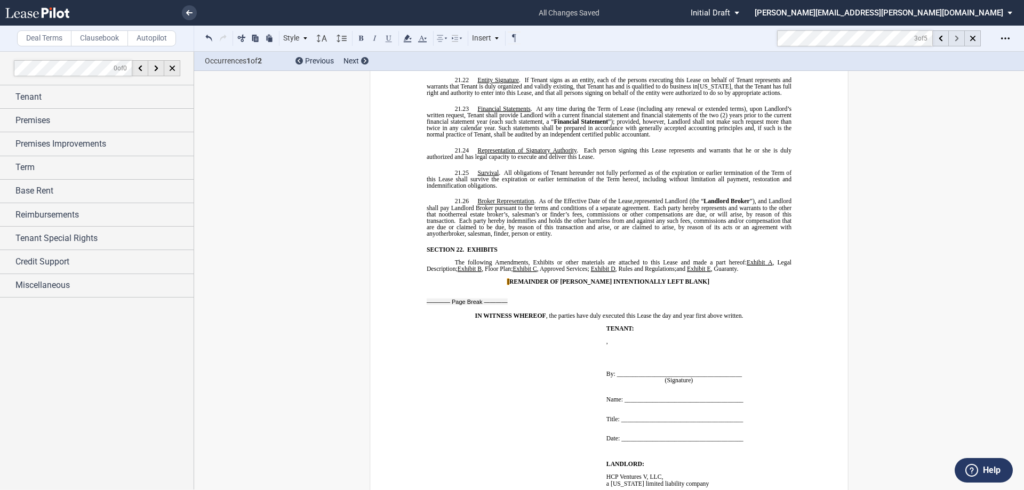
click at [954, 36] on div at bounding box center [957, 38] width 16 height 16
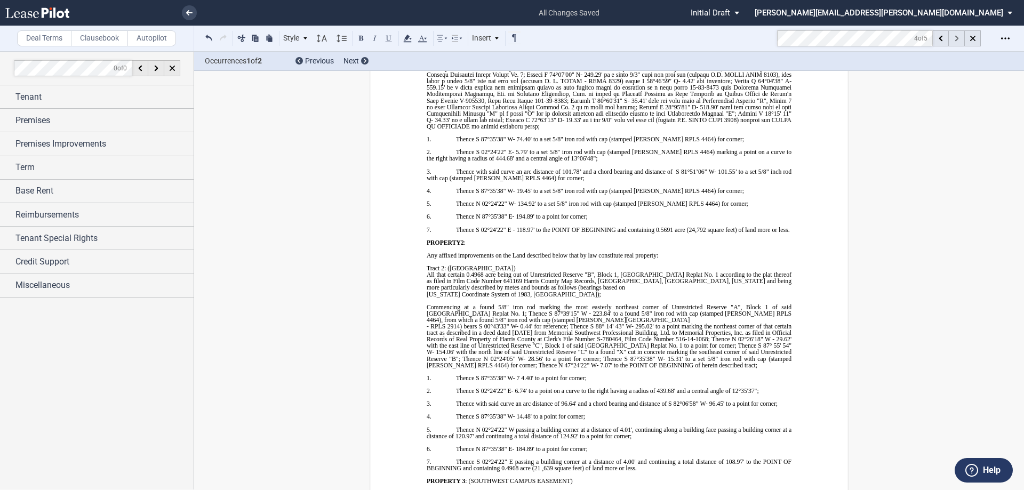
scroll to position [10129, 0]
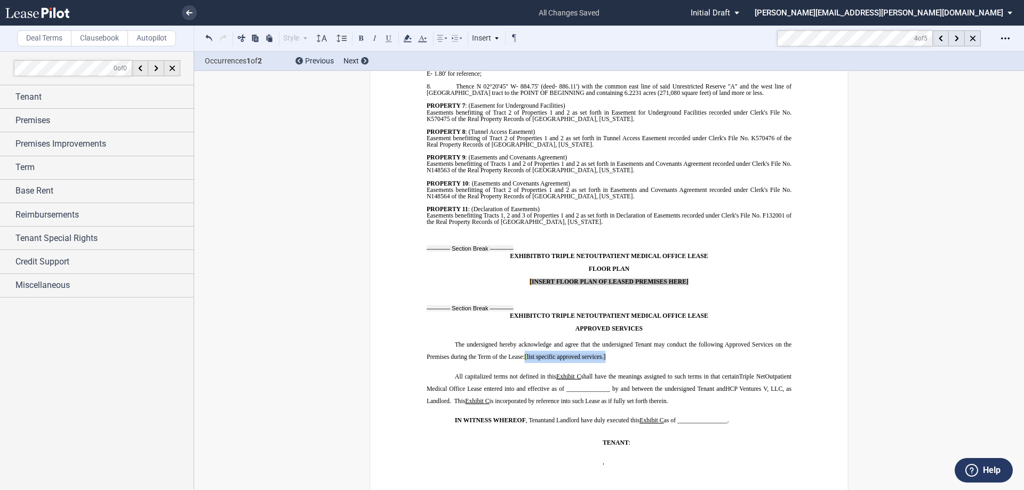
drag, startPoint x: 607, startPoint y: 312, endPoint x: 524, endPoint y: 312, distance: 83.2
click at [524, 339] on p "The undersigned hereby acknowledge and agree that the undersigned Tenant may co…" at bounding box center [609, 351] width 365 height 25
click at [959, 40] on div at bounding box center [957, 38] width 16 height 16
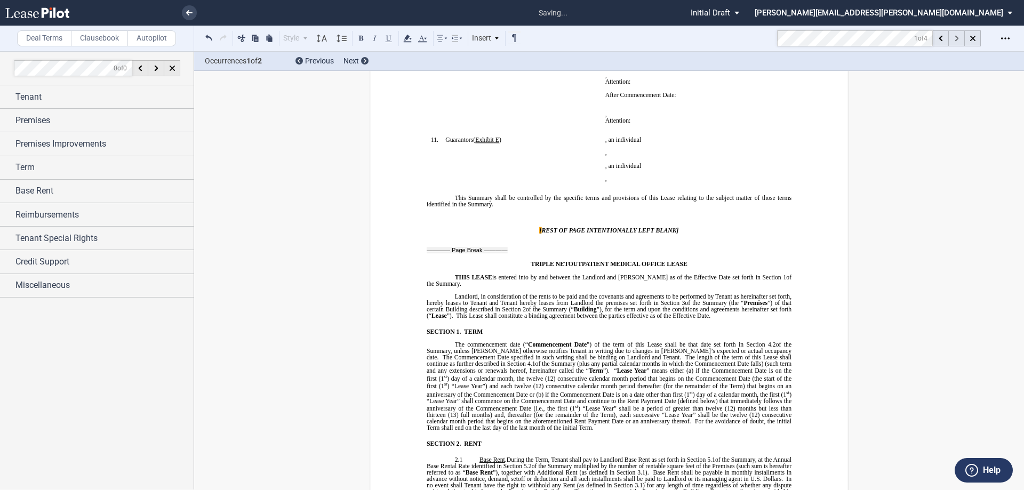
click at [959, 40] on div at bounding box center [957, 38] width 16 height 16
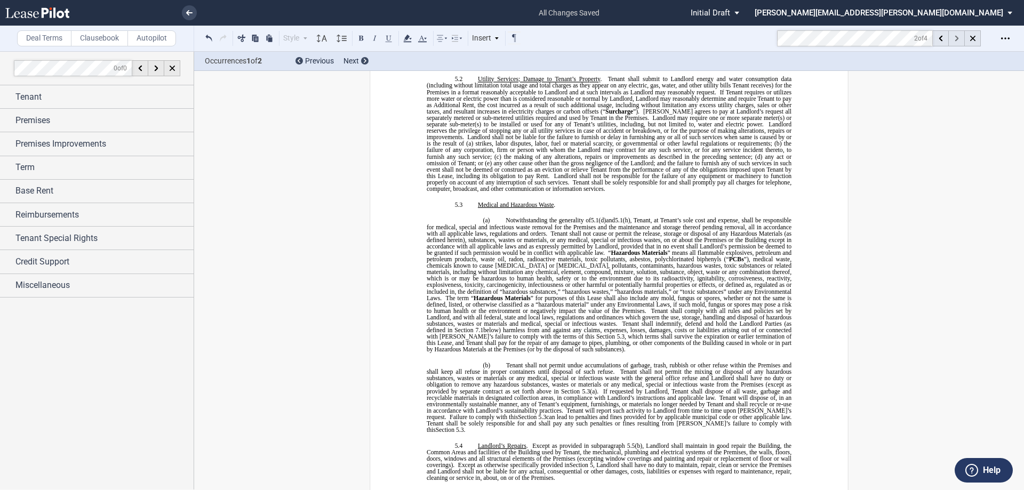
scroll to position [5018, 0]
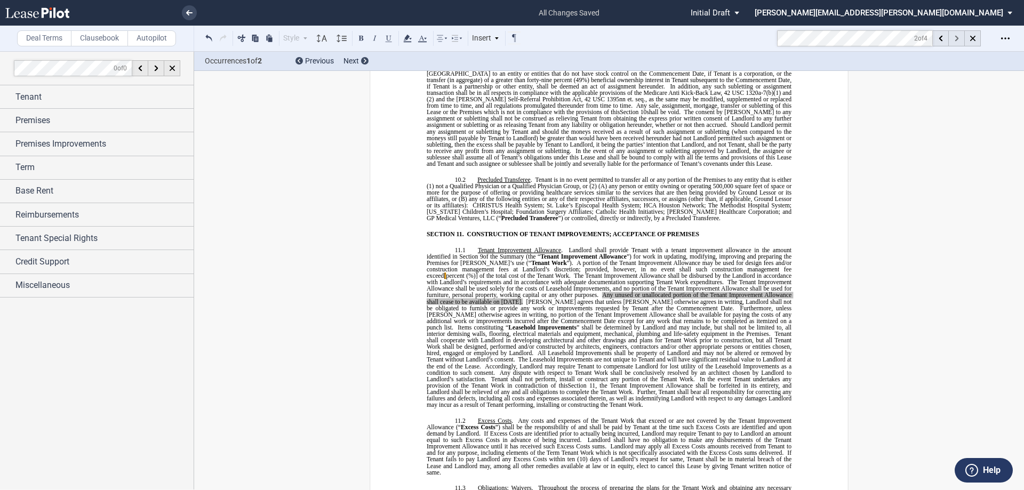
click at [959, 40] on div at bounding box center [957, 38] width 16 height 16
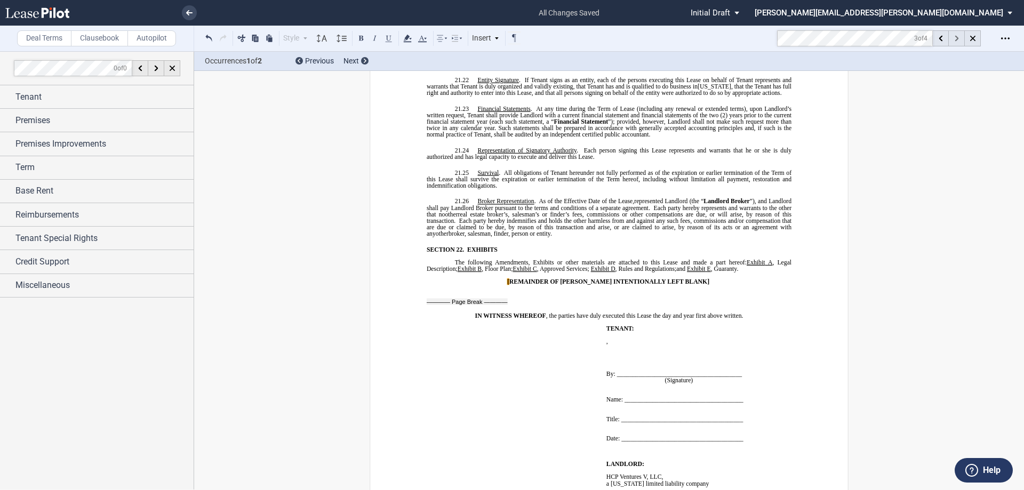
click at [959, 40] on div at bounding box center [957, 38] width 16 height 16
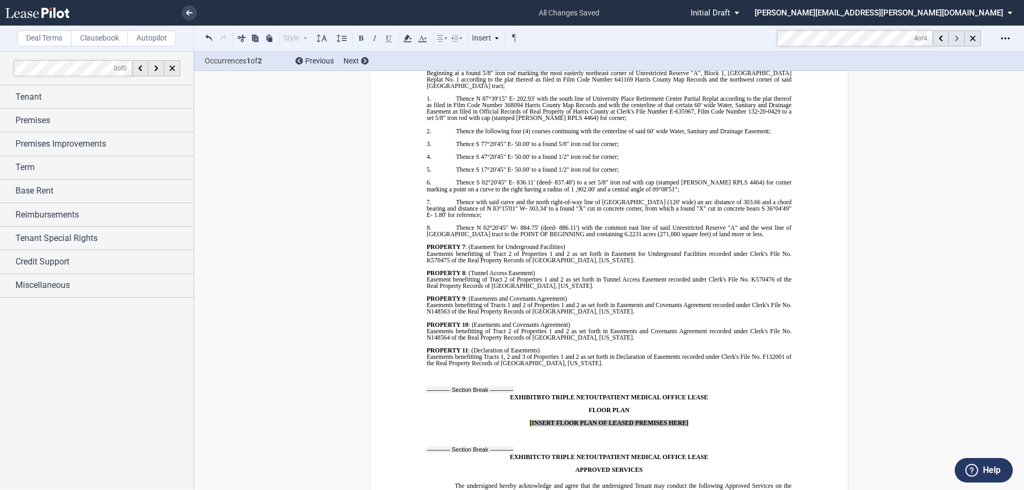
scroll to position [10129, 0]
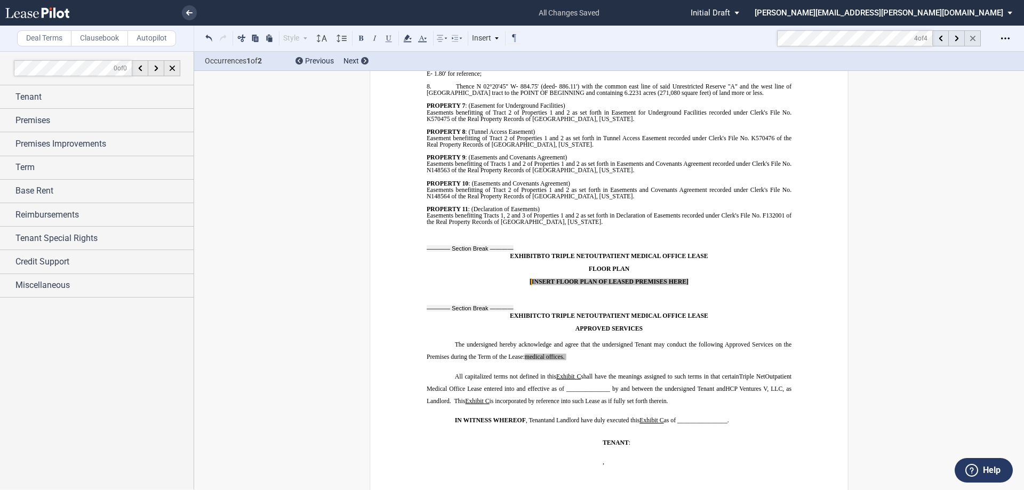
click at [977, 38] on div at bounding box center [973, 38] width 16 height 16
click at [1002, 37] on icon "Open Lease options menu" at bounding box center [1005, 38] width 9 height 9
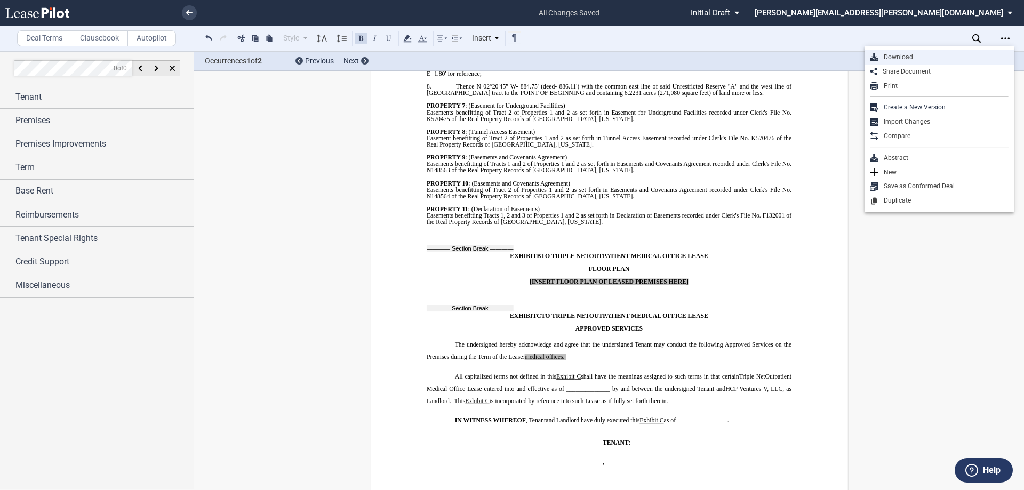
click at [947, 60] on div "Download" at bounding box center [943, 57] width 130 height 9
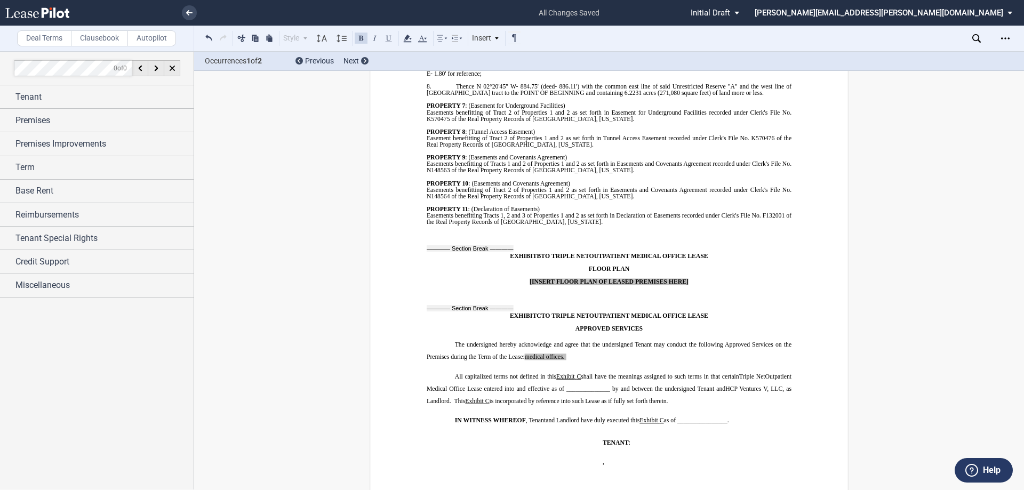
drag, startPoint x: 946, startPoint y: 324, endPoint x: 958, endPoint y: 319, distance: 13.2
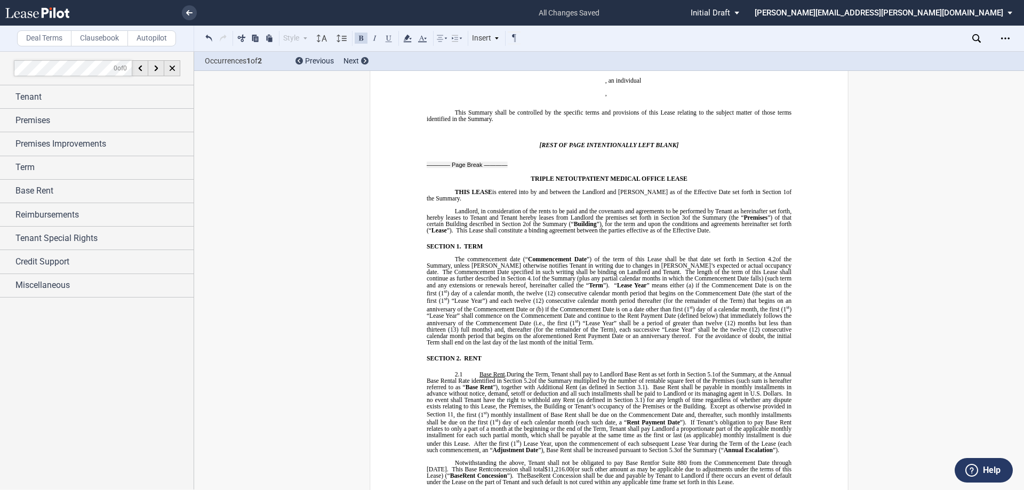
scroll to position [0, 0]
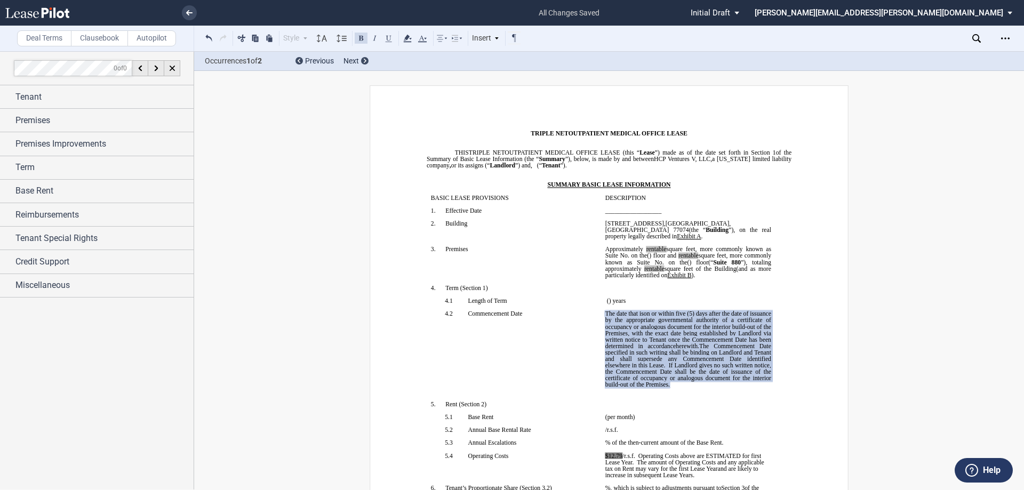
click at [767, 284] on p "﻿" at bounding box center [688, 281] width 166 height 6
click at [189, 15] on use at bounding box center [189, 12] width 6 height 5
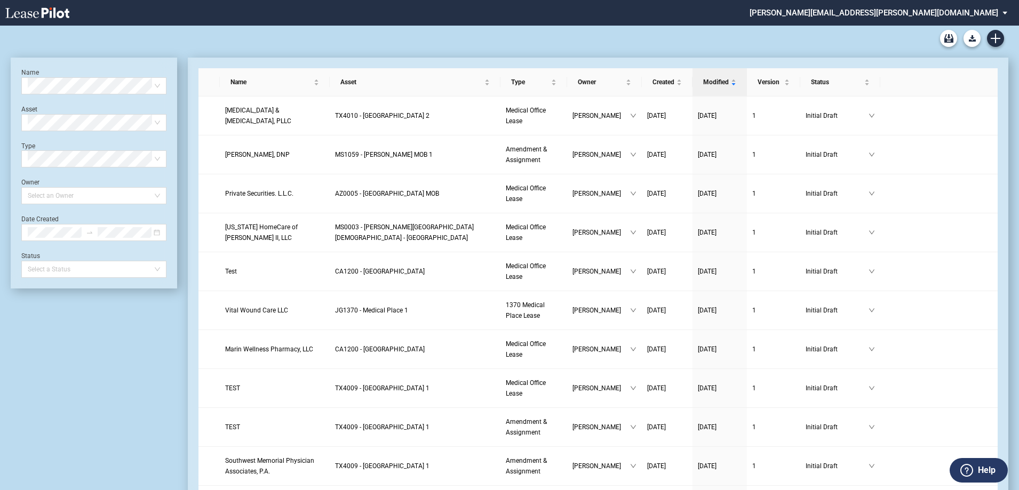
click at [1005, 36] on div "Medical Office Lease Blank Form Medical Office Amendment Blank Form Medical Off…" at bounding box center [509, 39] width 997 height 26
click at [999, 39] on icon "Create new document" at bounding box center [995, 39] width 10 height 10
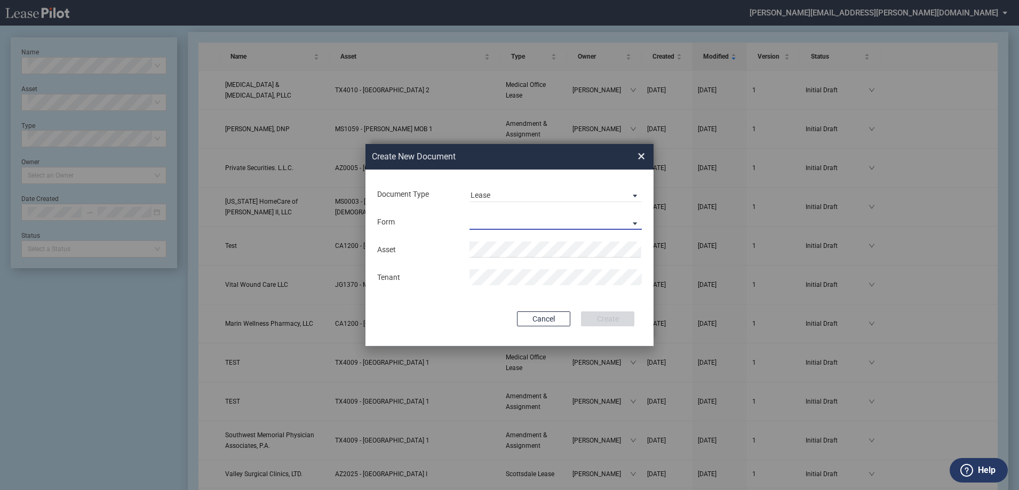
click at [551, 223] on md-select "Medical Office Lease Scottsdale Lease Louisville Lease [GEOGRAPHIC_DATA] [GEOGR…" at bounding box center [555, 222] width 172 height 16
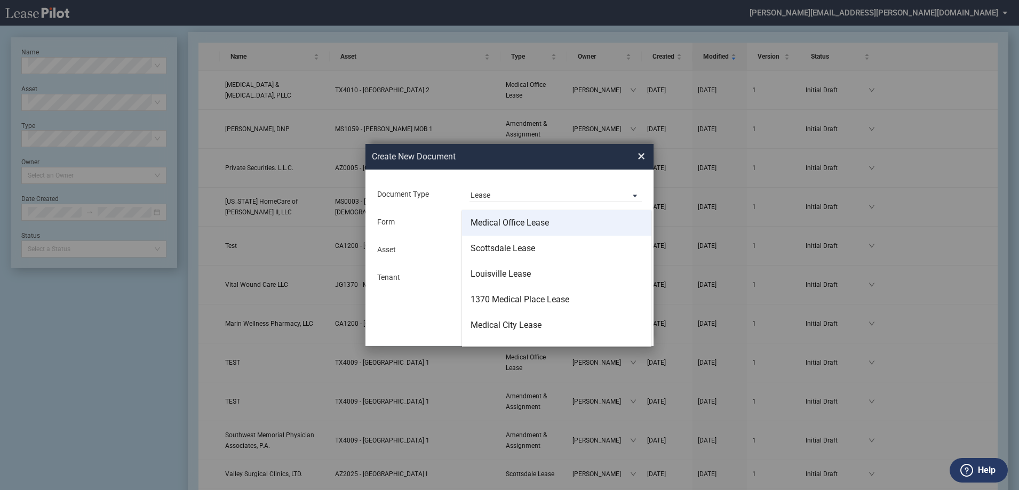
click at [536, 226] on div "Medical Office Lease" at bounding box center [509, 223] width 78 height 12
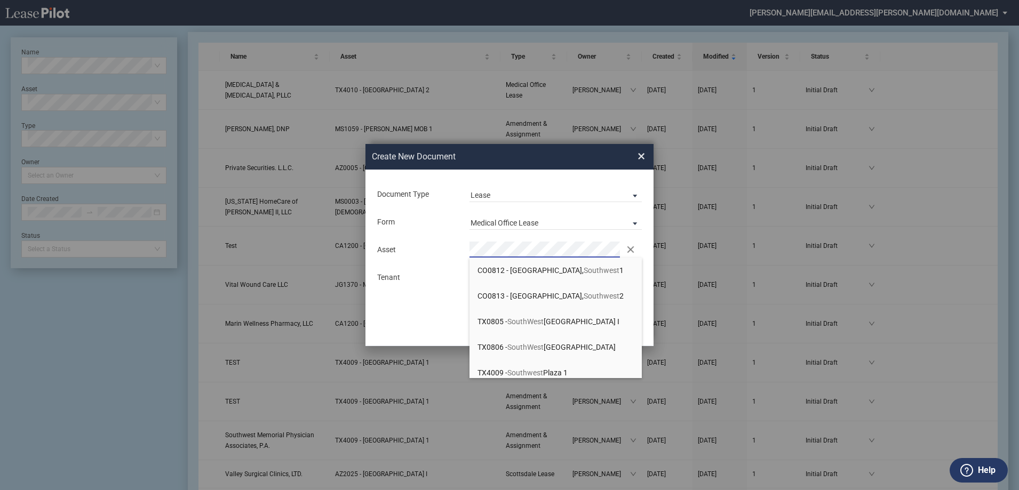
click at [432, 242] on div "Asset Clear" at bounding box center [509, 250] width 277 height 16
click at [492, 289] on li "TX4 006 - Northwest Plaza 2" at bounding box center [555, 296] width 172 height 26
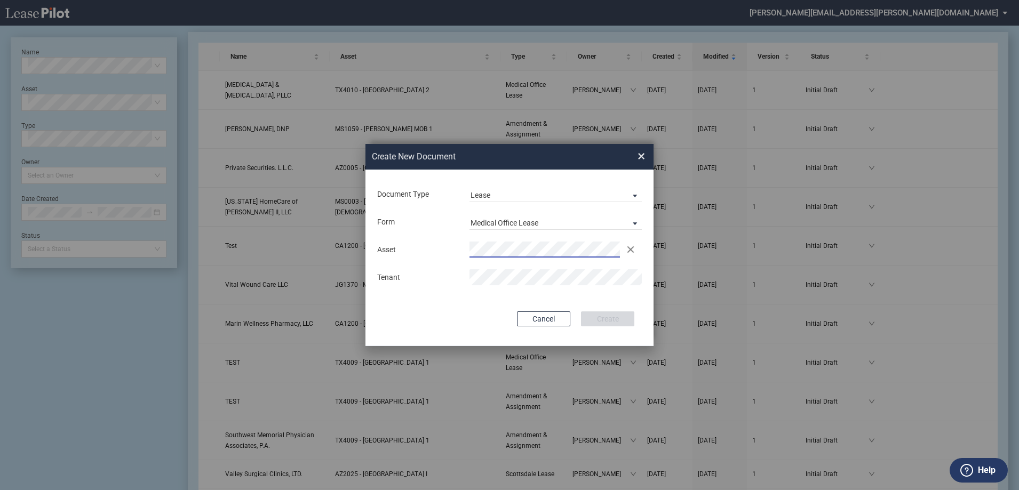
click at [492, 265] on div "Asset Clear Tenant" at bounding box center [509, 263] width 267 height 55
click at [441, 274] on div "Tenant" at bounding box center [509, 277] width 277 height 16
click at [588, 317] on button "Create" at bounding box center [607, 318] width 53 height 15
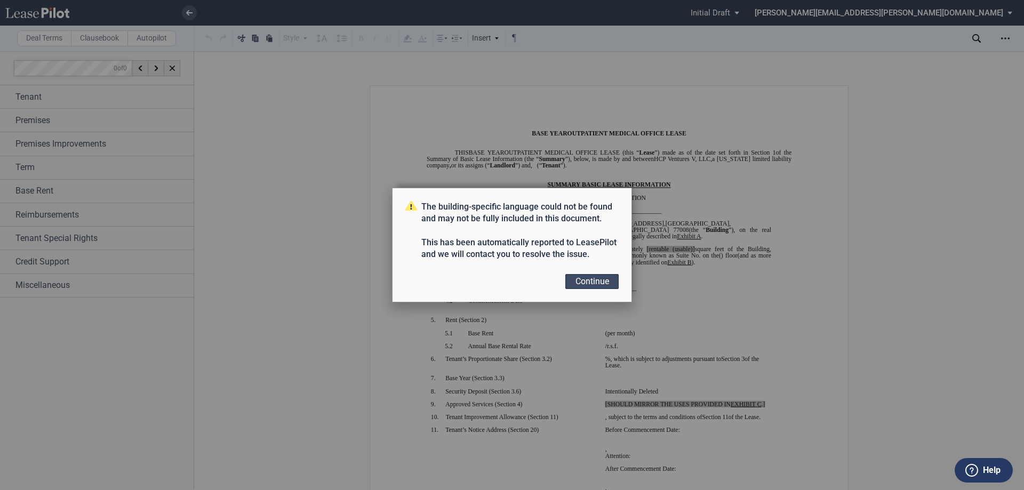
click at [598, 281] on button "Continue" at bounding box center [591, 281] width 53 height 15
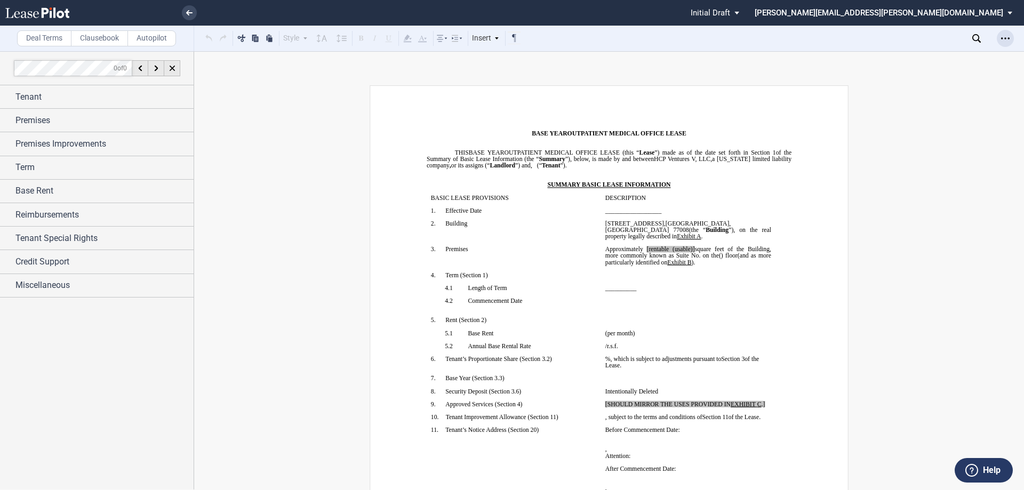
click at [1007, 40] on icon "Open Lease options menu" at bounding box center [1005, 38] width 9 height 9
click at [951, 59] on div "Download" at bounding box center [943, 57] width 130 height 9
click at [193, 10] on link at bounding box center [189, 12] width 15 height 15
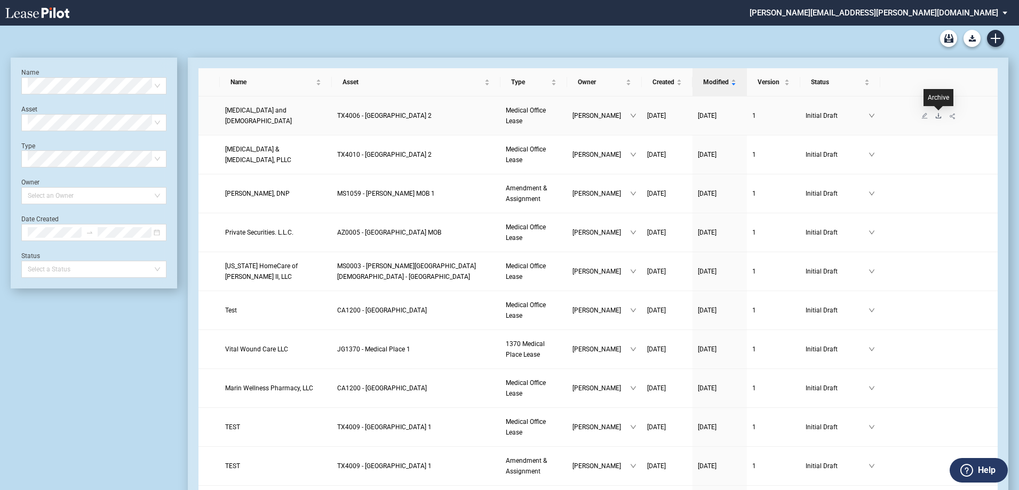
click at [937, 118] on icon "download" at bounding box center [938, 116] width 6 height 6
